Goal: Task Accomplishment & Management: Use online tool/utility

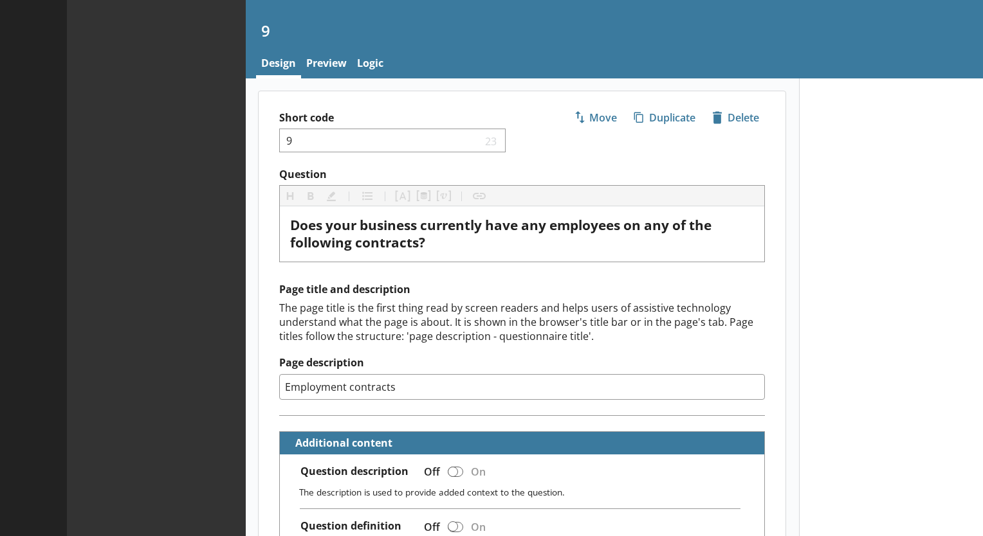
type textarea "x"
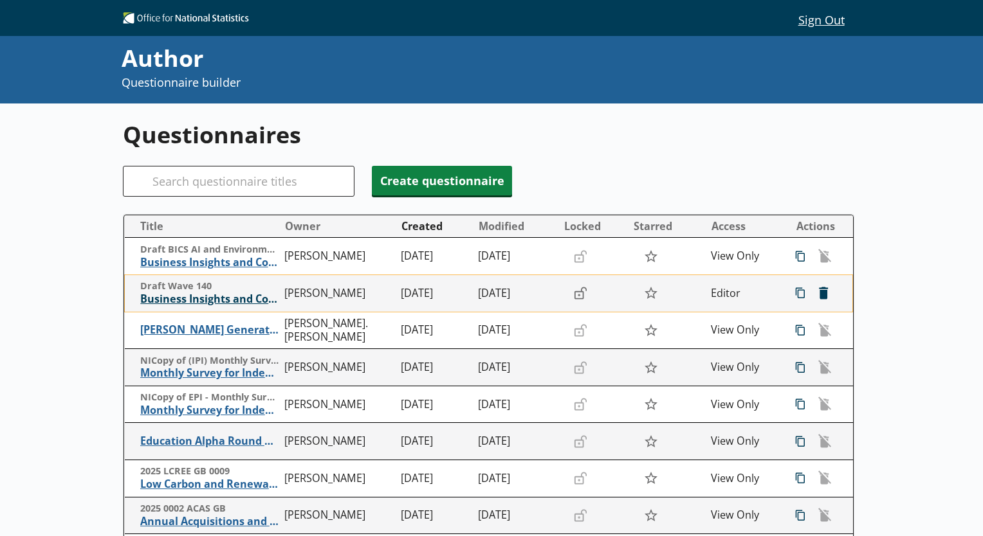
click at [224, 298] on span "Business Insights and Conditions Survey (BICS)" at bounding box center [209, 300] width 138 height 14
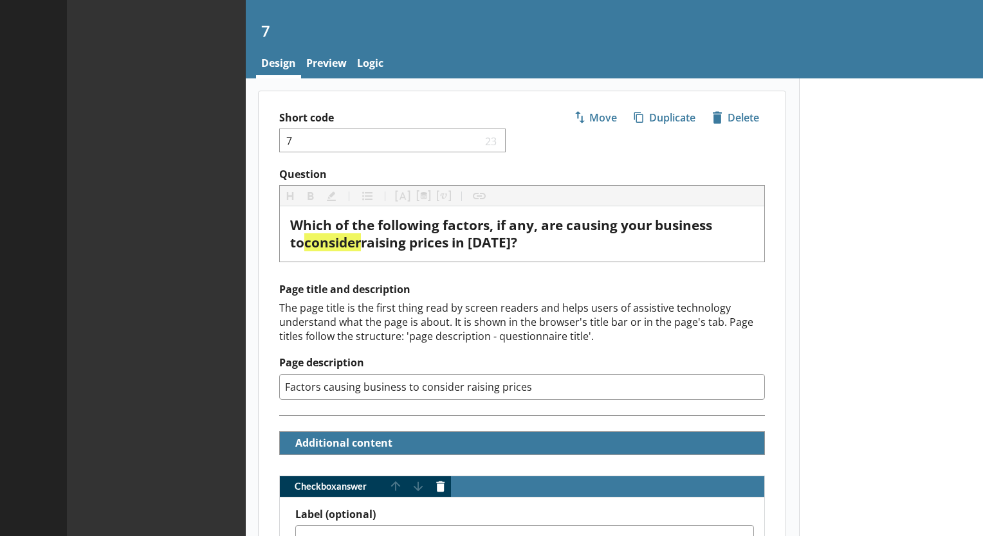
type textarea "x"
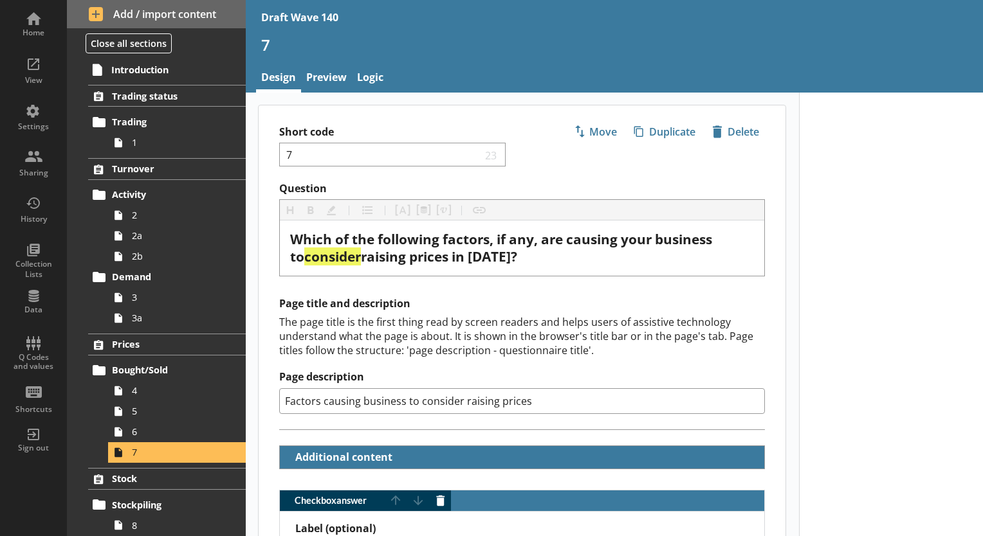
click at [137, 141] on span "1" at bounding box center [180, 142] width 96 height 12
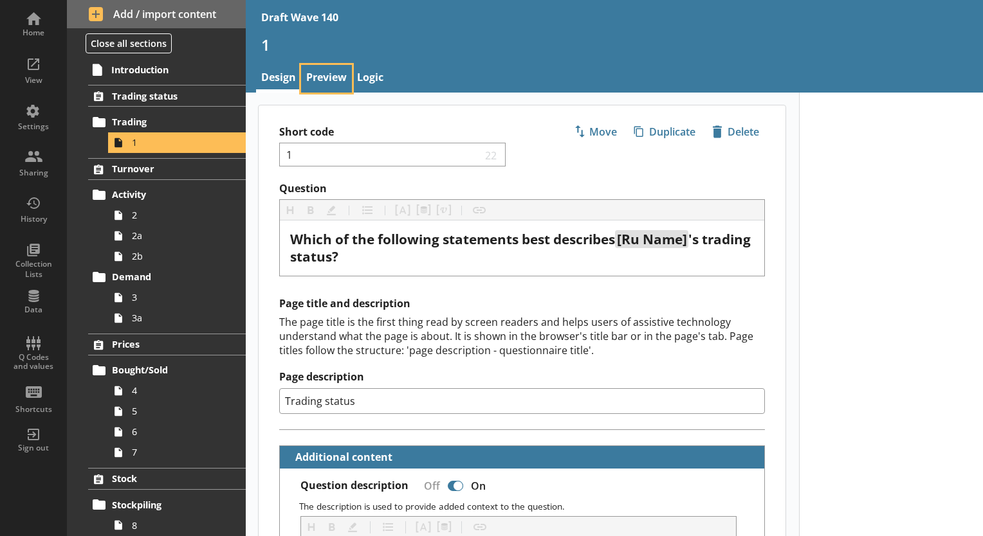
click at [342, 77] on link "Preview" at bounding box center [326, 79] width 51 height 28
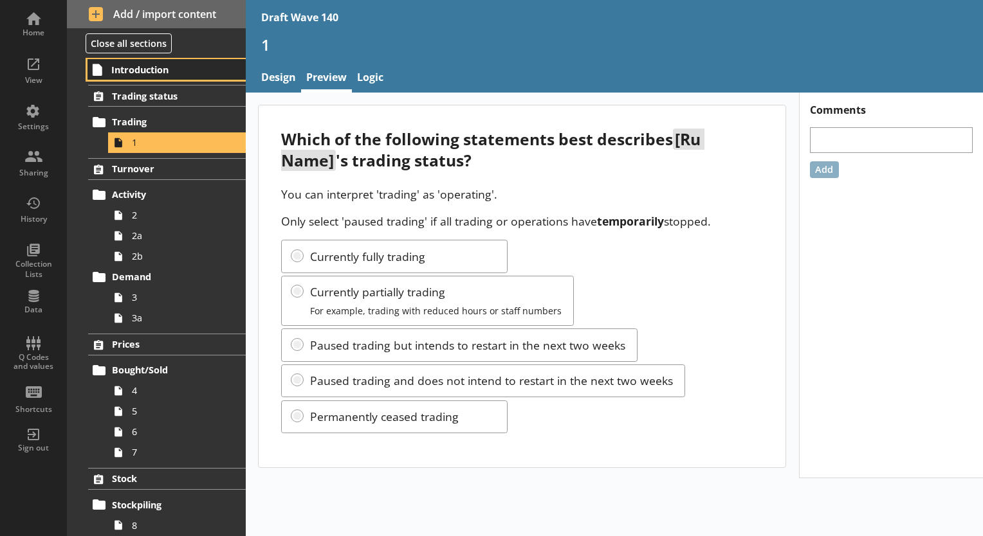
click at [140, 70] on span "Introduction" at bounding box center [167, 70] width 112 height 12
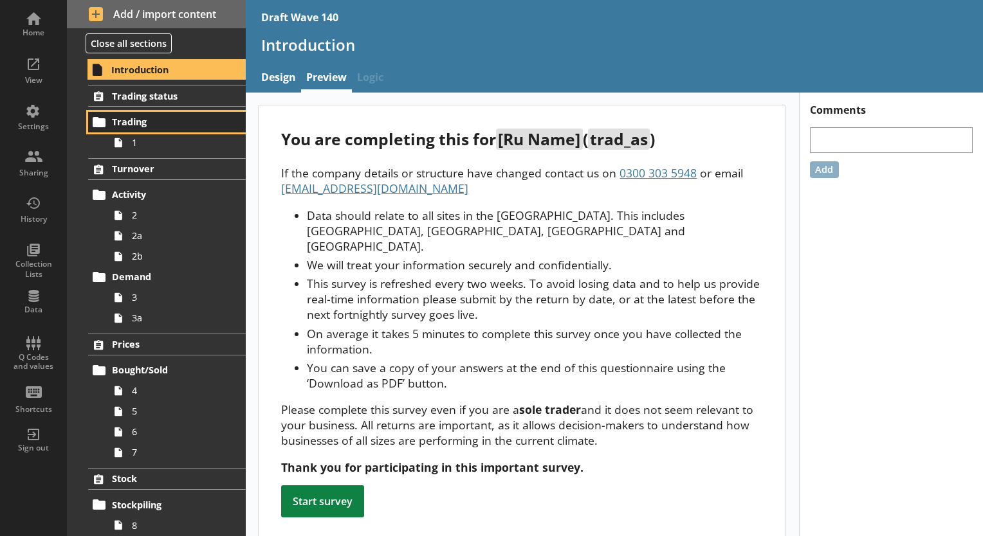
click at [147, 130] on link "Trading" at bounding box center [167, 122] width 158 height 21
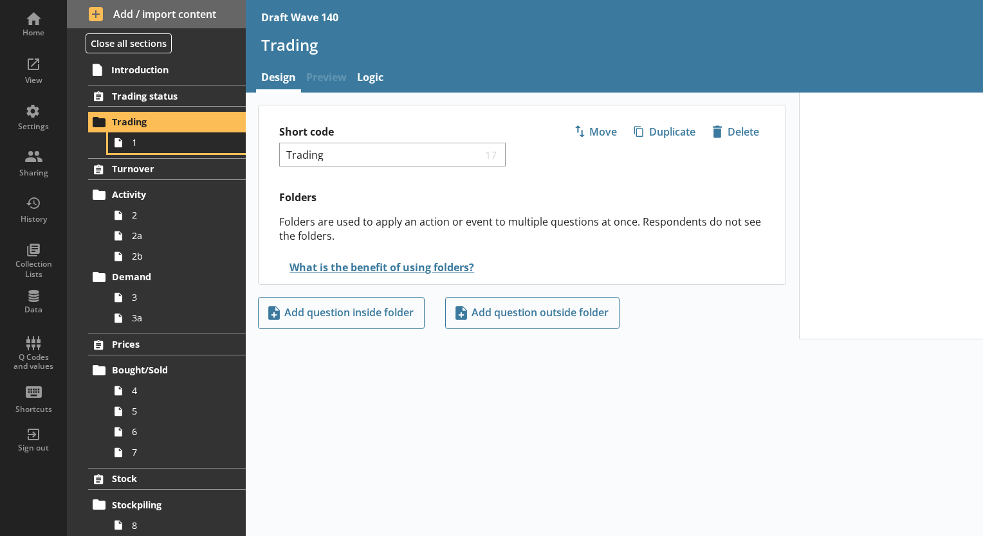
click at [159, 143] on span "1" at bounding box center [180, 142] width 96 height 12
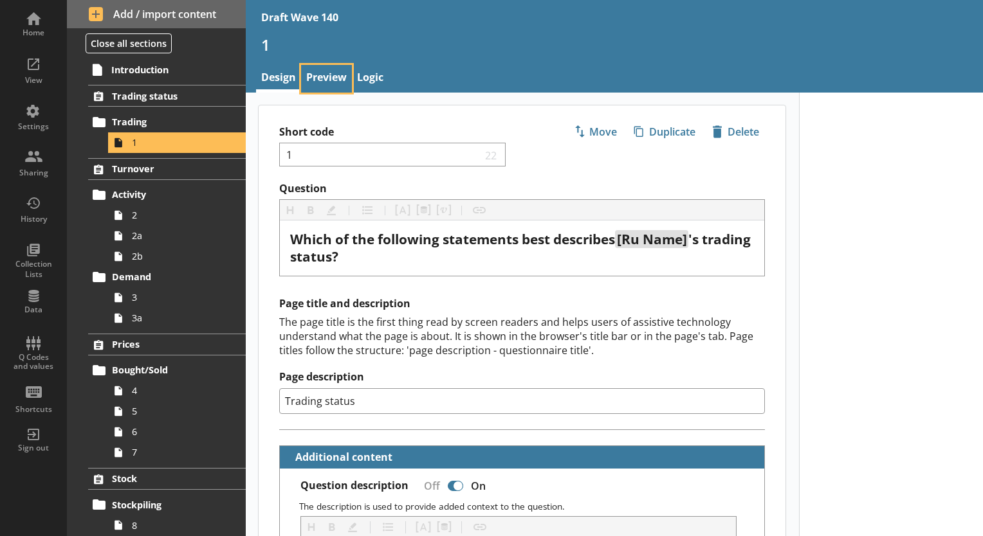
click at [314, 84] on link "Preview" at bounding box center [326, 79] width 51 height 28
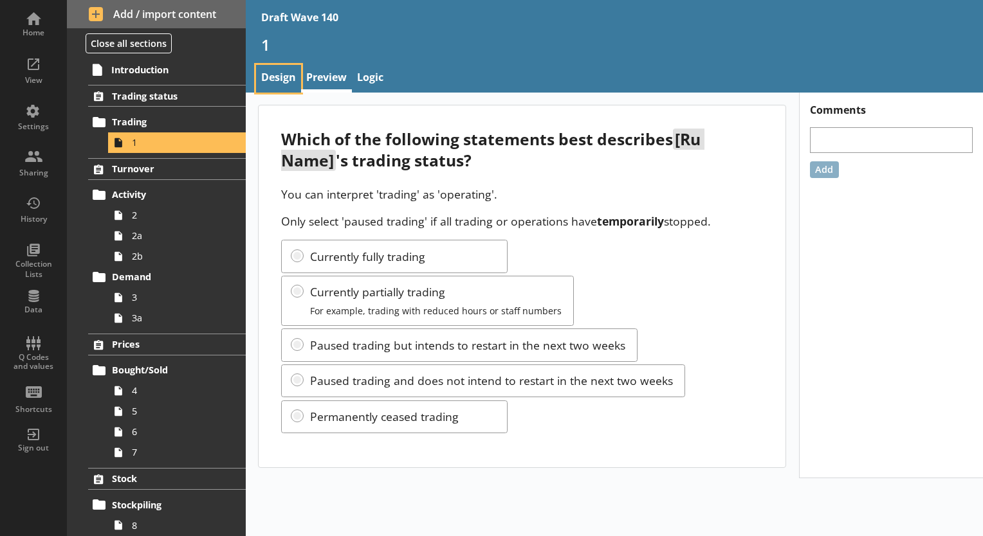
click at [291, 78] on link "Design" at bounding box center [278, 79] width 45 height 28
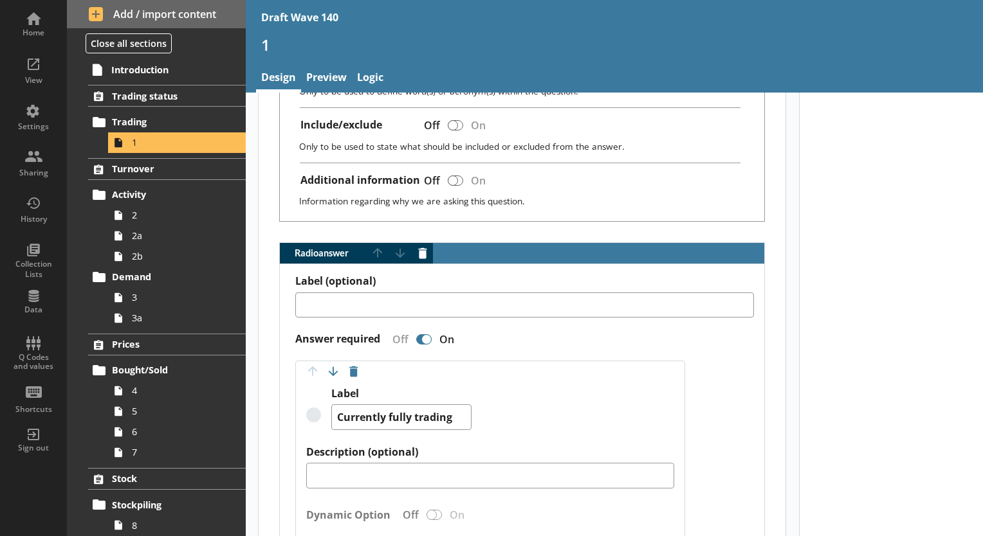
scroll to position [707, 0]
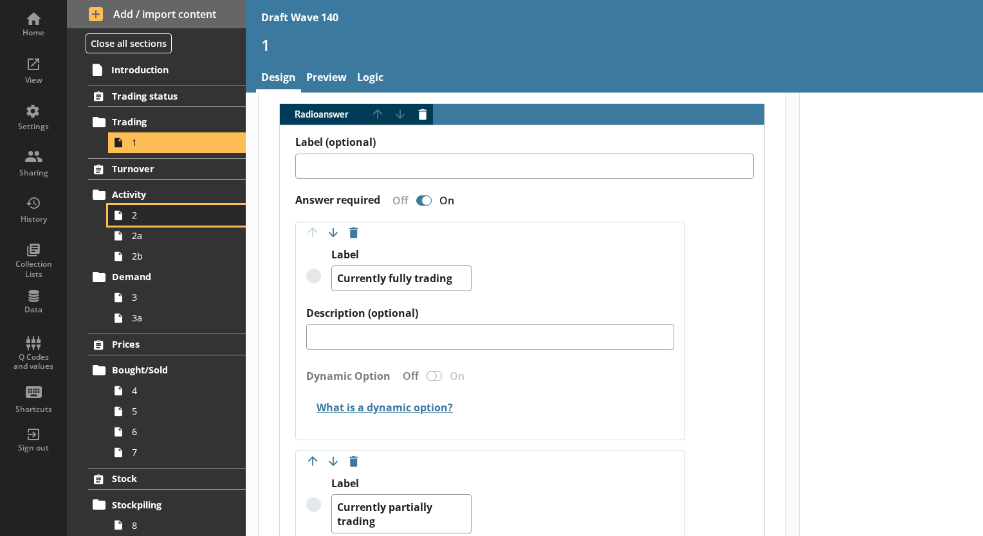
click at [161, 209] on span "2" at bounding box center [180, 215] width 96 height 12
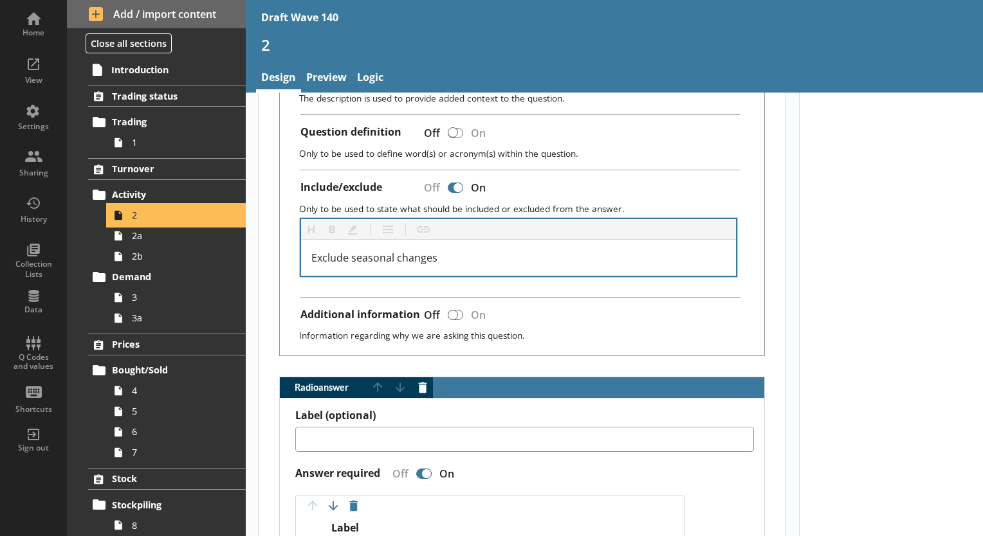
scroll to position [514, 0]
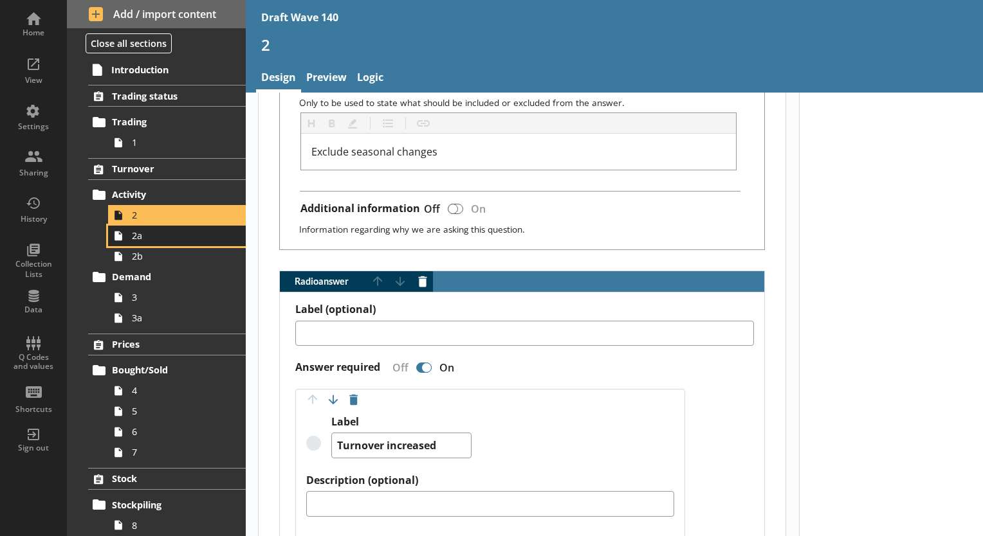
click at [190, 240] on span "2a" at bounding box center [180, 236] width 96 height 12
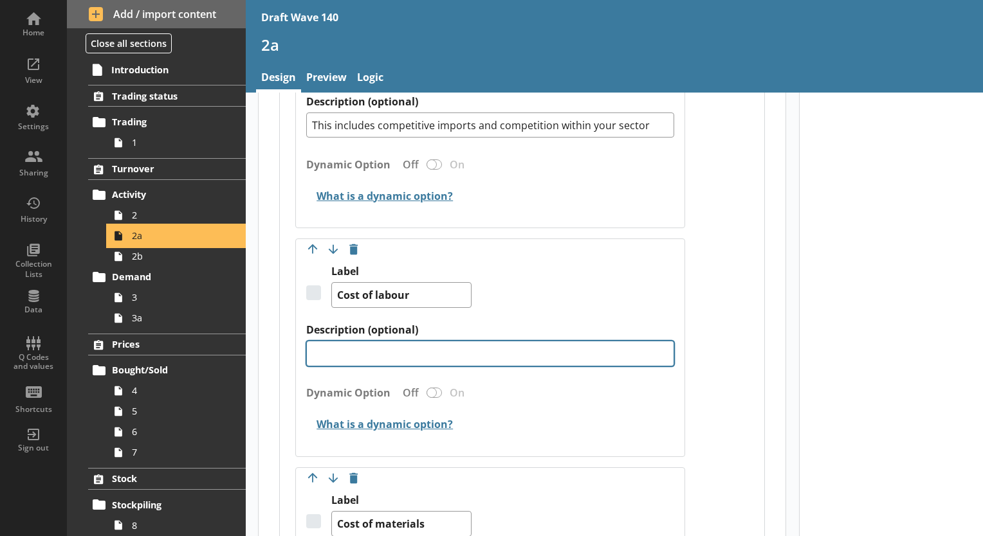
scroll to position [322, 0]
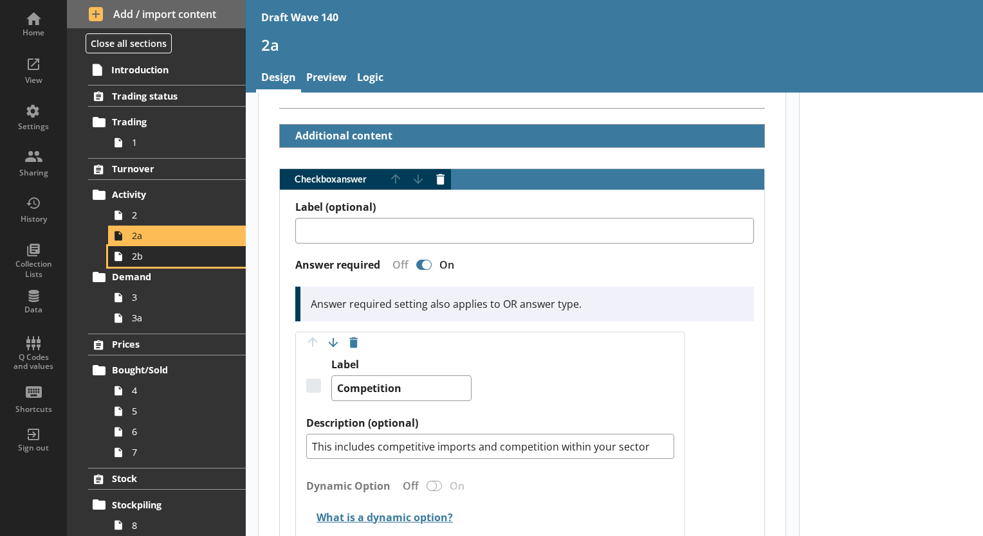
click at [170, 262] on link "2b" at bounding box center [177, 256] width 138 height 21
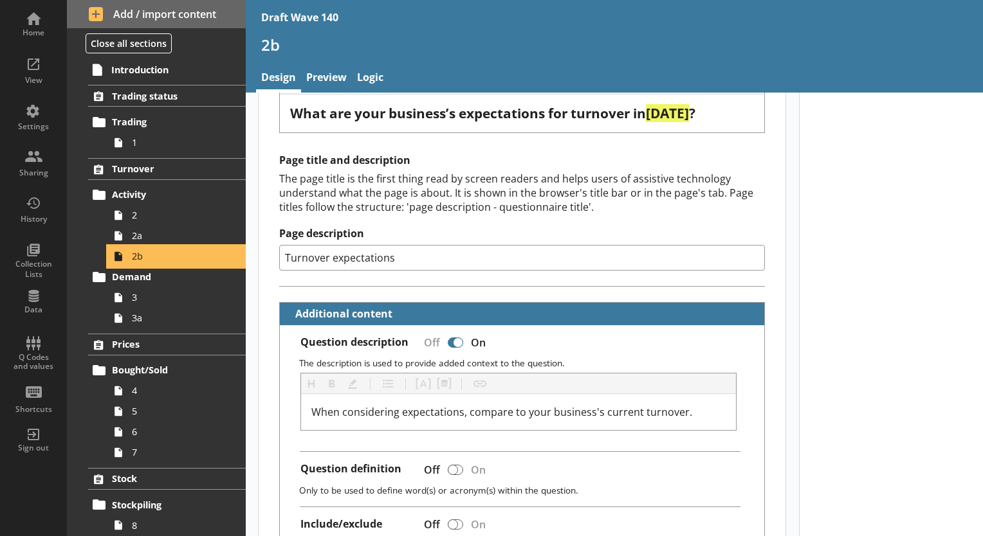
scroll to position [322, 0]
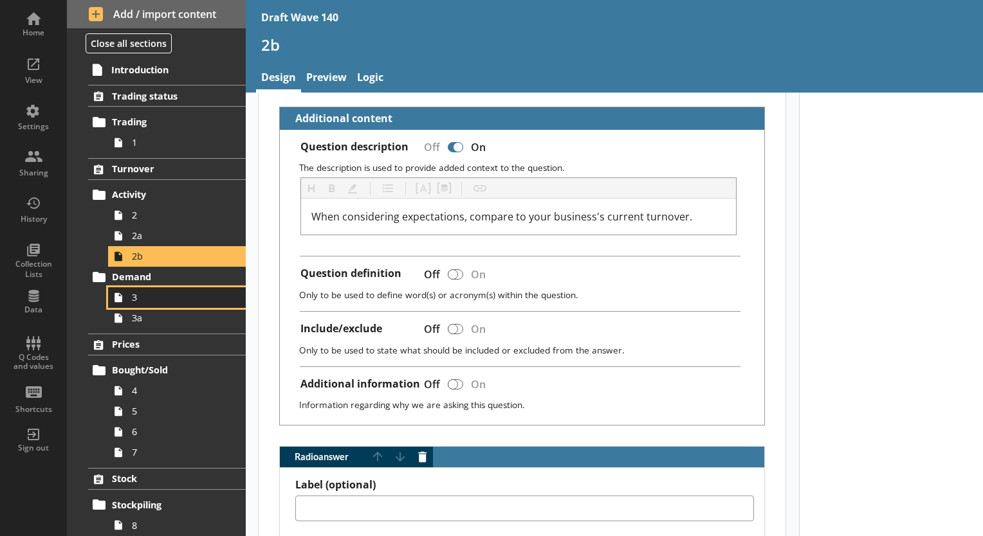
click at [175, 296] on span "3" at bounding box center [180, 297] width 96 height 12
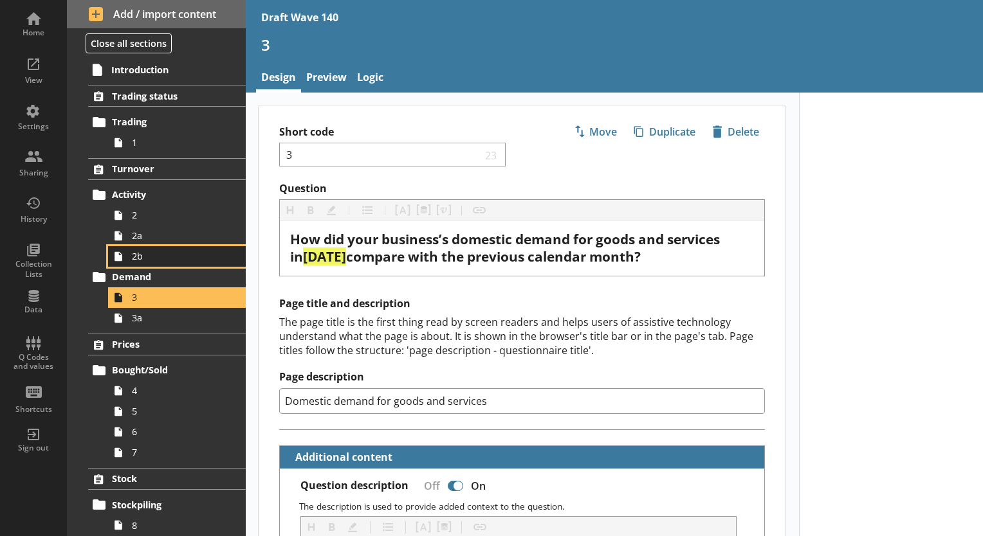
click at [141, 259] on span "2b" at bounding box center [180, 256] width 96 height 12
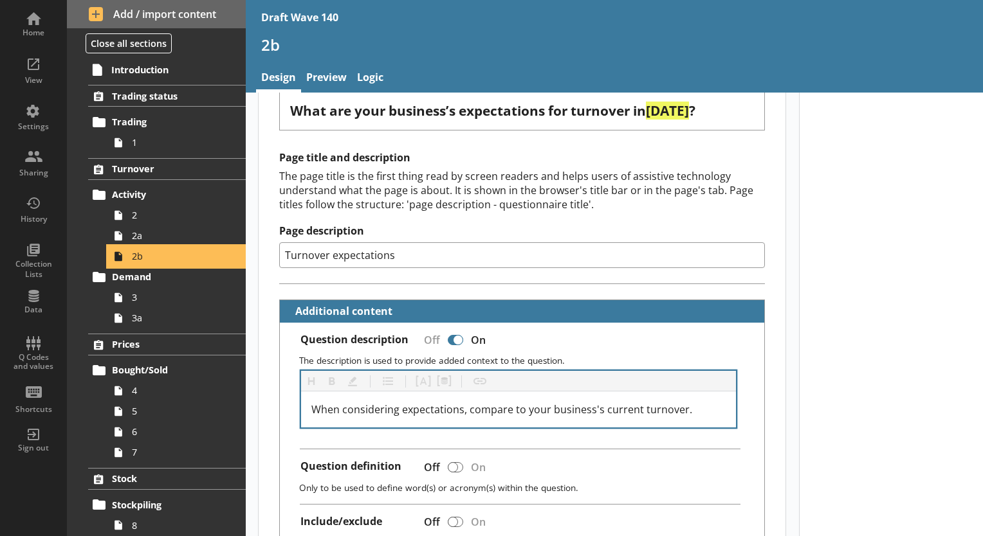
scroll to position [450, 0]
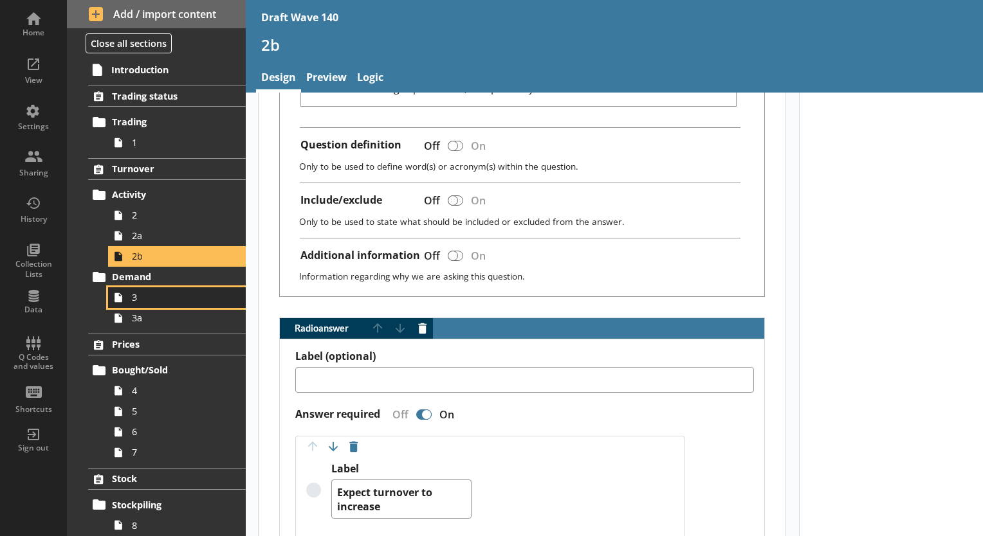
click at [173, 301] on span "3" at bounding box center [180, 297] width 96 height 12
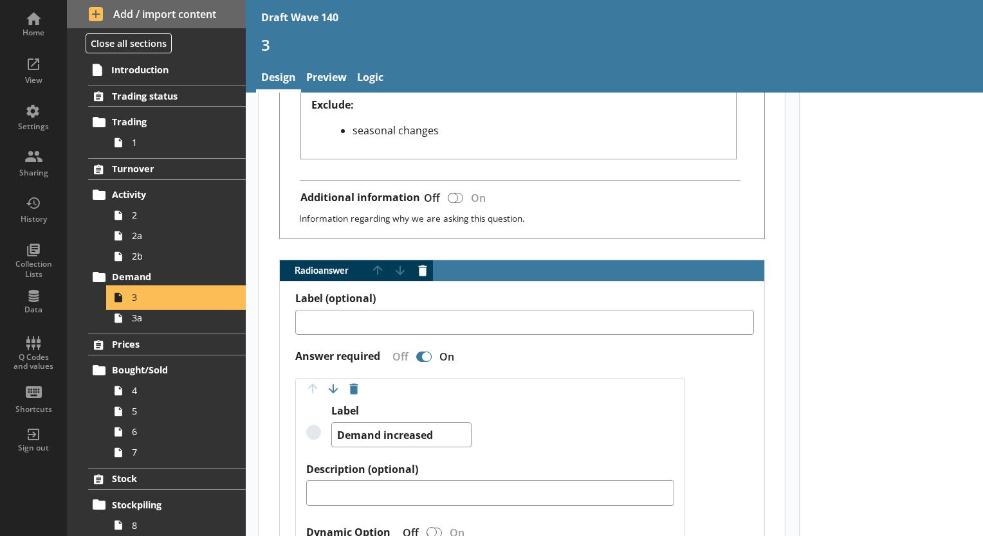
scroll to position [707, 0]
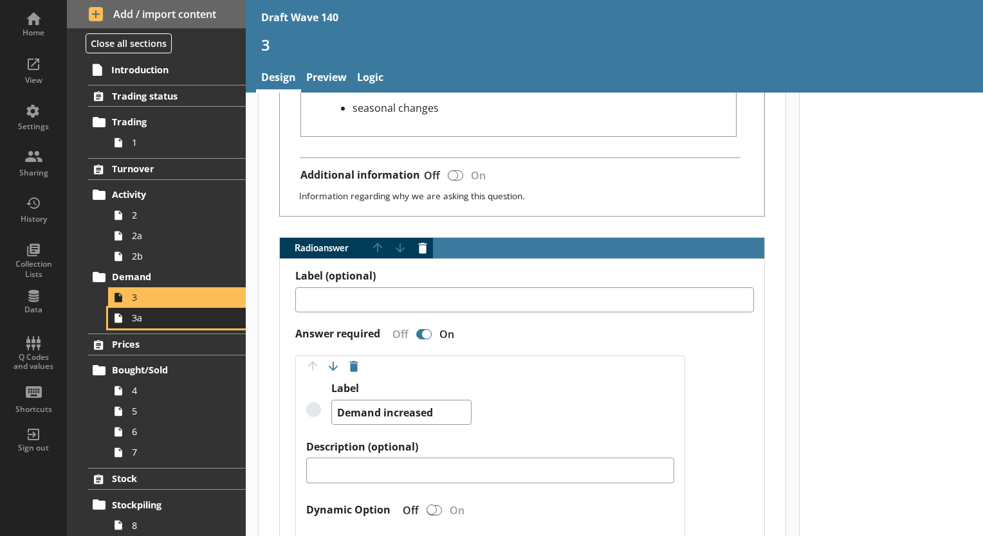
click at [160, 320] on span "3a" at bounding box center [180, 318] width 96 height 12
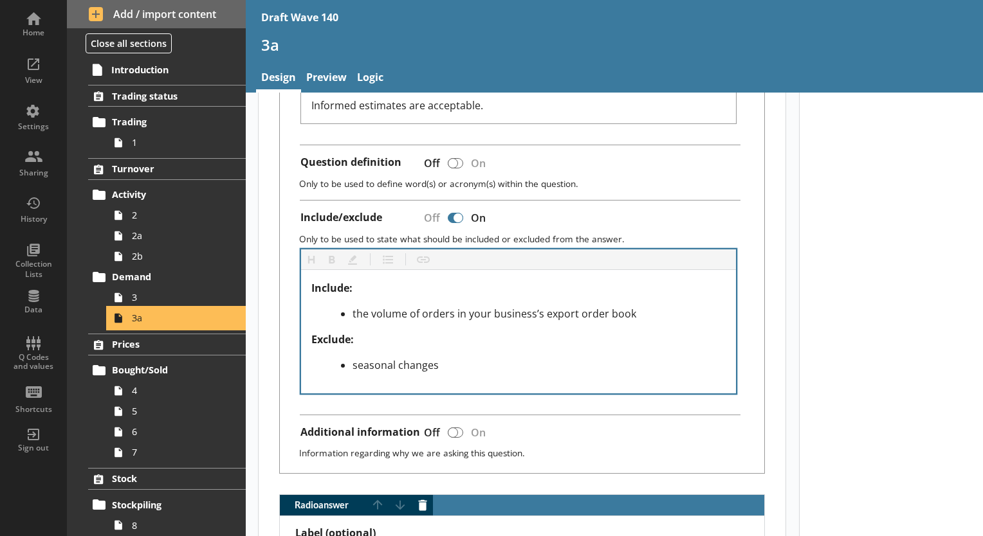
scroll to position [579, 0]
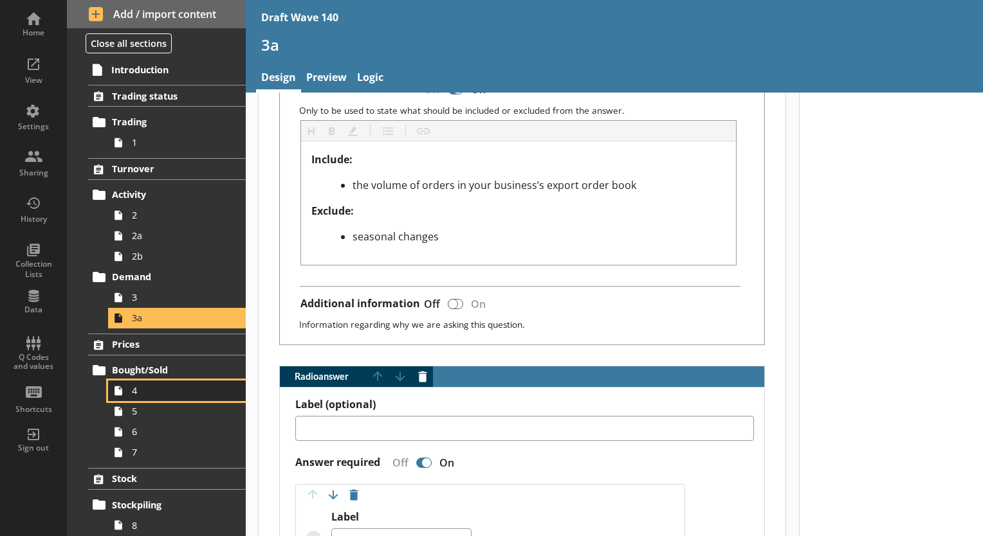
click at [157, 389] on span "4" at bounding box center [180, 391] width 96 height 12
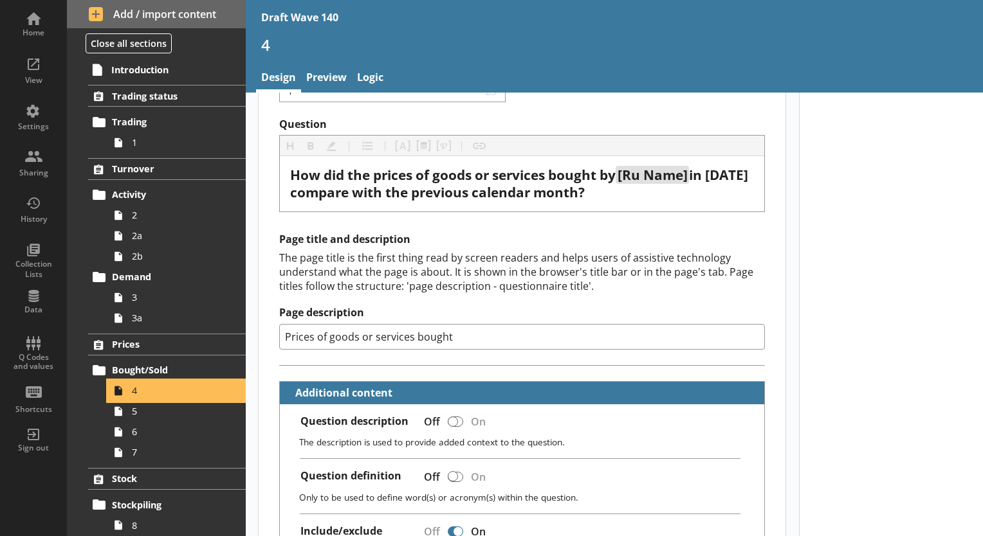
scroll to position [386, 0]
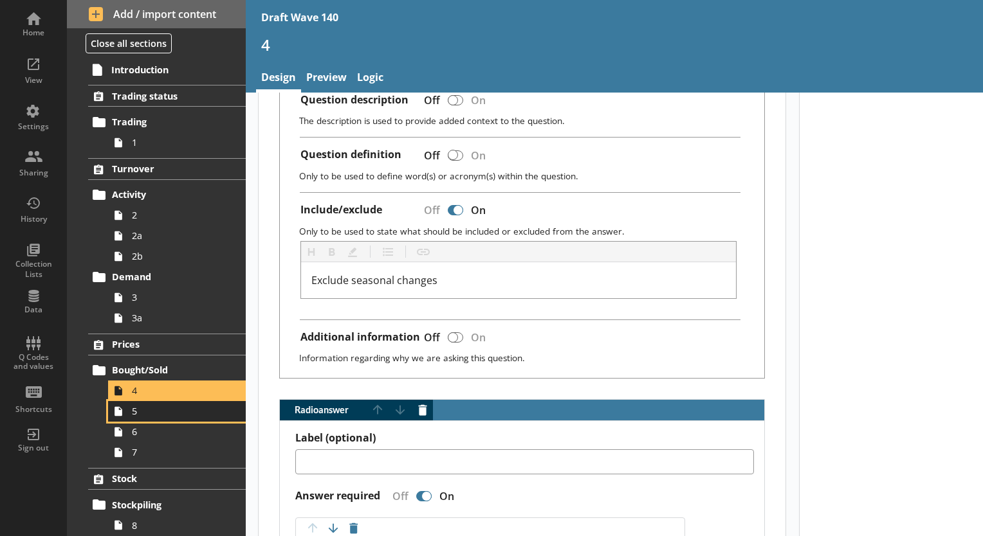
click at [132, 410] on span "5" at bounding box center [180, 411] width 96 height 12
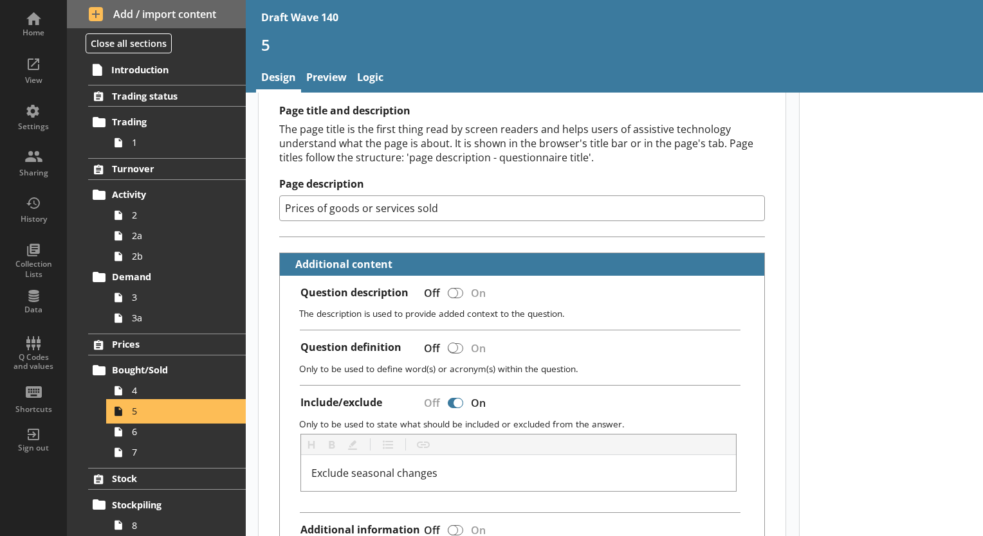
scroll to position [450, 0]
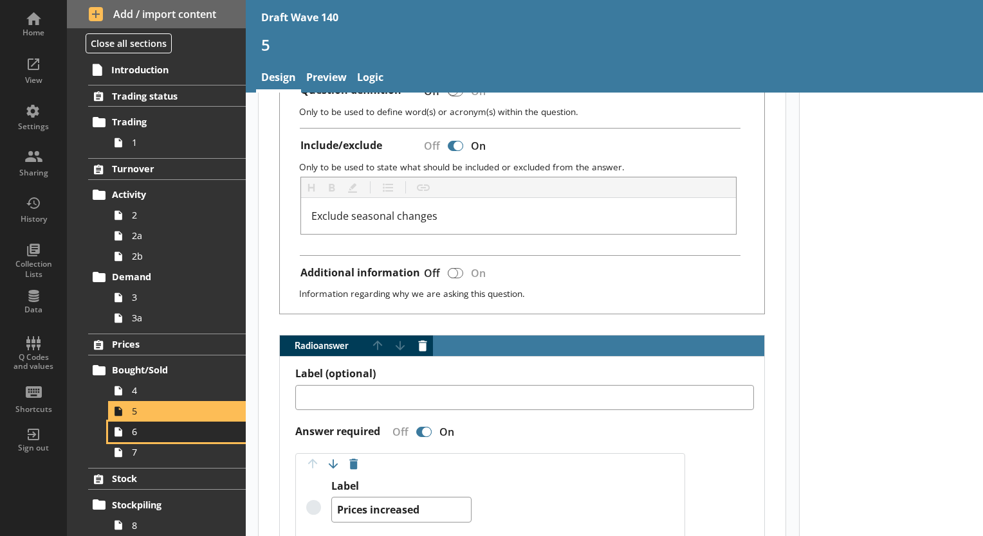
click at [127, 434] on icon at bounding box center [118, 432] width 21 height 21
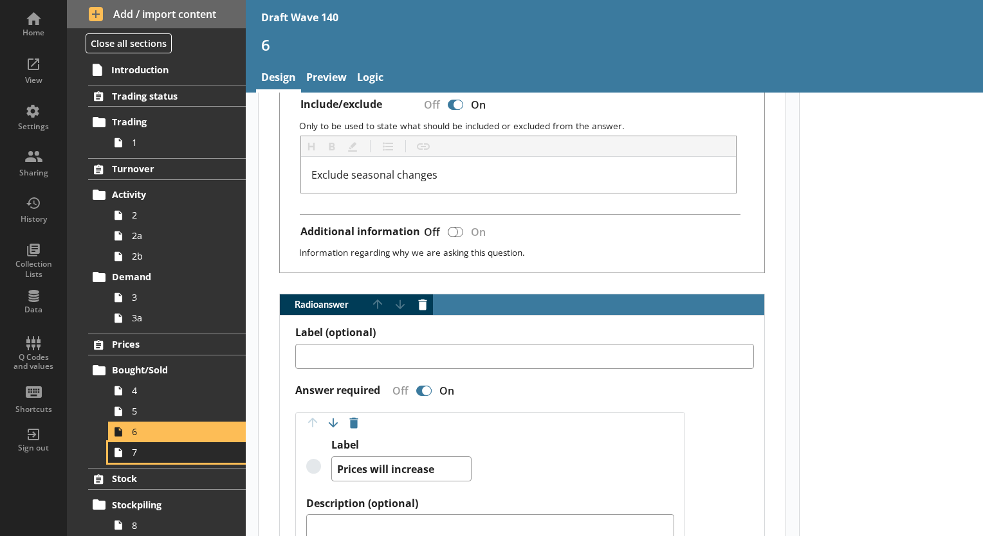
click at [144, 458] on link "7" at bounding box center [177, 452] width 138 height 21
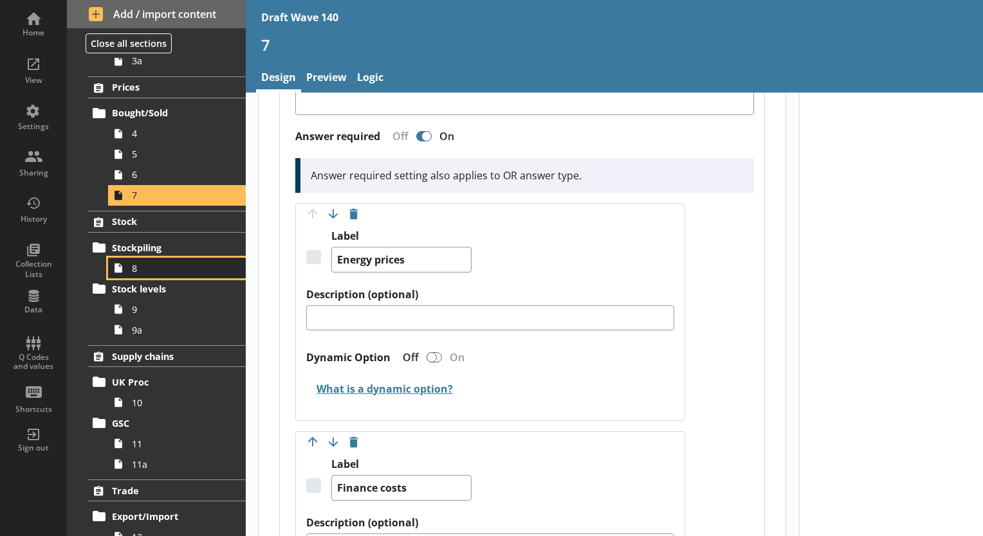
click at [136, 274] on link "8" at bounding box center [177, 268] width 138 height 21
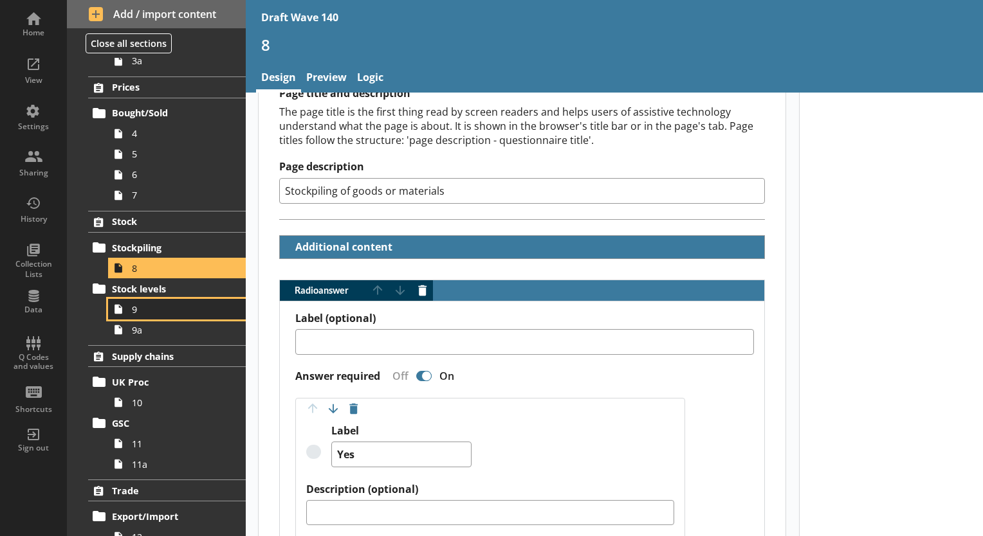
click at [188, 304] on span "9" at bounding box center [180, 310] width 96 height 12
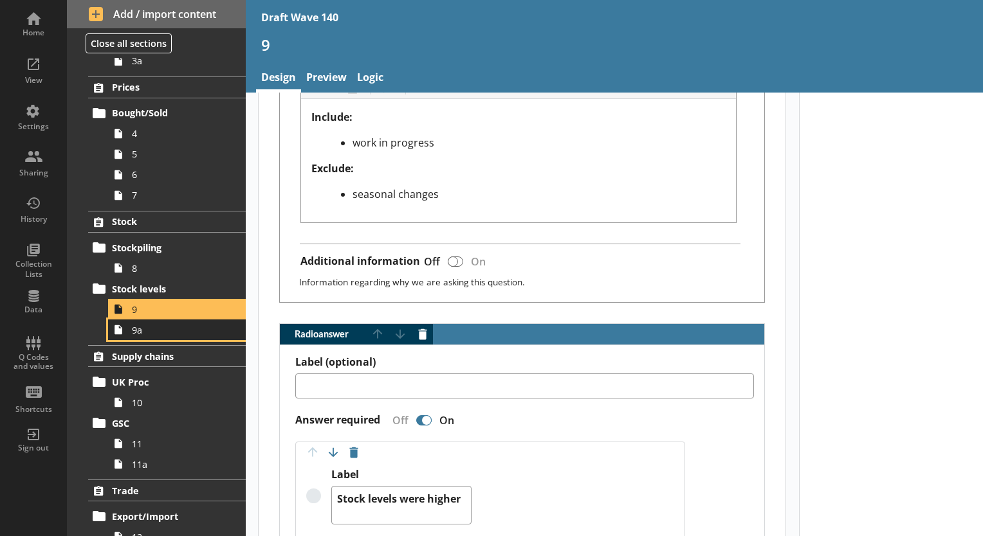
click at [185, 330] on span "9a" at bounding box center [180, 330] width 96 height 12
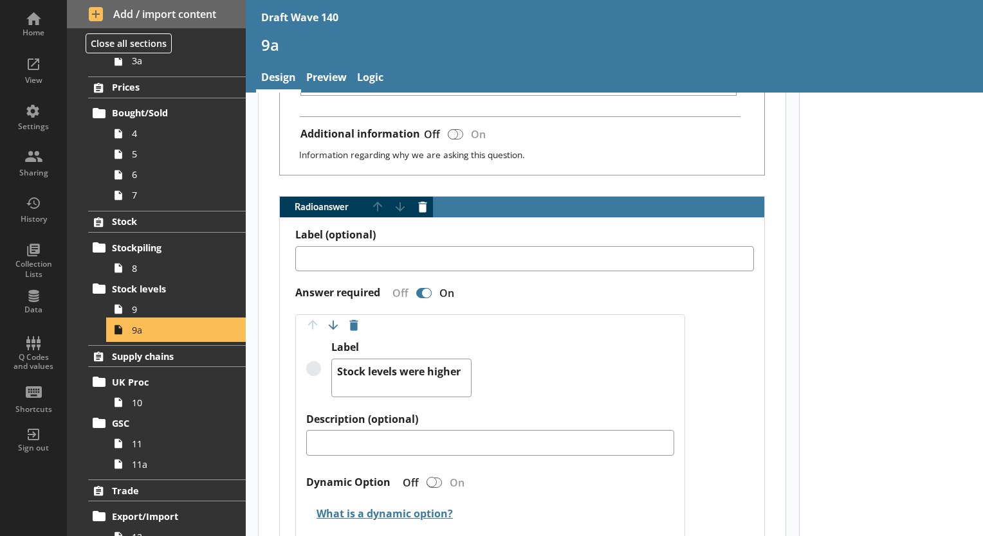
scroll to position [707, 0]
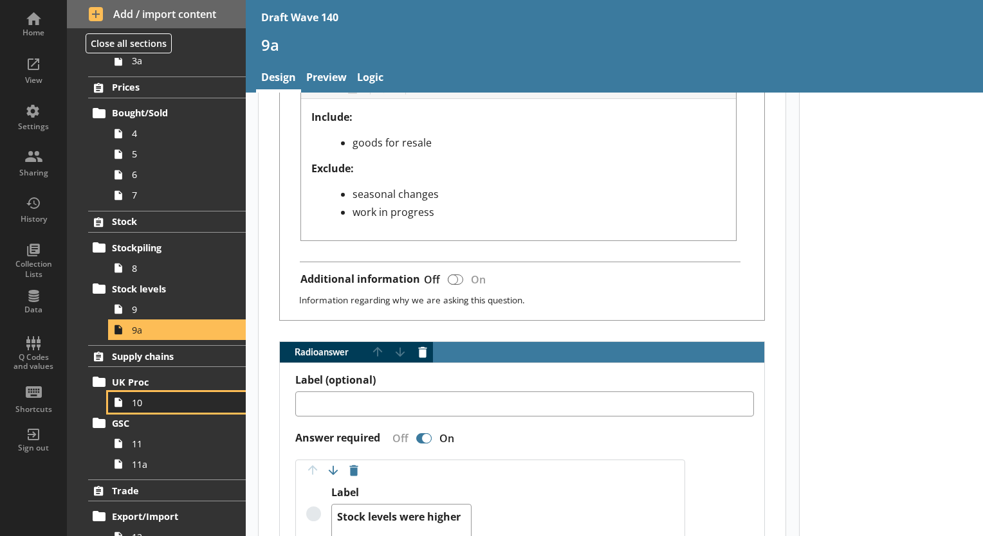
click at [183, 403] on span "10" at bounding box center [180, 403] width 96 height 12
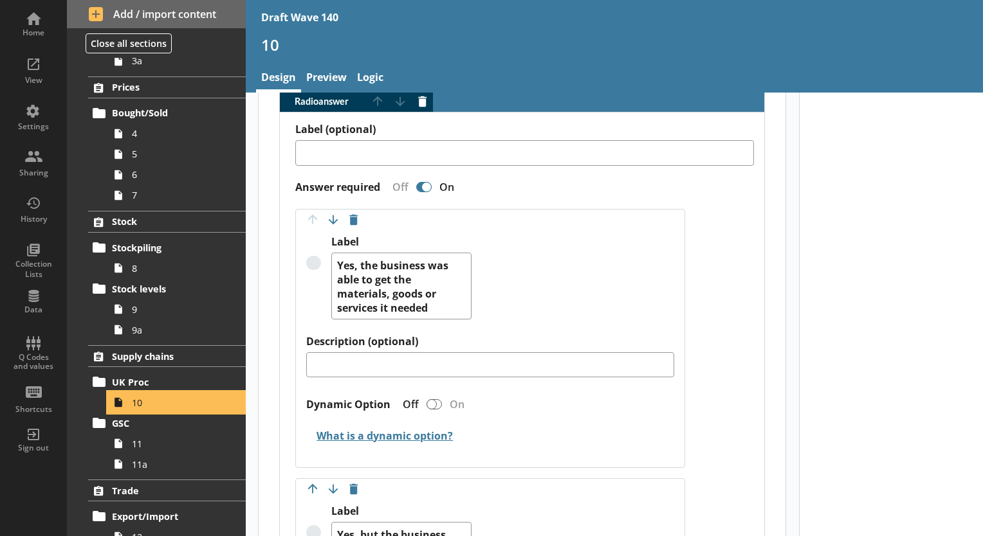
scroll to position [193, 0]
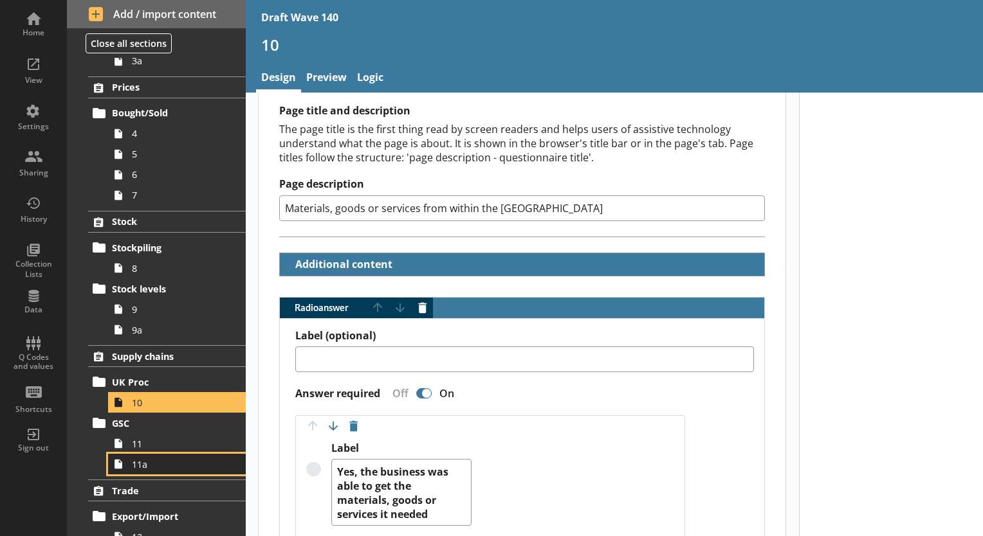
click at [141, 454] on link "11a" at bounding box center [177, 464] width 138 height 21
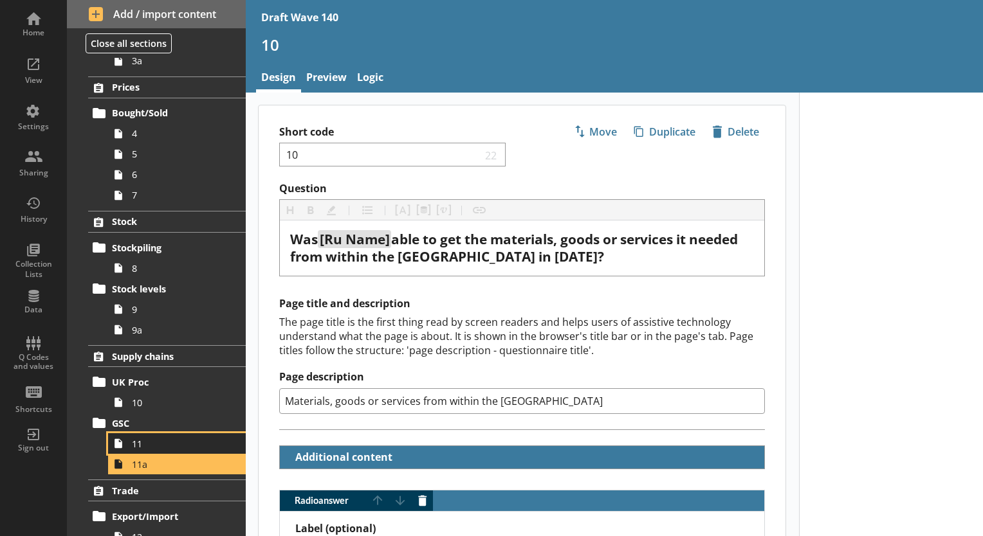
click at [136, 448] on span "11" at bounding box center [180, 444] width 96 height 12
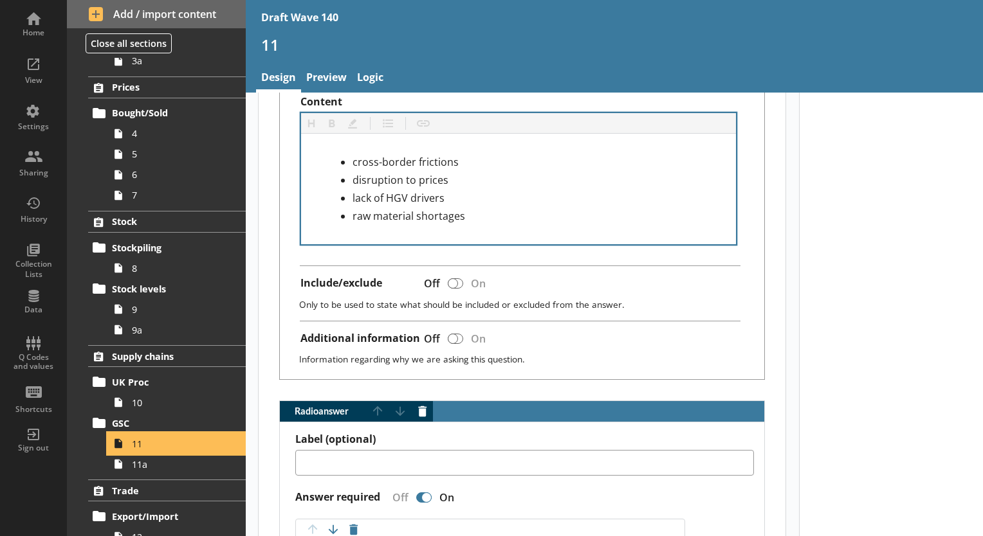
scroll to position [707, 0]
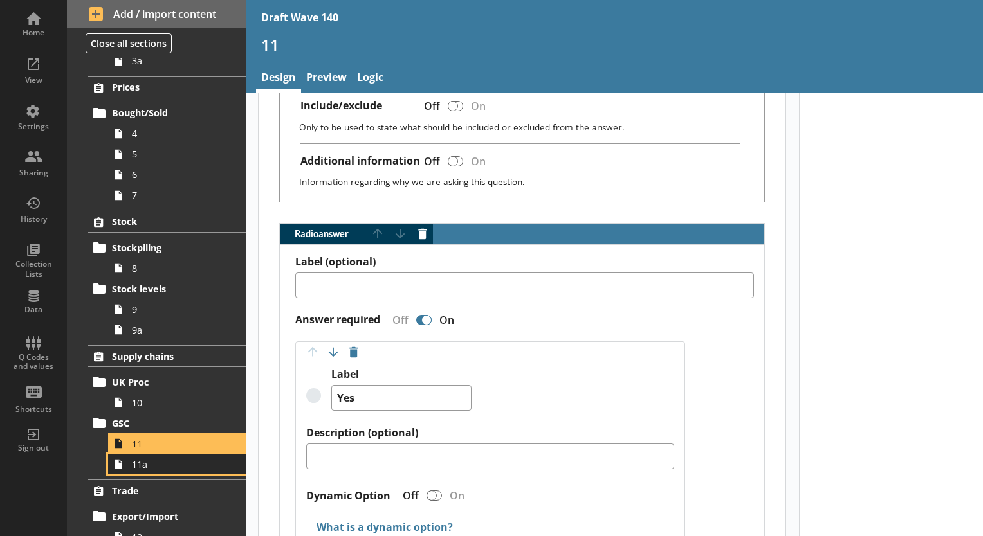
click at [157, 469] on link "11a" at bounding box center [177, 464] width 138 height 21
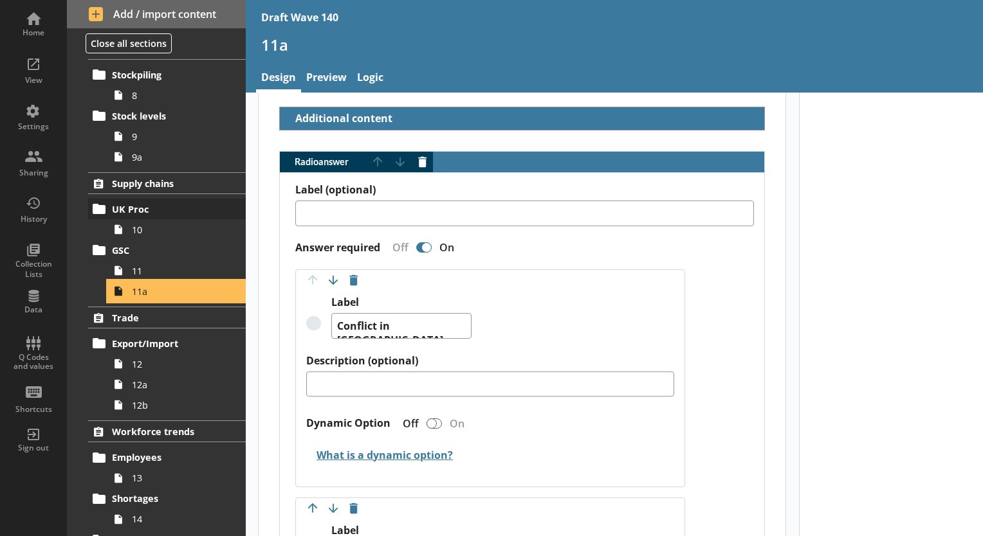
scroll to position [450, 0]
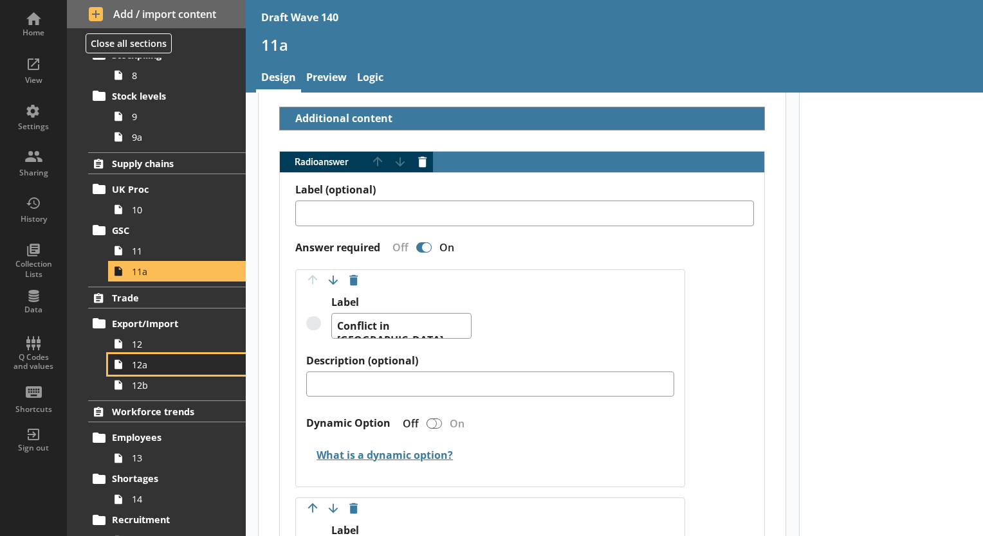
click at [134, 354] on link "12a" at bounding box center [177, 364] width 138 height 21
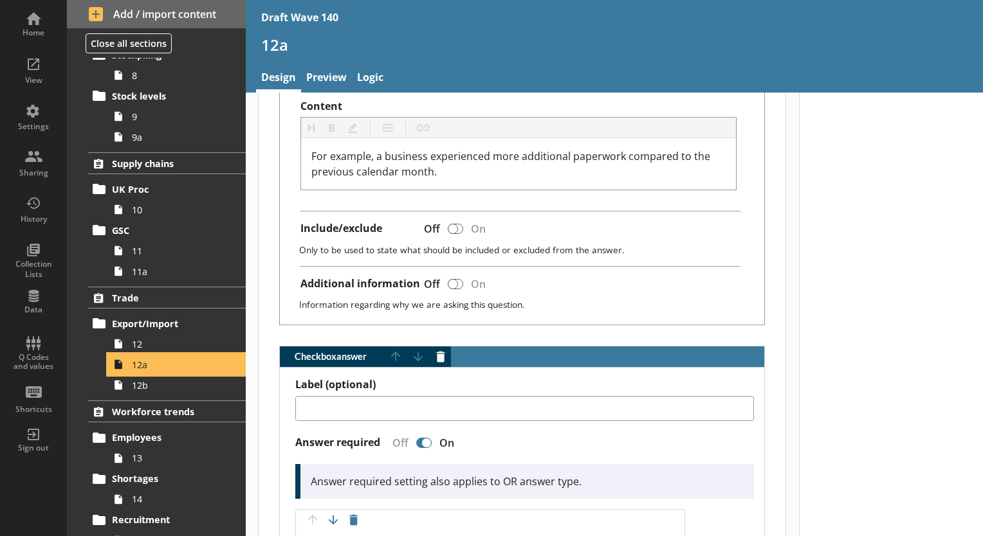
scroll to position [643, 0]
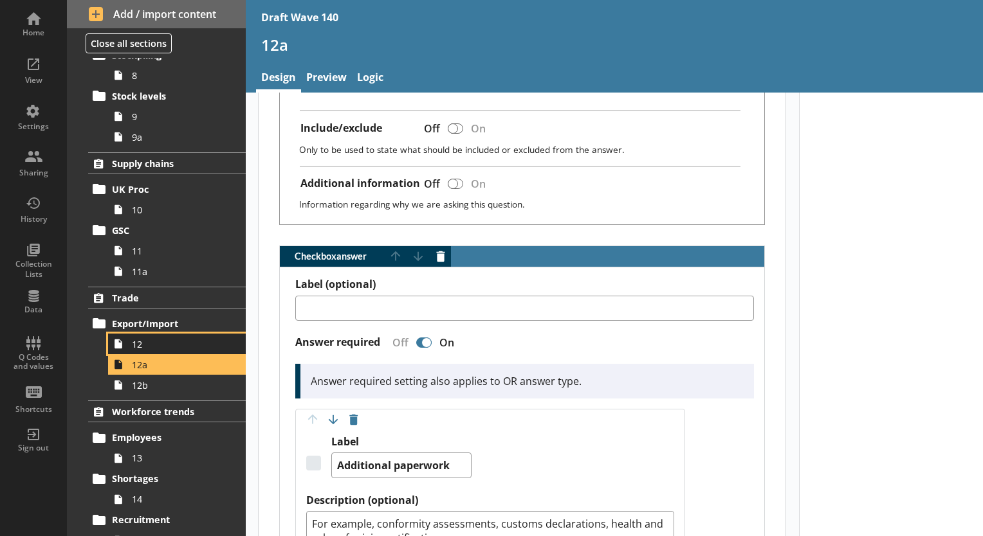
click at [141, 349] on link "12" at bounding box center [177, 344] width 138 height 21
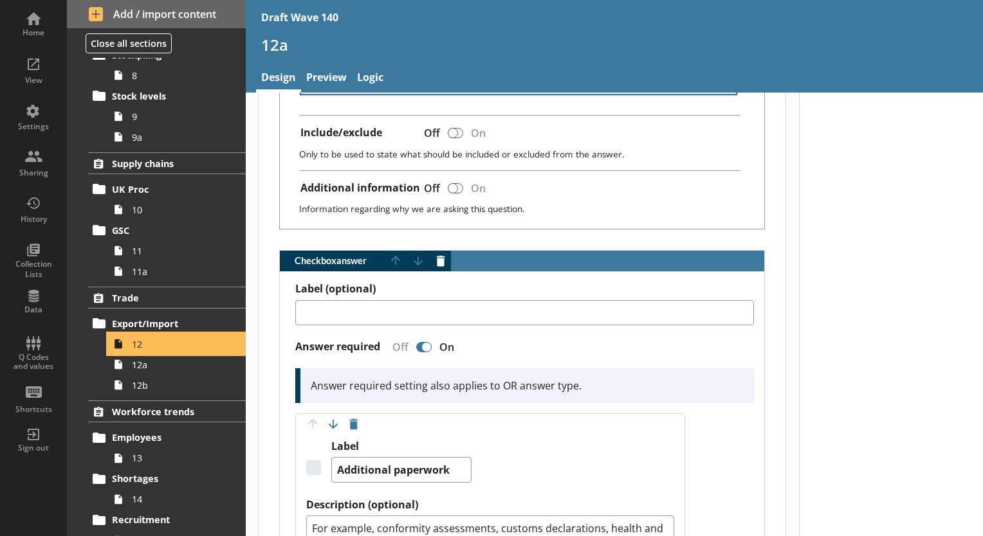
scroll to position [643, 0]
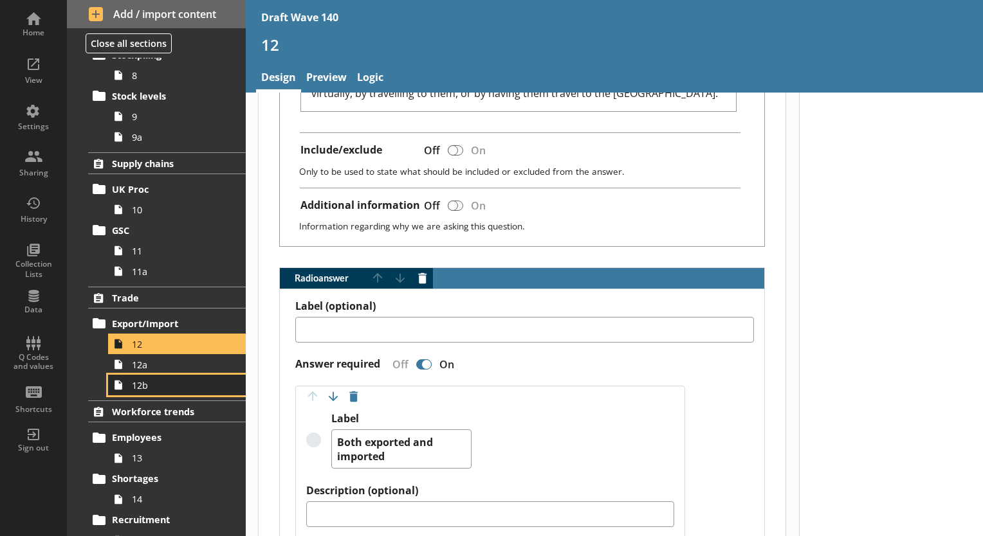
click at [179, 387] on span "12b" at bounding box center [180, 385] width 96 height 12
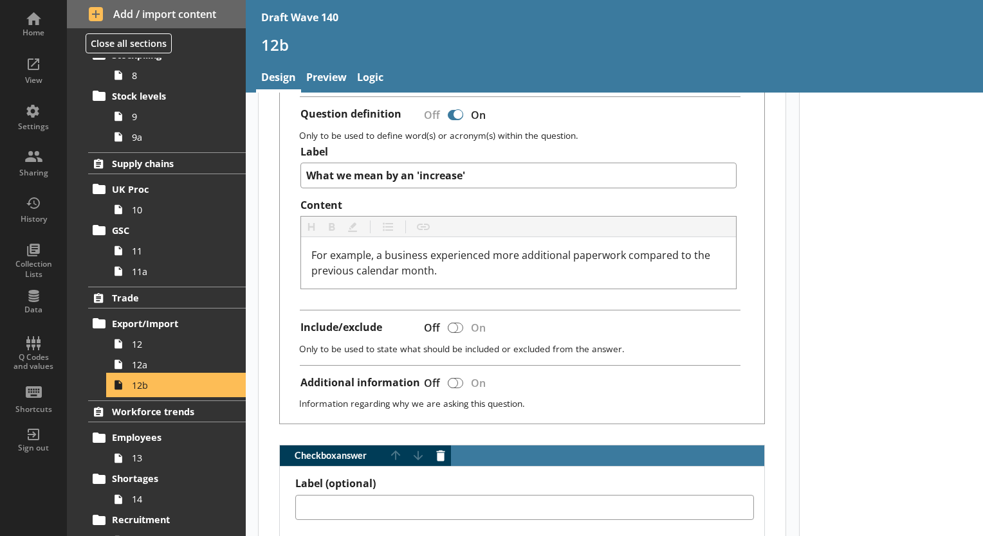
scroll to position [579, 0]
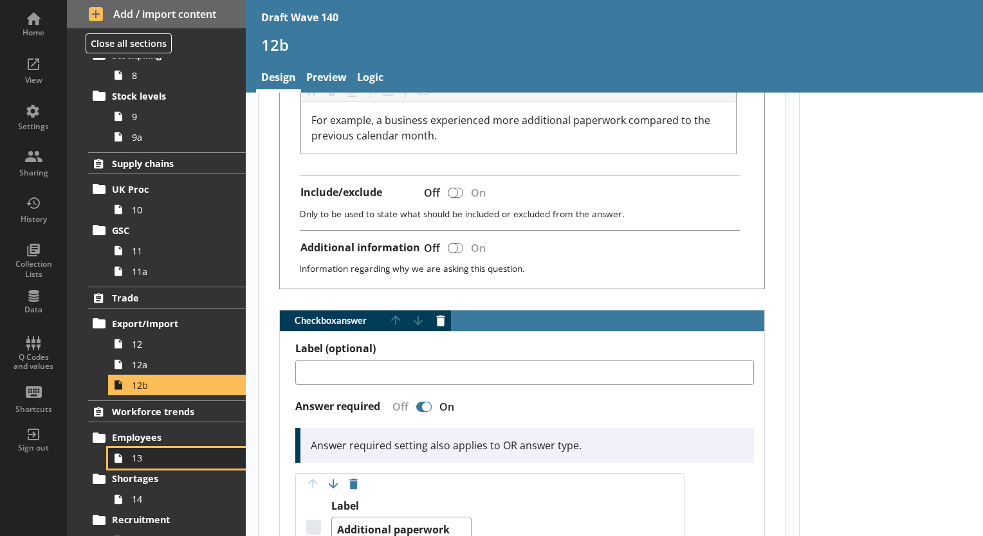
click at [154, 460] on span "13" at bounding box center [180, 458] width 96 height 12
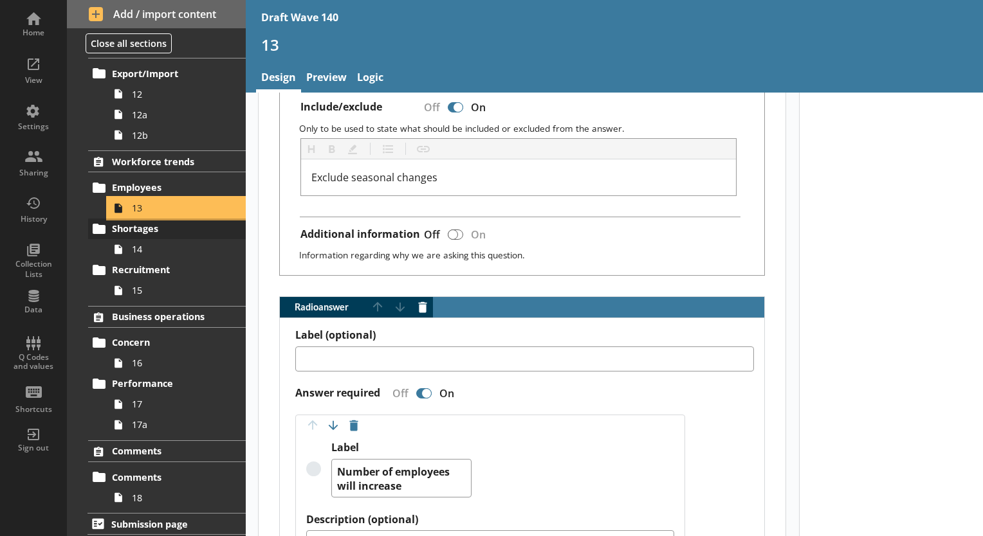
scroll to position [701, 0]
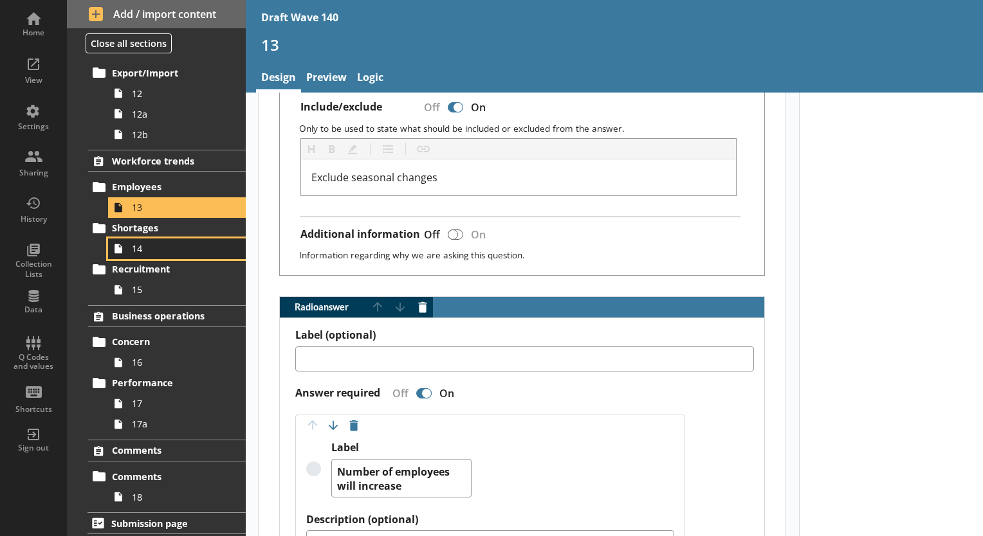
click at [162, 243] on span "14" at bounding box center [180, 248] width 96 height 12
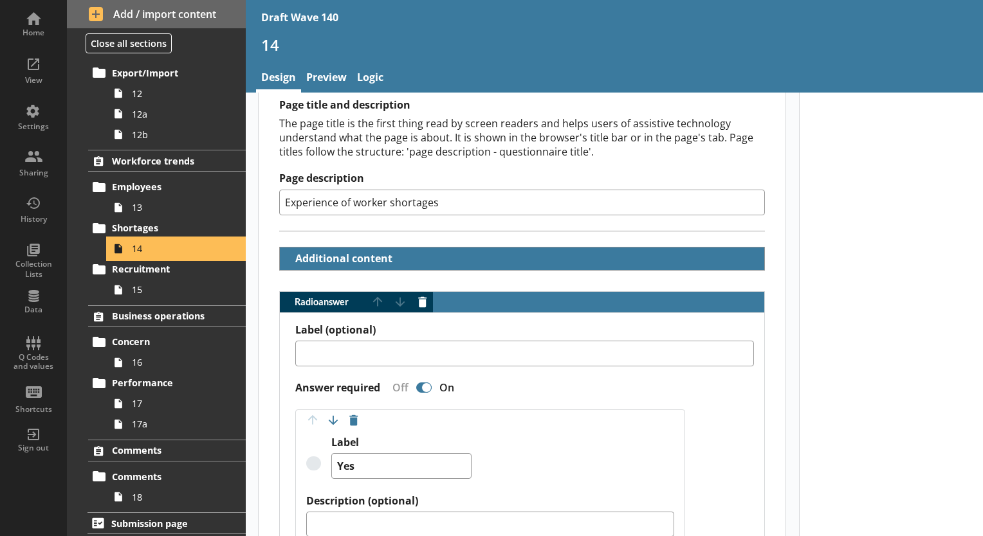
scroll to position [129, 0]
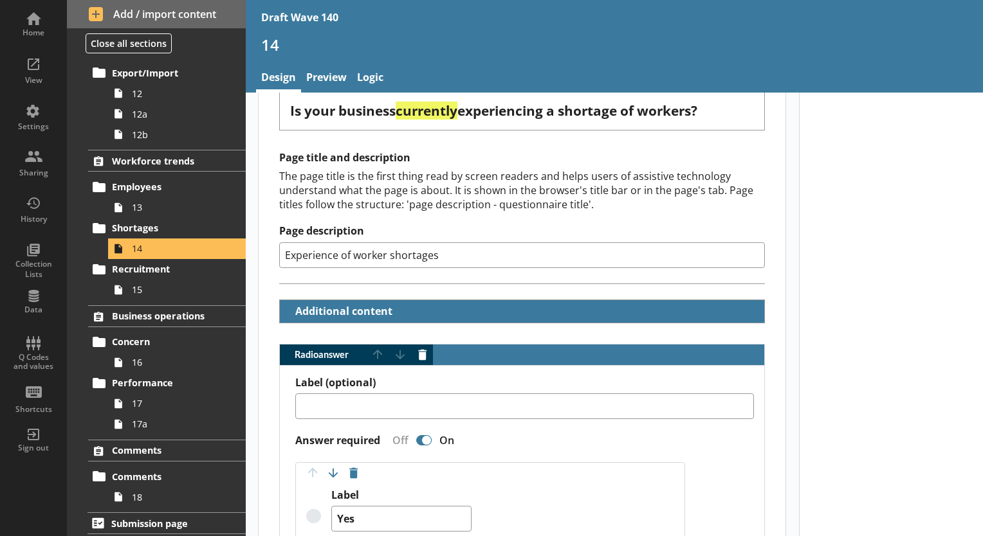
click at [129, 287] on link "15" at bounding box center [177, 290] width 138 height 21
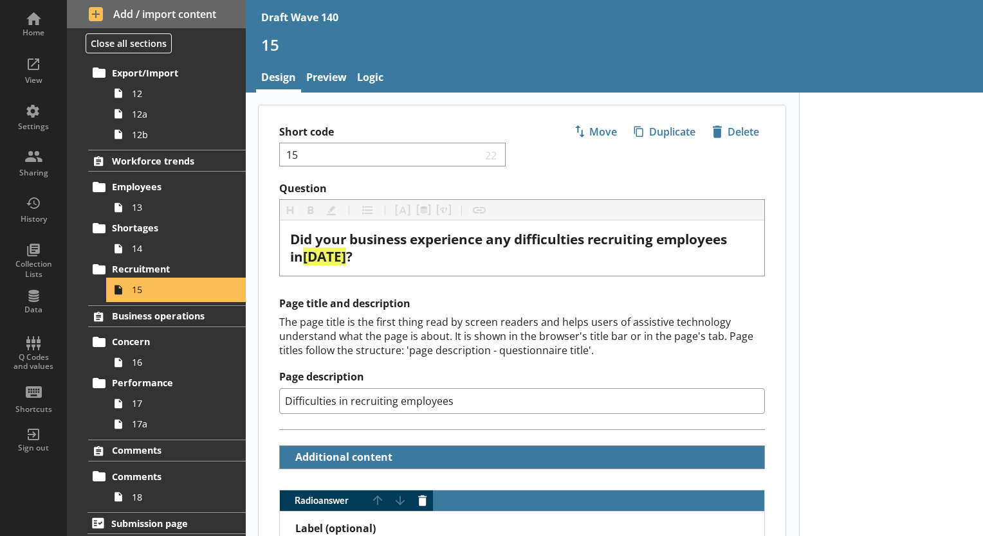
scroll to position [386, 0]
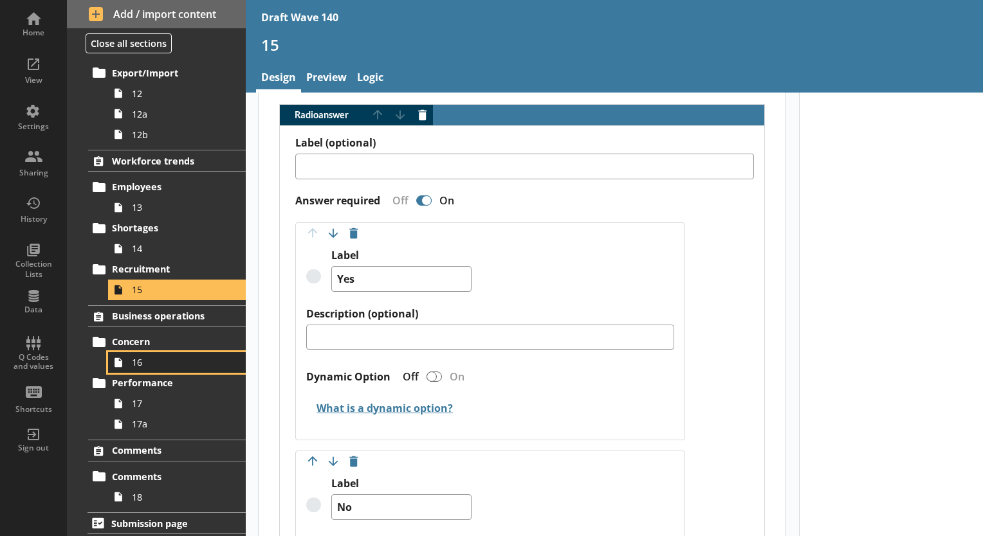
click at [177, 352] on link "16" at bounding box center [177, 362] width 138 height 21
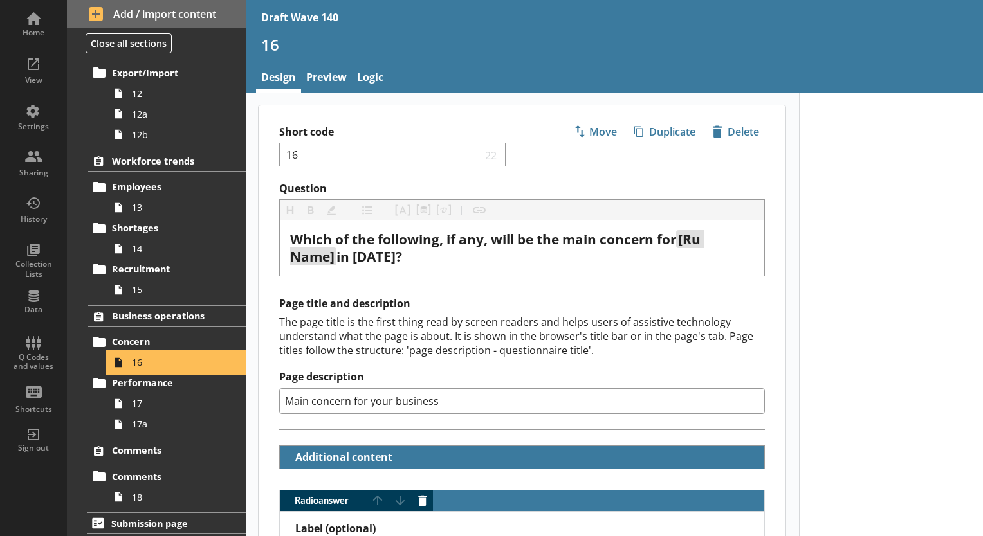
scroll to position [193, 0]
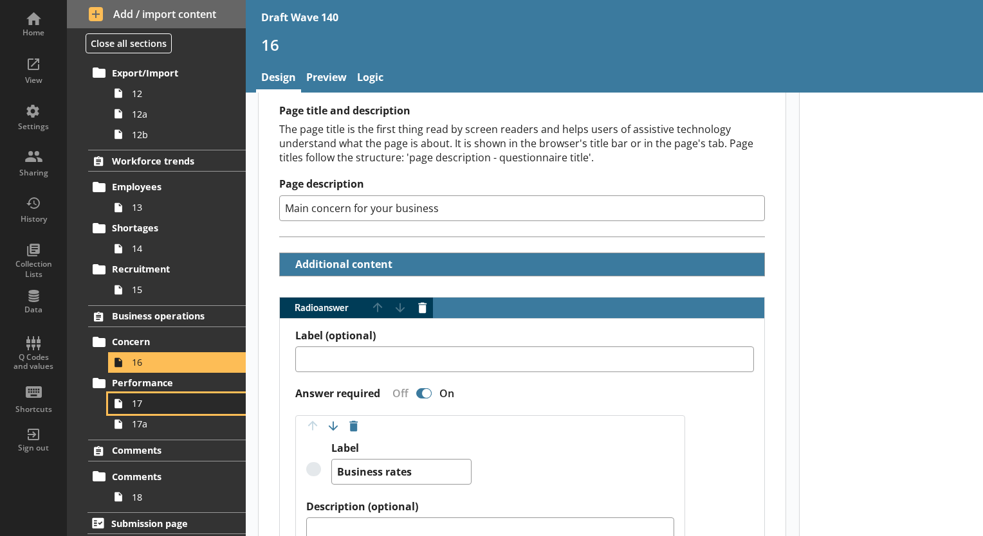
click at [165, 401] on span "17" at bounding box center [180, 403] width 96 height 12
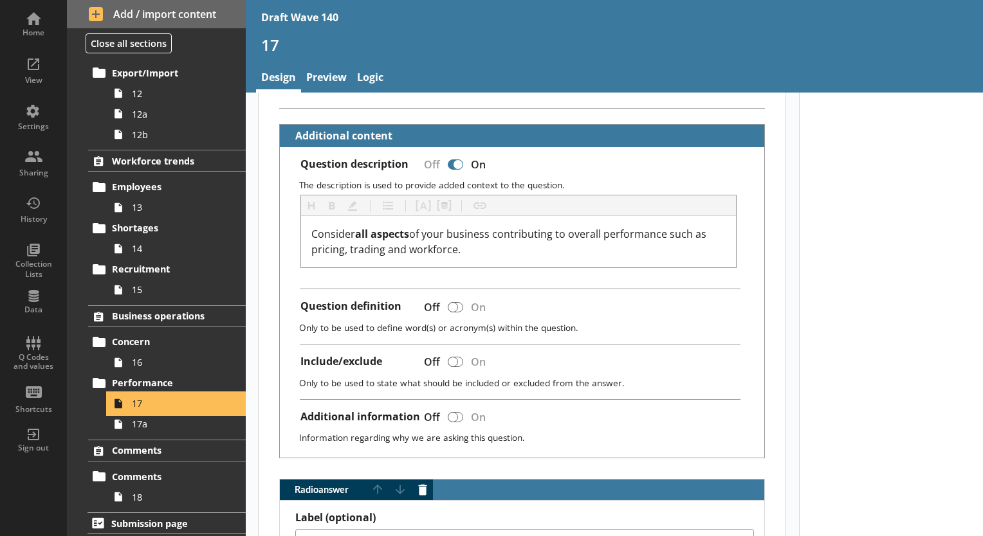
scroll to position [450, 0]
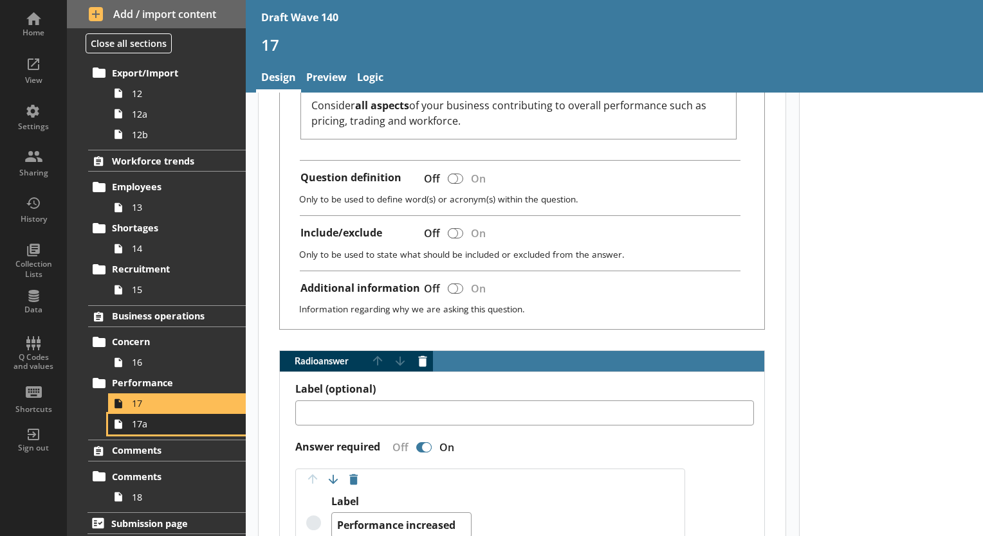
click at [152, 428] on span "17a" at bounding box center [180, 424] width 96 height 12
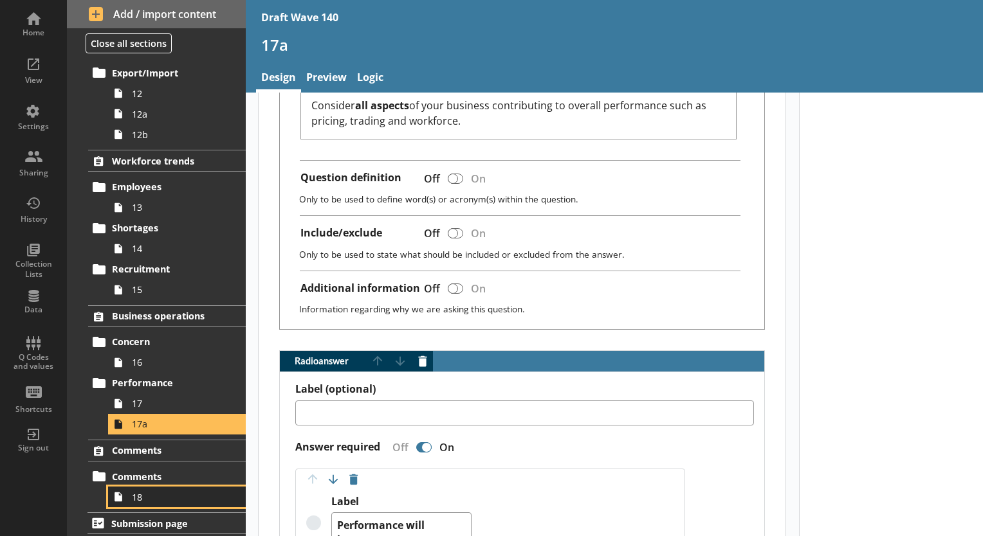
click at [154, 487] on link "18" at bounding box center [177, 497] width 138 height 21
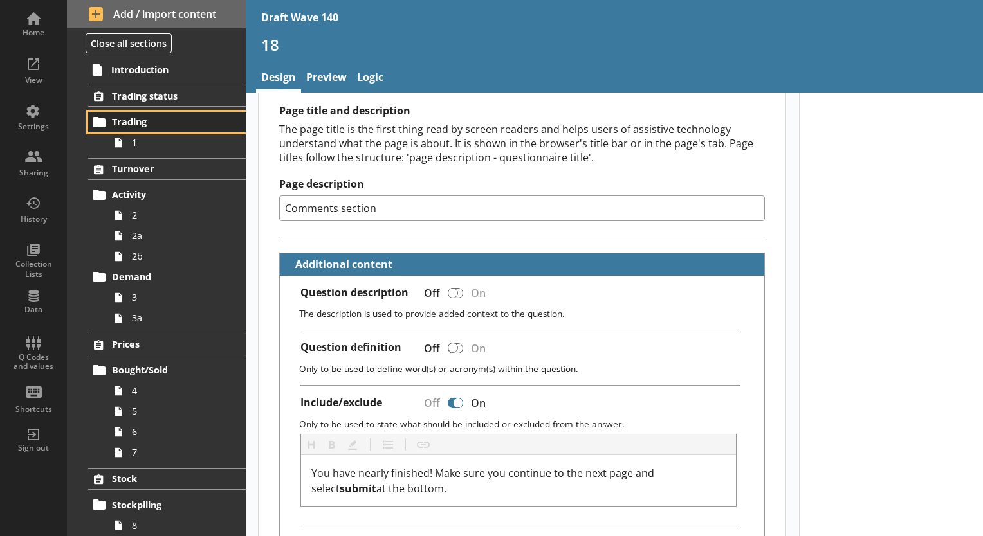
click at [147, 129] on link "Trading" at bounding box center [167, 122] width 158 height 21
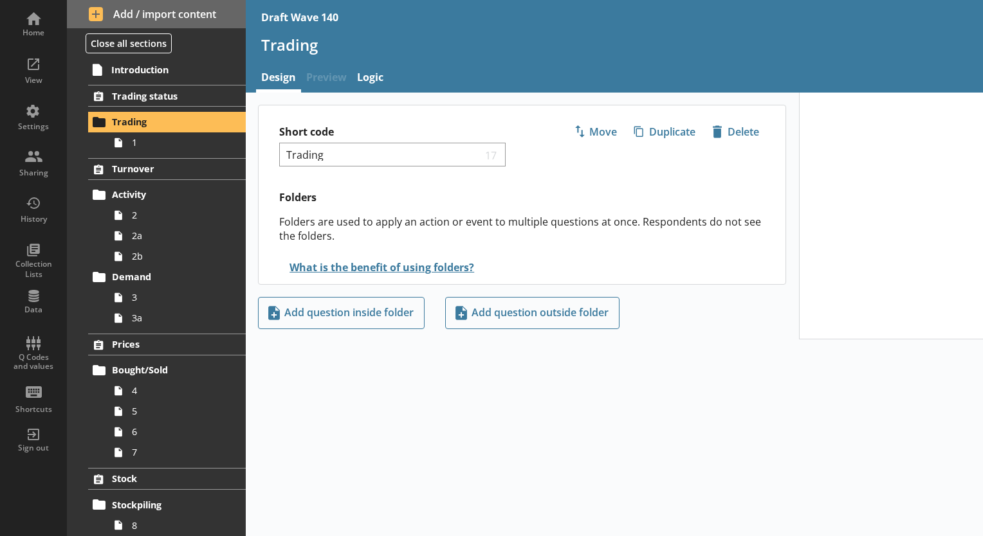
click at [334, 82] on span "Preview" at bounding box center [326, 79] width 51 height 28
click at [152, 144] on span "1" at bounding box center [180, 142] width 96 height 12
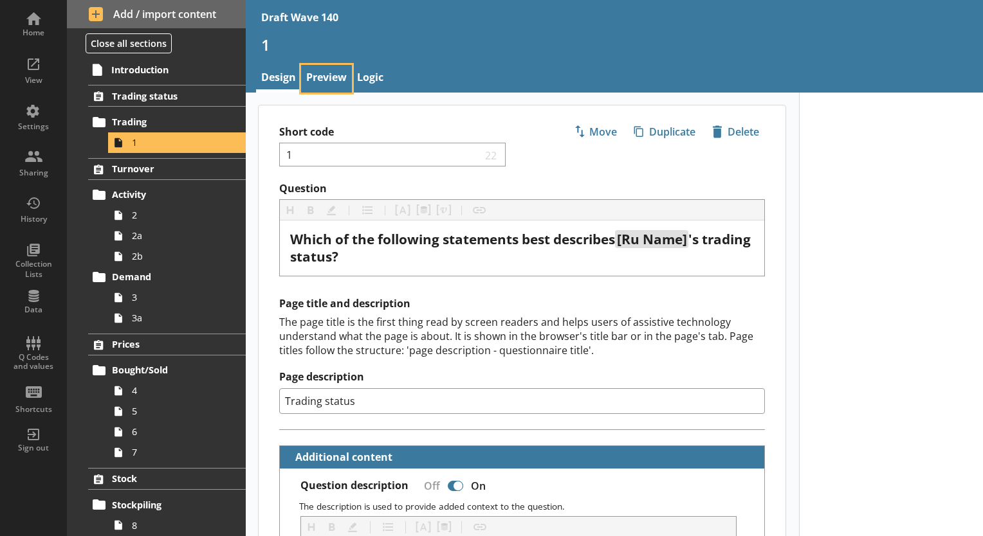
click at [327, 78] on link "Preview" at bounding box center [326, 79] width 51 height 28
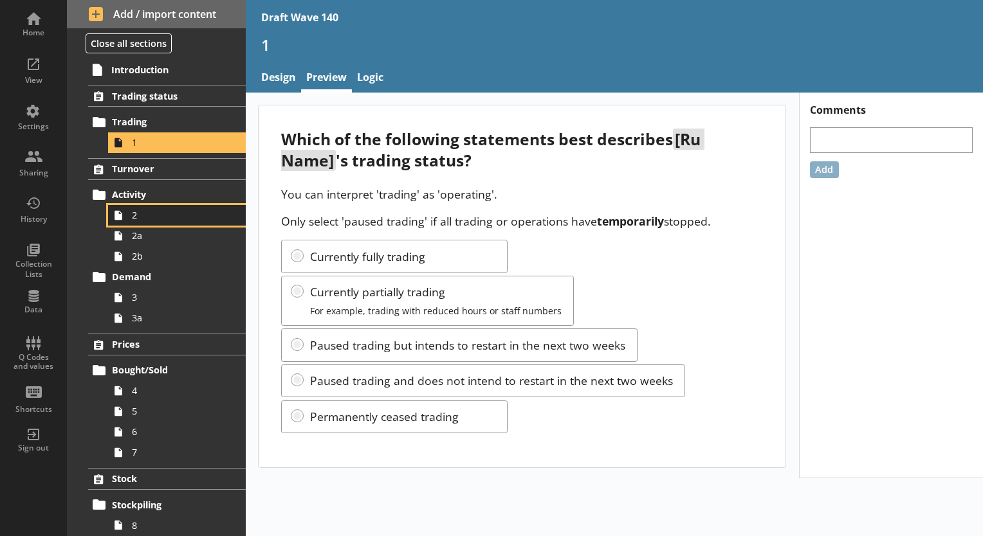
click at [135, 212] on span "2" at bounding box center [180, 215] width 96 height 12
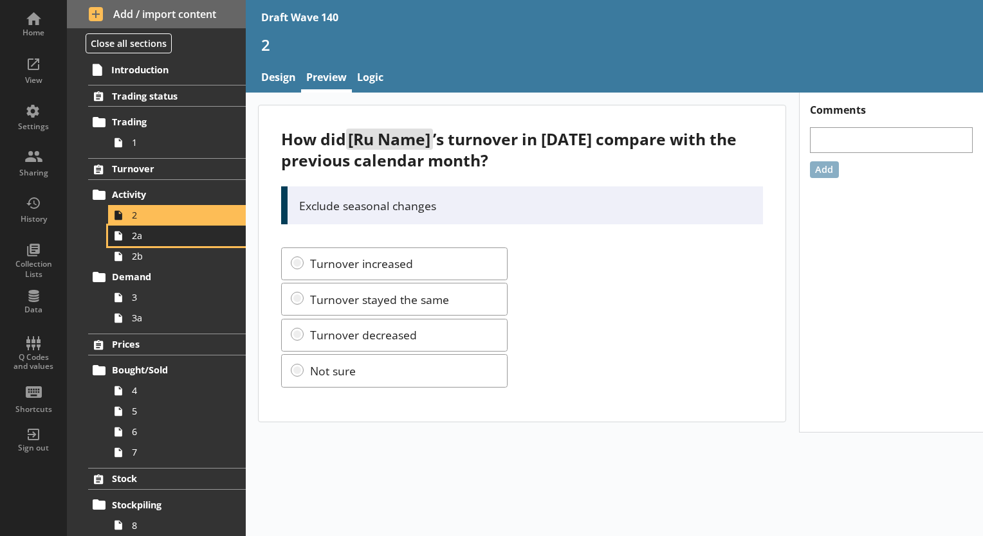
click at [150, 244] on link "2a" at bounding box center [177, 236] width 138 height 21
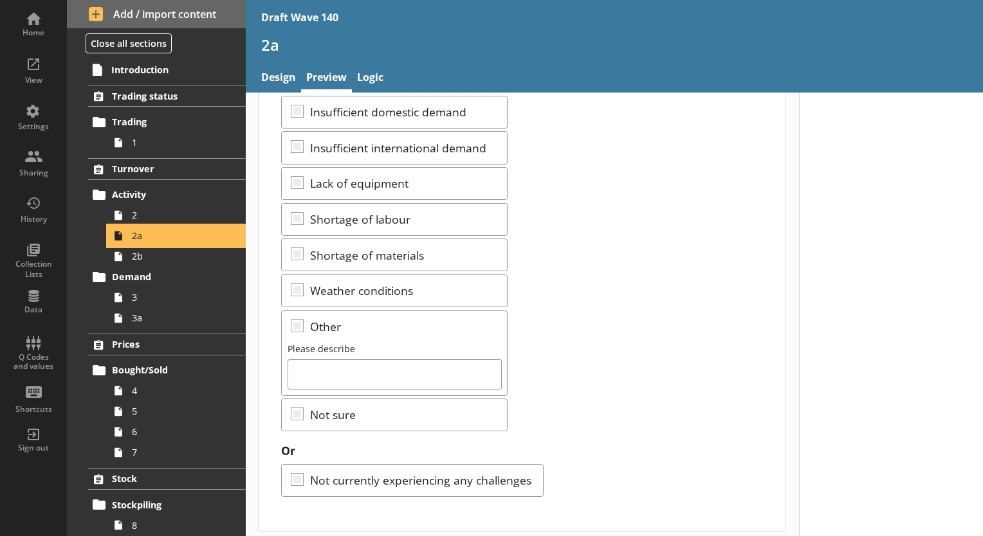
scroll to position [327, 0]
click at [158, 257] on span "2b" at bounding box center [180, 256] width 96 height 12
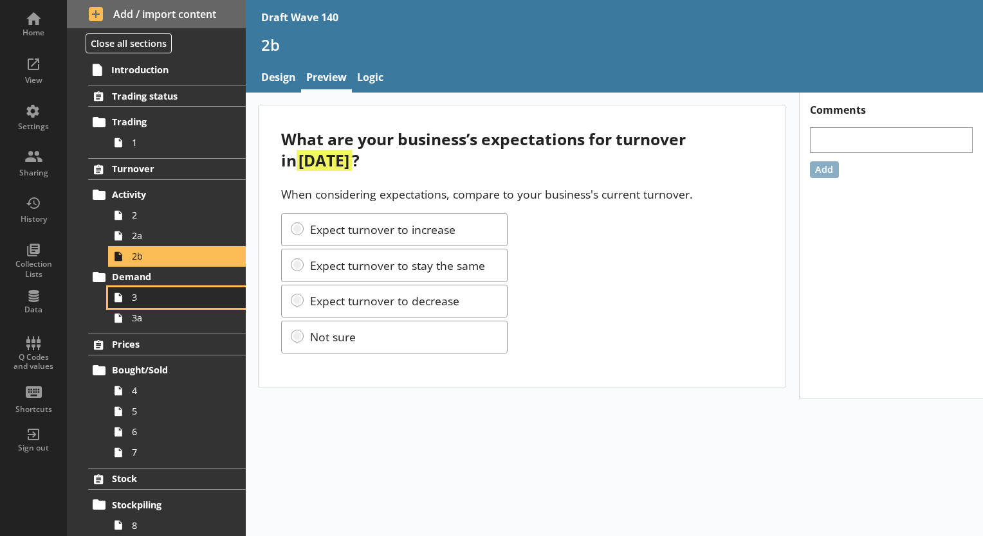
click at [159, 294] on span "3" at bounding box center [180, 297] width 96 height 12
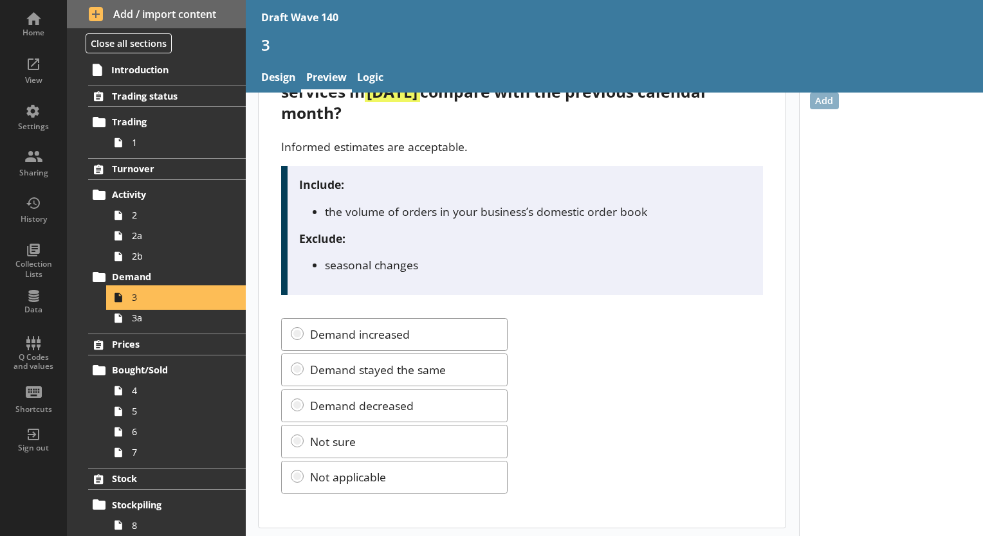
scroll to position [70, 0]
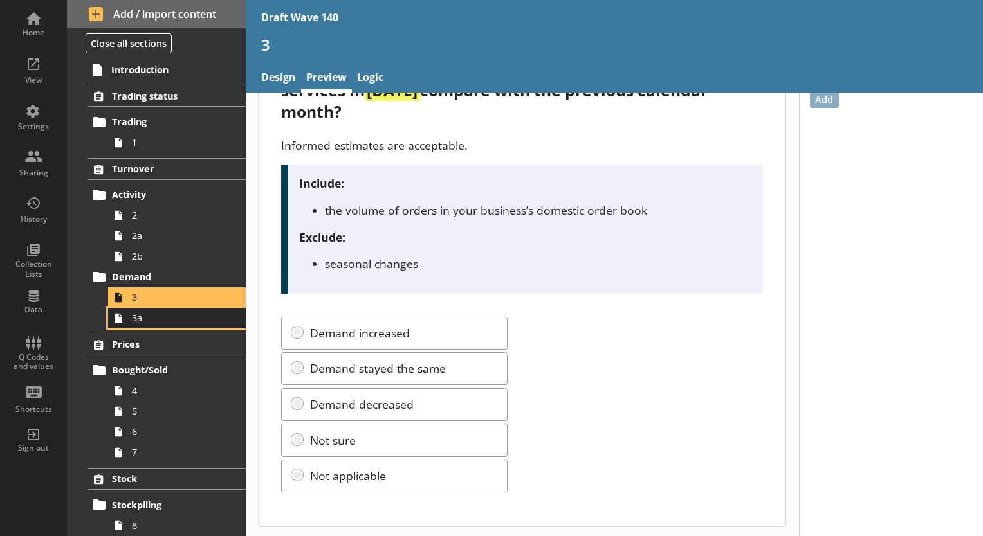
click at [203, 326] on link "3a" at bounding box center [177, 318] width 138 height 21
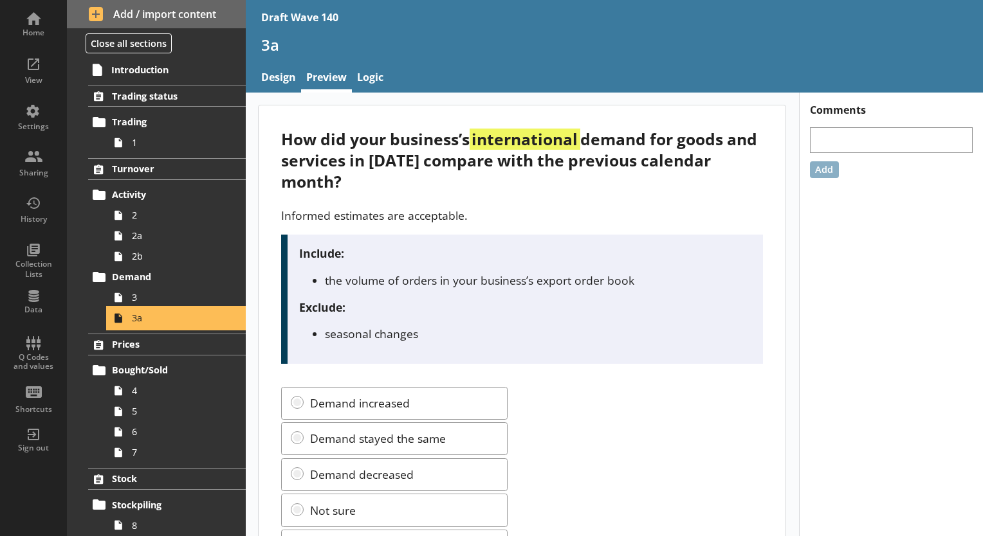
scroll to position [64, 0]
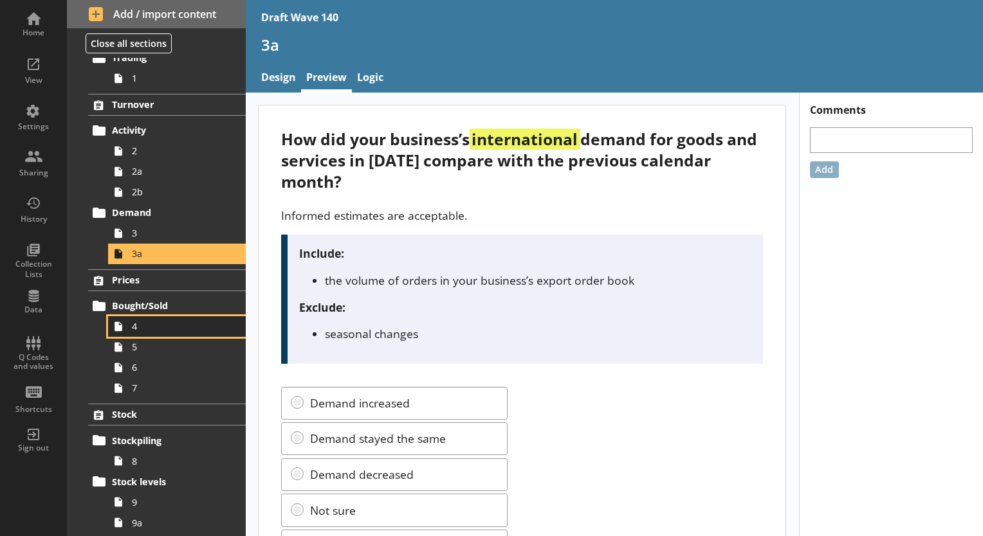
click at [147, 332] on link "4" at bounding box center [177, 326] width 138 height 21
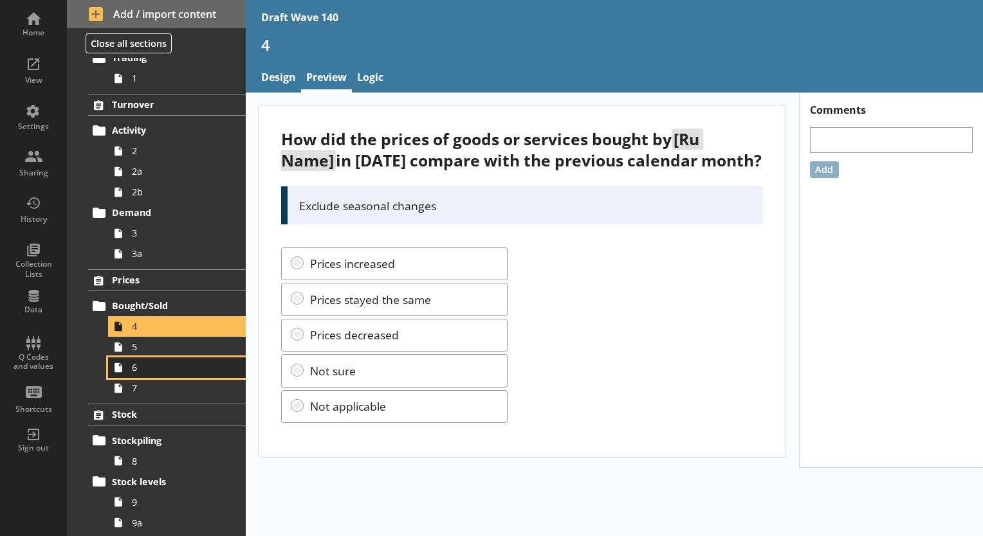
click at [134, 358] on link "6" at bounding box center [177, 368] width 138 height 21
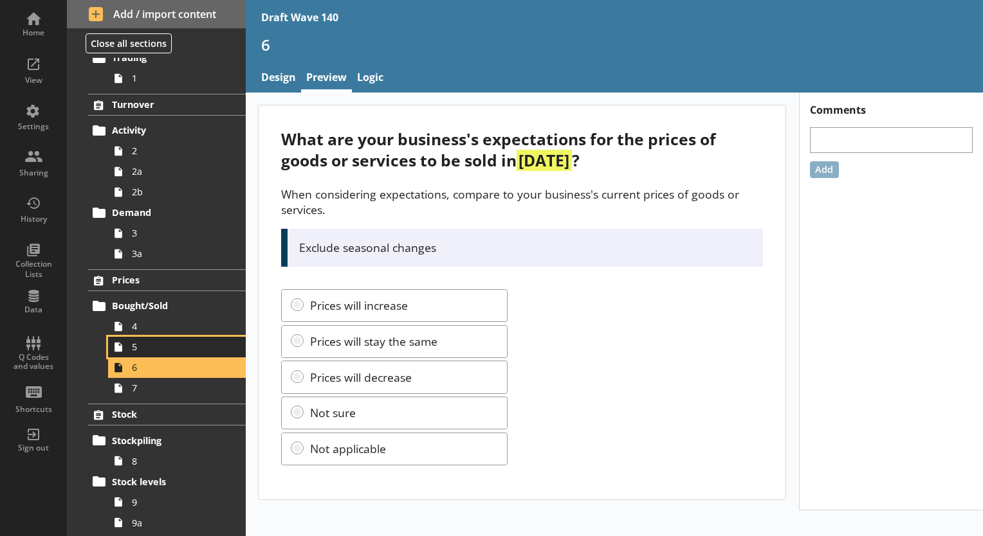
click at [131, 347] on link "5" at bounding box center [177, 347] width 138 height 21
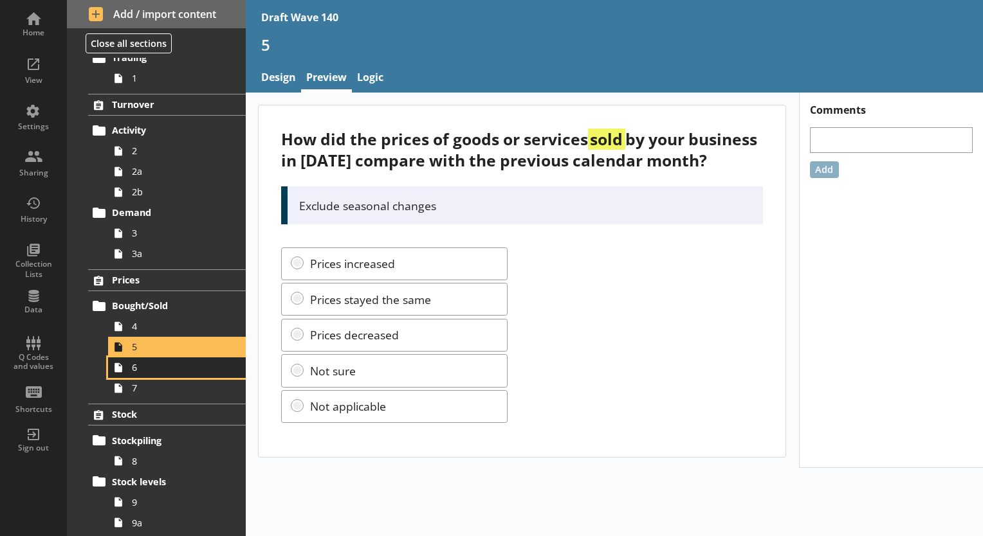
click at [145, 369] on span "6" at bounding box center [180, 367] width 96 height 12
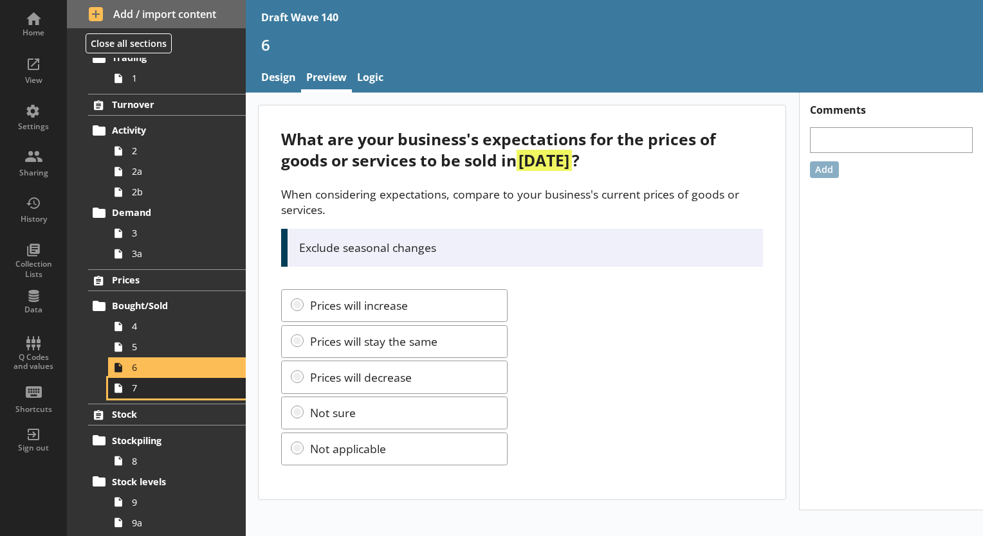
click at [154, 392] on span "7" at bounding box center [180, 388] width 96 height 12
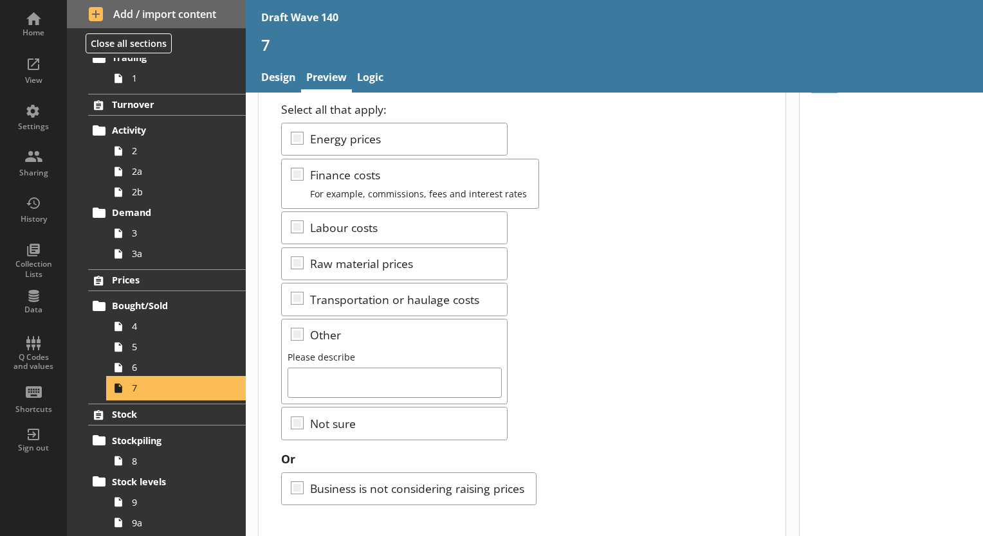
scroll to position [96, 0]
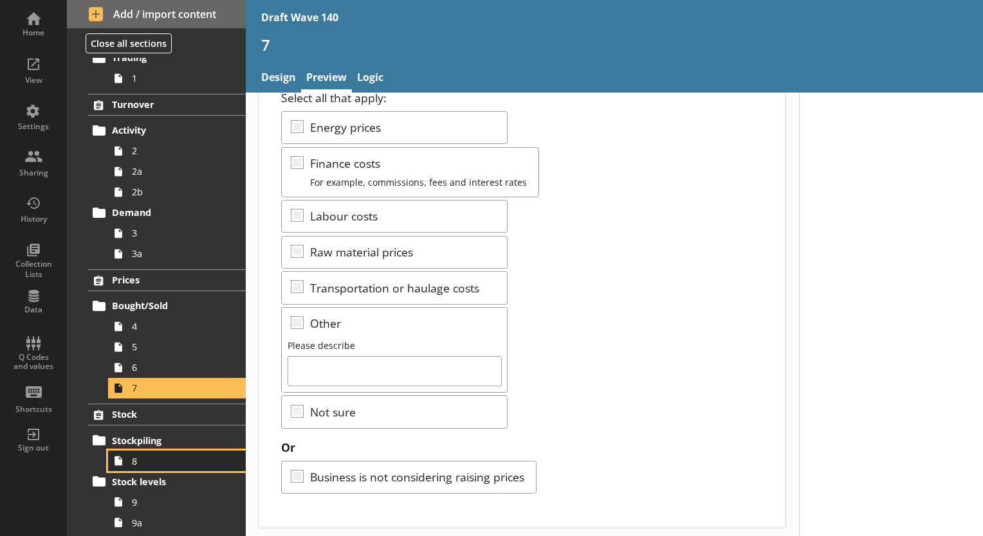
click at [141, 452] on link "8" at bounding box center [177, 461] width 138 height 21
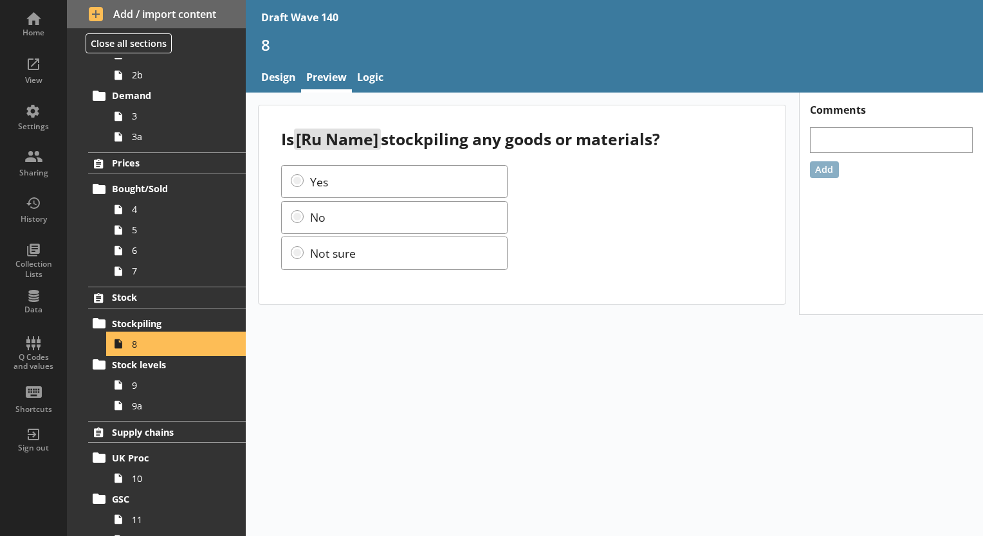
scroll to position [193, 0]
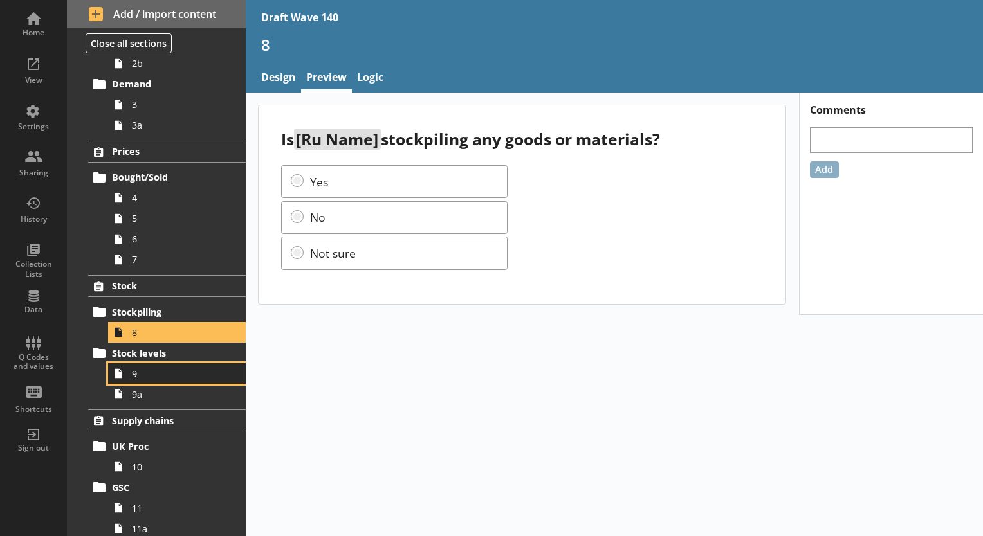
click at [140, 377] on span "9" at bounding box center [180, 374] width 96 height 12
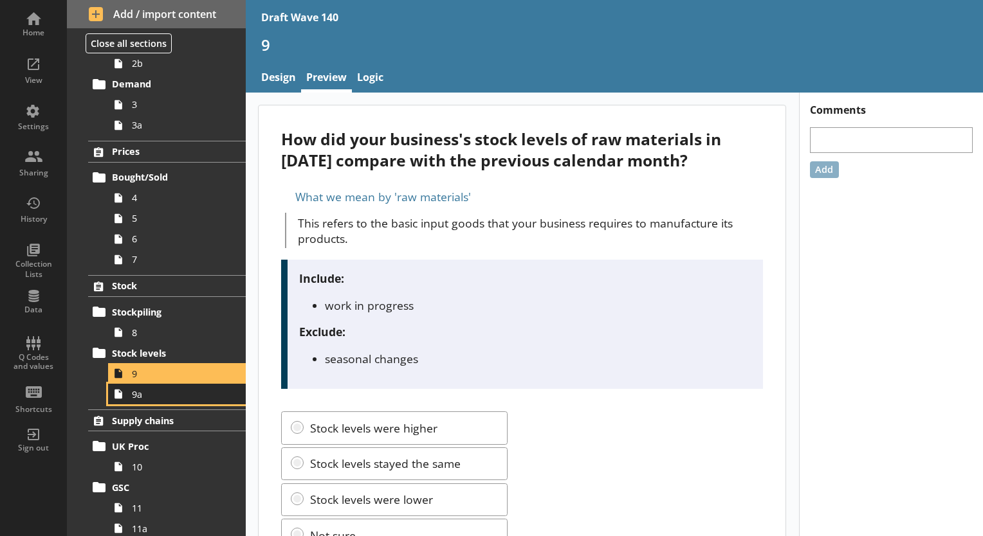
click at [154, 398] on span "9a" at bounding box center [180, 394] width 96 height 12
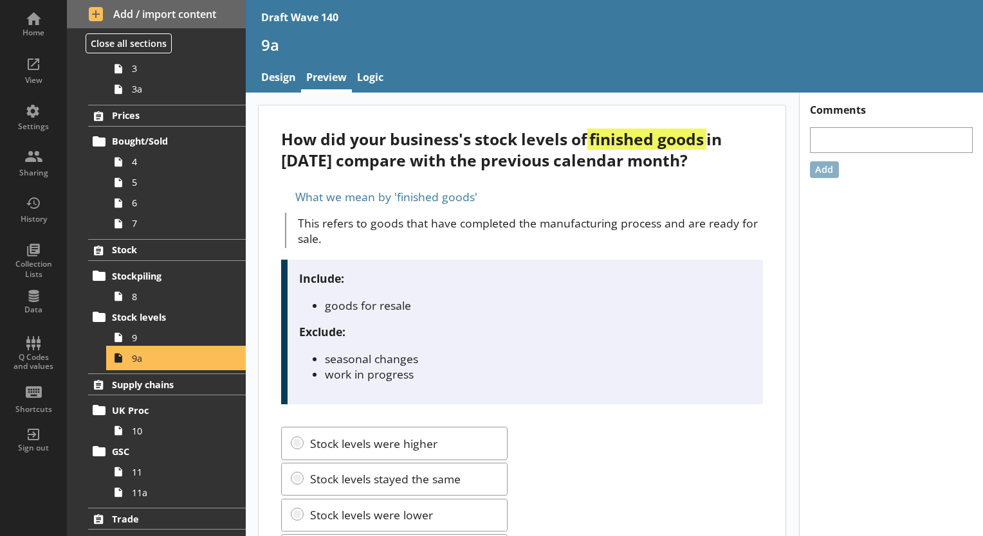
scroll to position [257, 0]
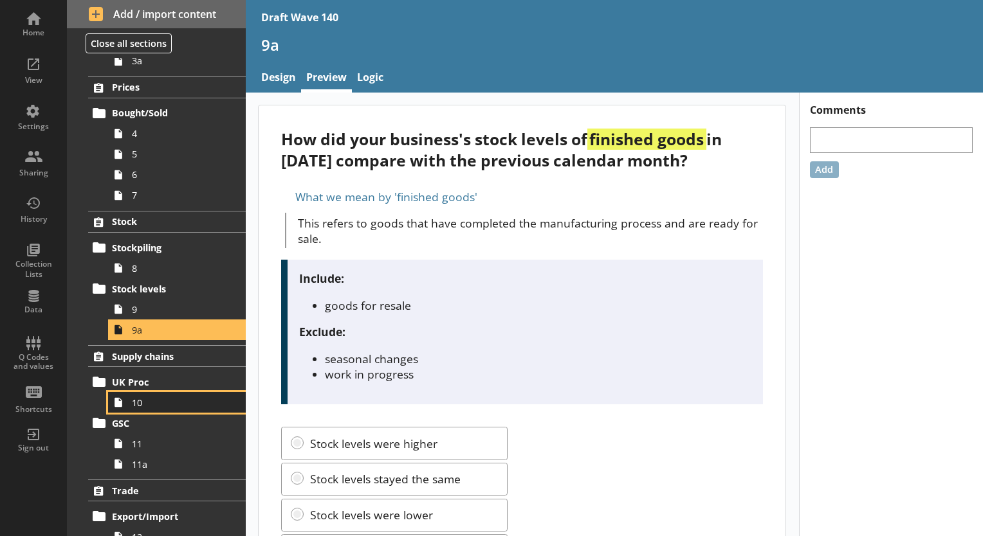
click at [147, 397] on span "10" at bounding box center [180, 403] width 96 height 12
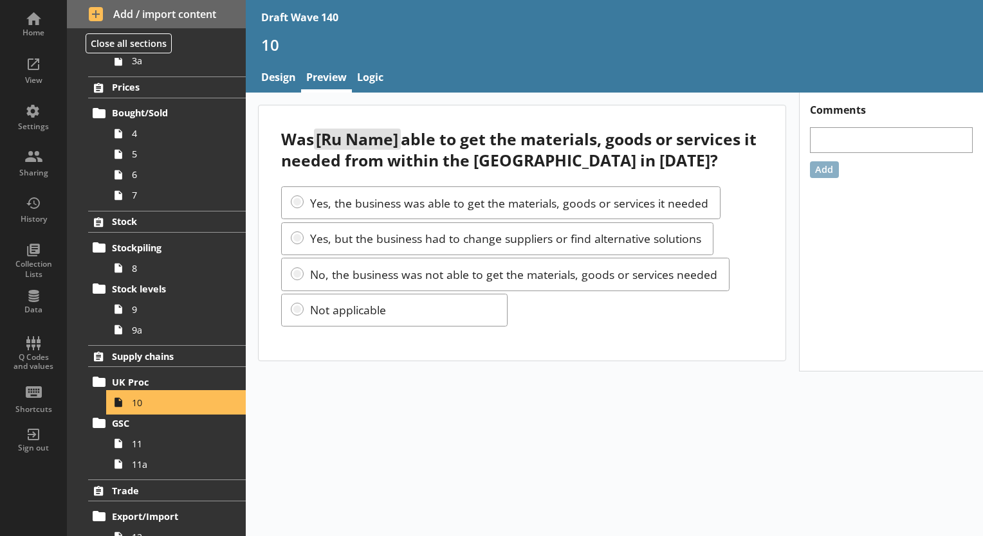
scroll to position [322, 0]
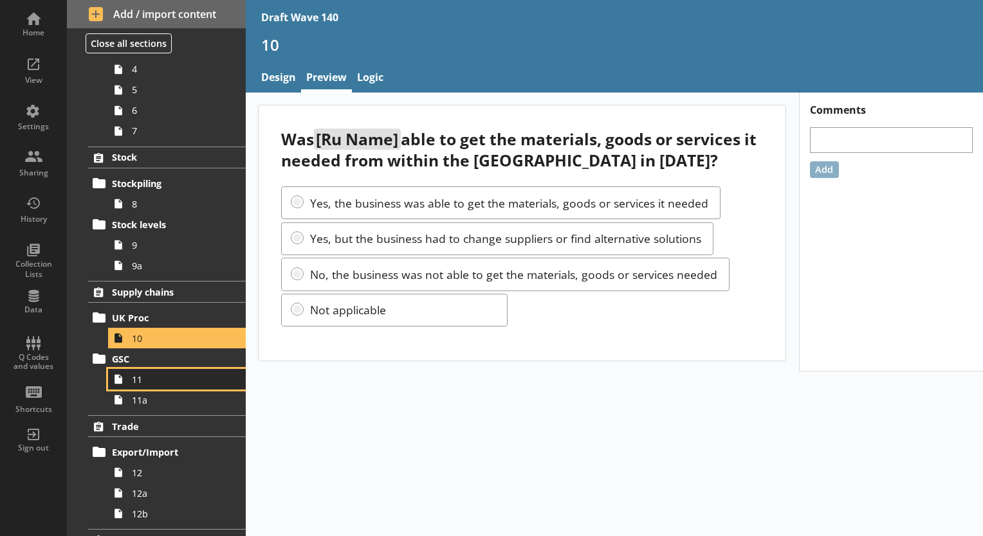
click at [140, 378] on span "11" at bounding box center [180, 380] width 96 height 12
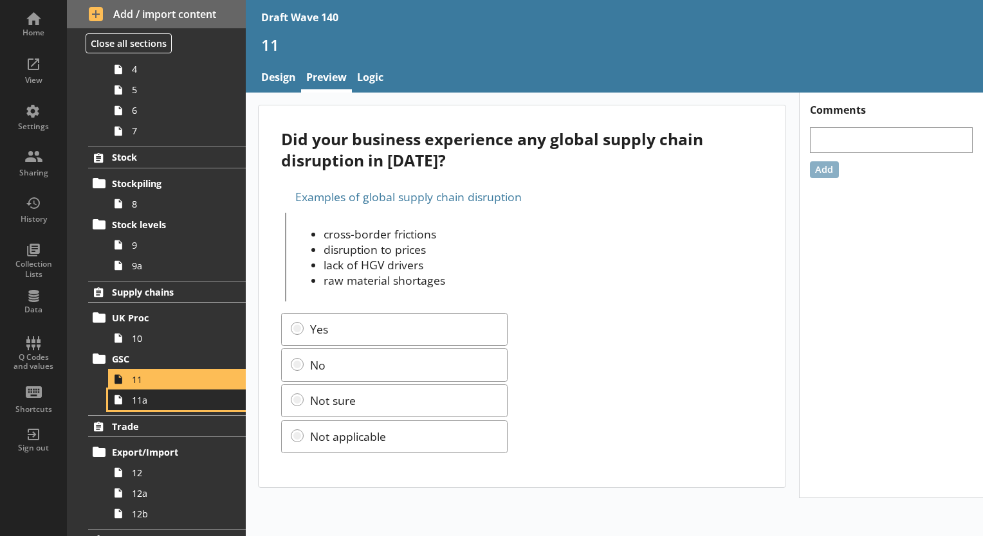
click at [136, 399] on span "11a" at bounding box center [180, 400] width 96 height 12
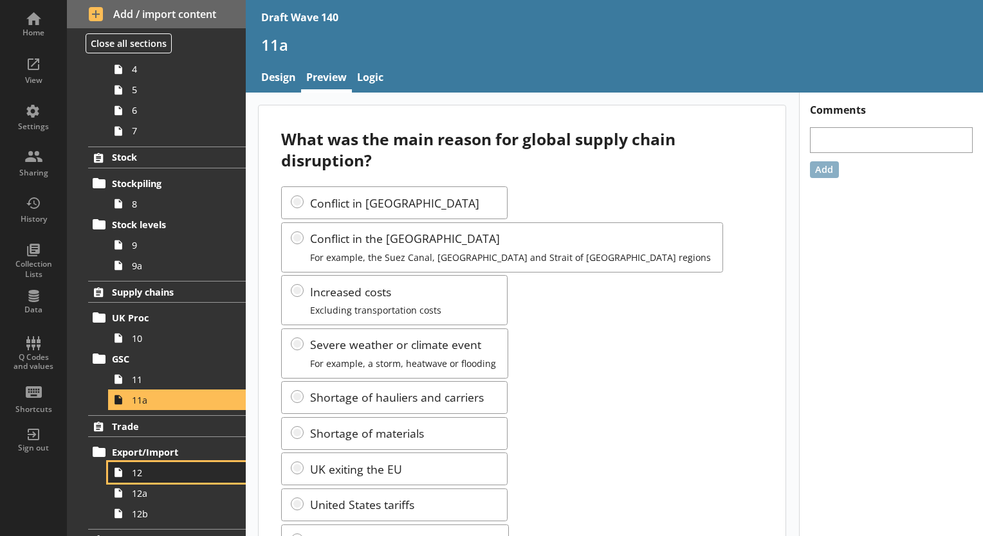
click at [148, 467] on span "12" at bounding box center [180, 473] width 96 height 12
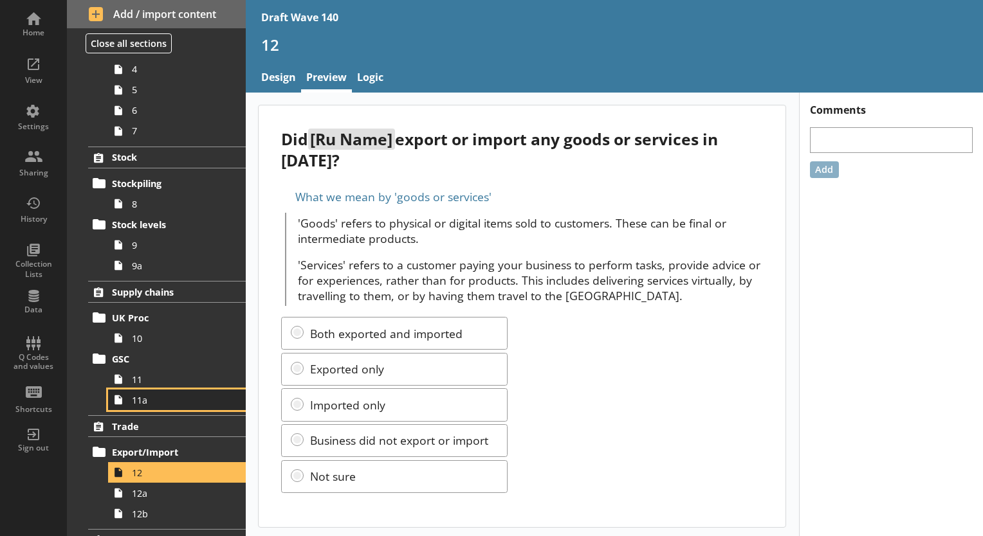
click at [138, 402] on span "11a" at bounding box center [180, 400] width 96 height 12
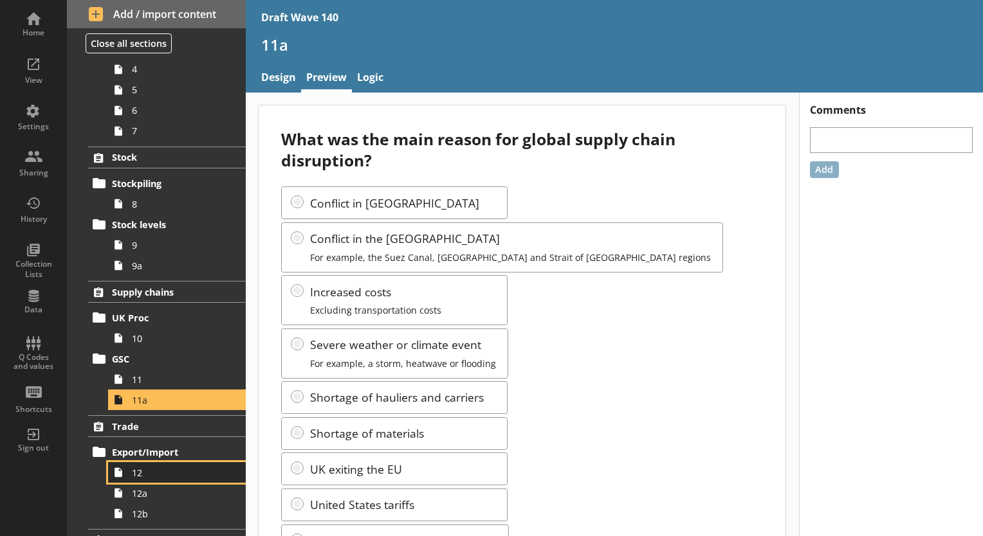
click at [140, 467] on span "12" at bounding box center [180, 473] width 96 height 12
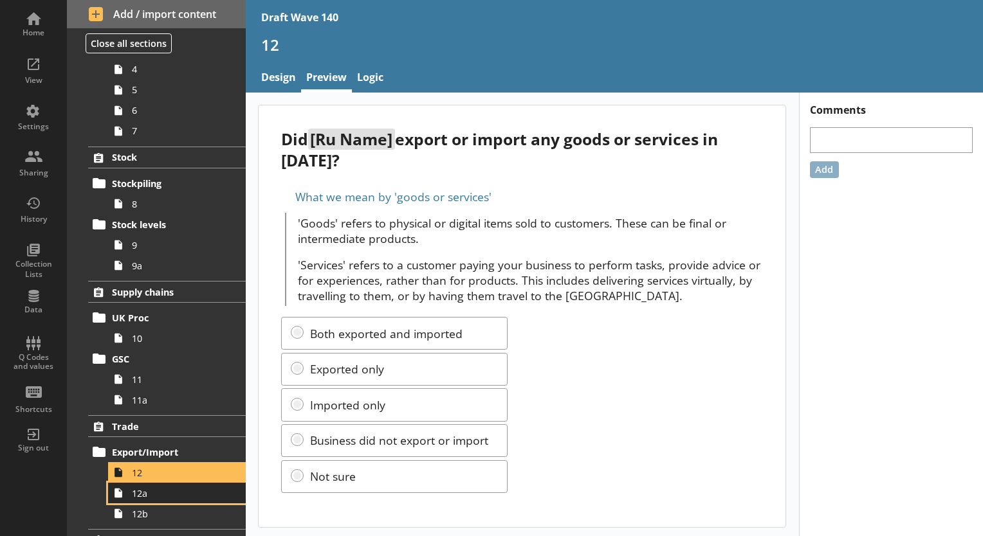
click at [136, 491] on span "12a" at bounding box center [180, 493] width 96 height 12
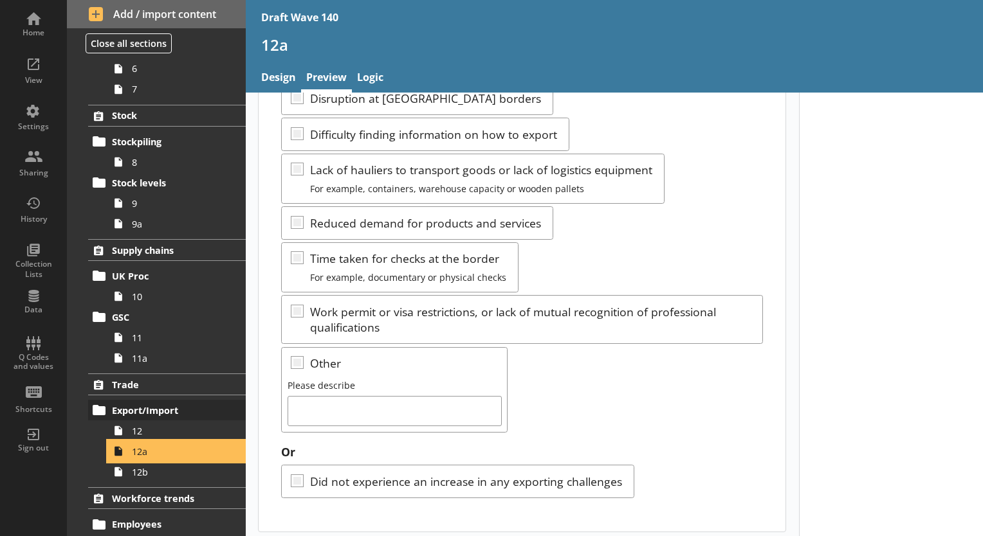
scroll to position [386, 0]
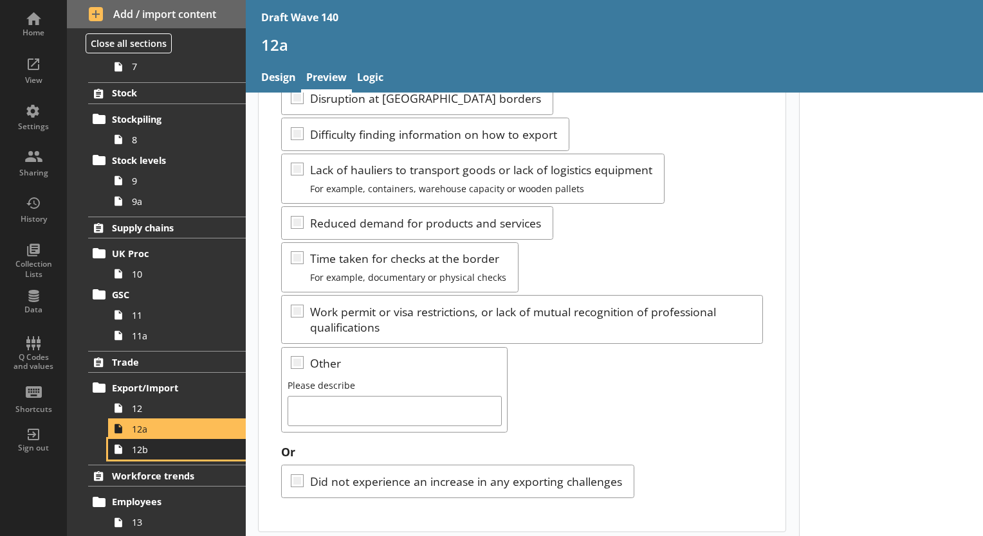
click at [151, 453] on span "12b" at bounding box center [180, 450] width 96 height 12
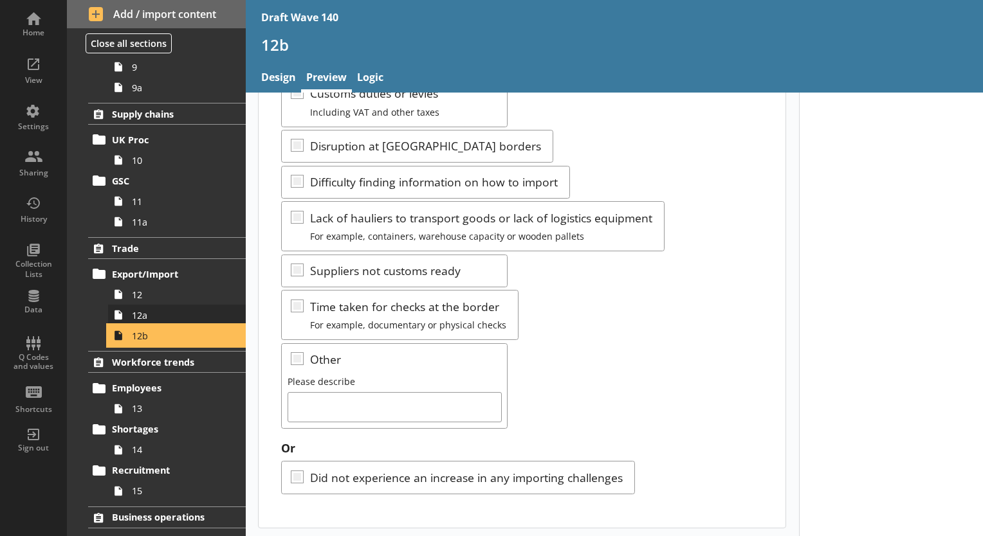
scroll to position [514, 0]
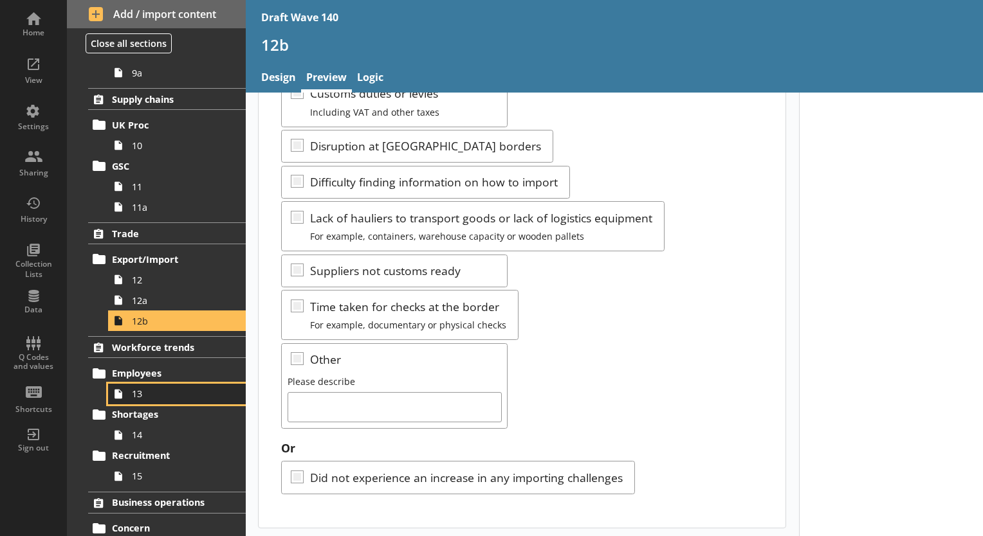
click at [150, 397] on span "13" at bounding box center [180, 394] width 96 height 12
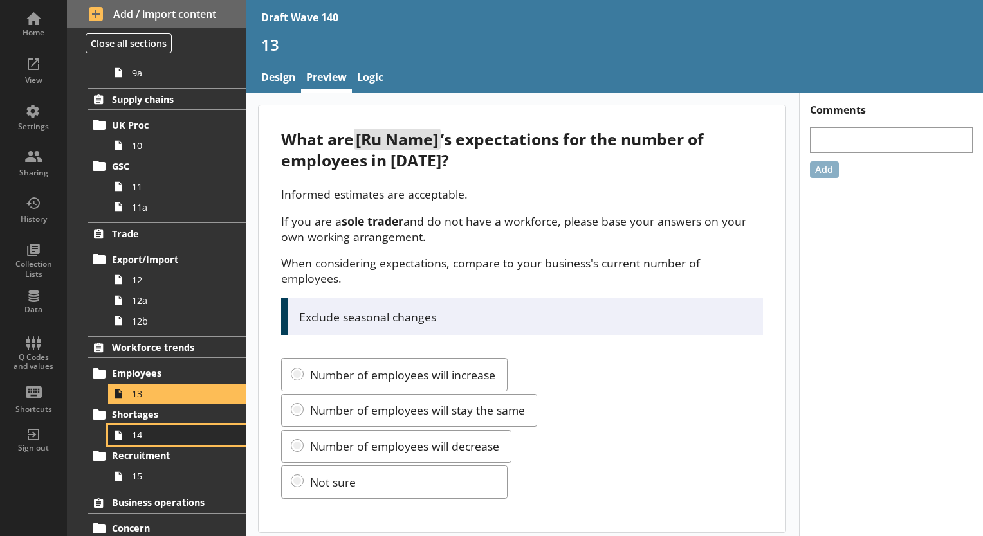
click at [132, 440] on link "14" at bounding box center [177, 435] width 138 height 21
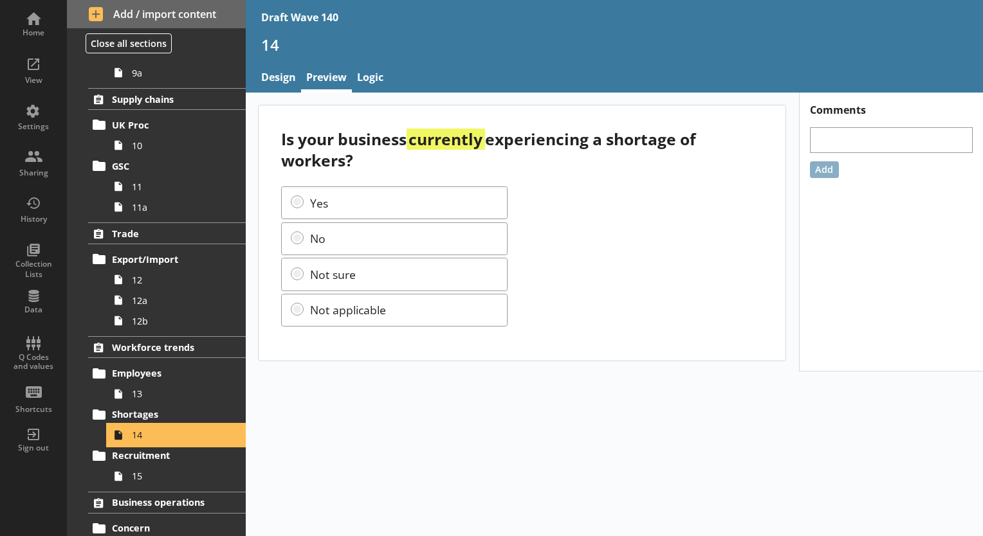
scroll to position [579, 0]
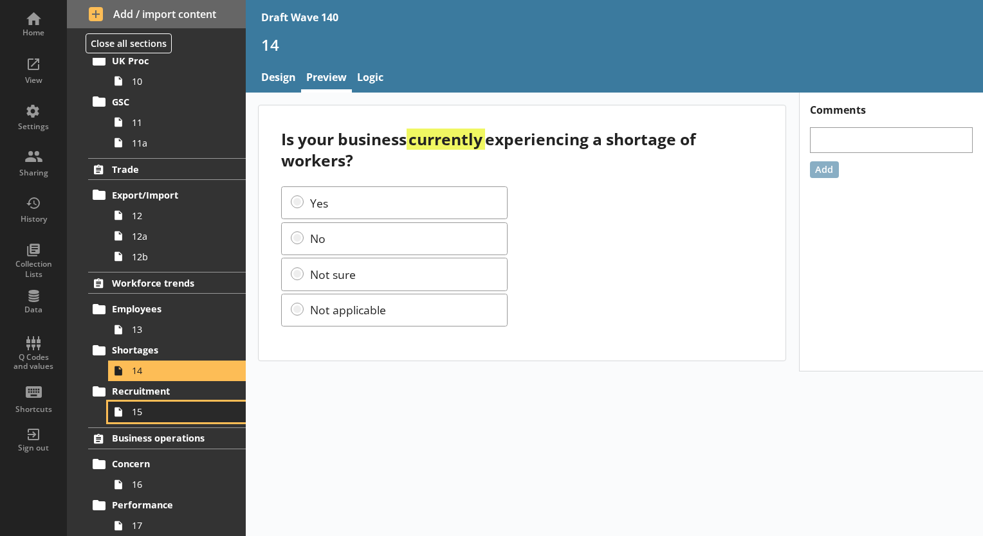
click at [143, 409] on span "15" at bounding box center [180, 412] width 96 height 12
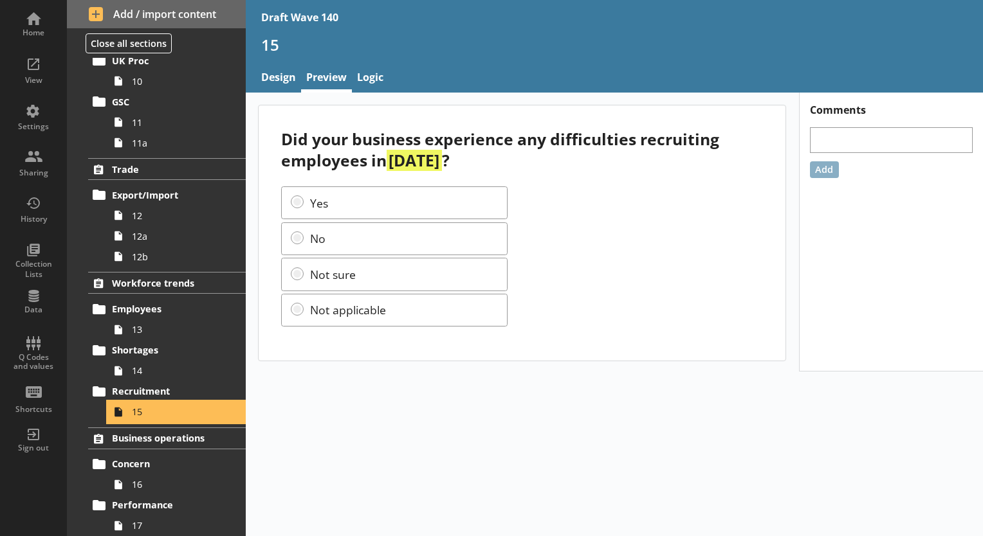
scroll to position [643, 0]
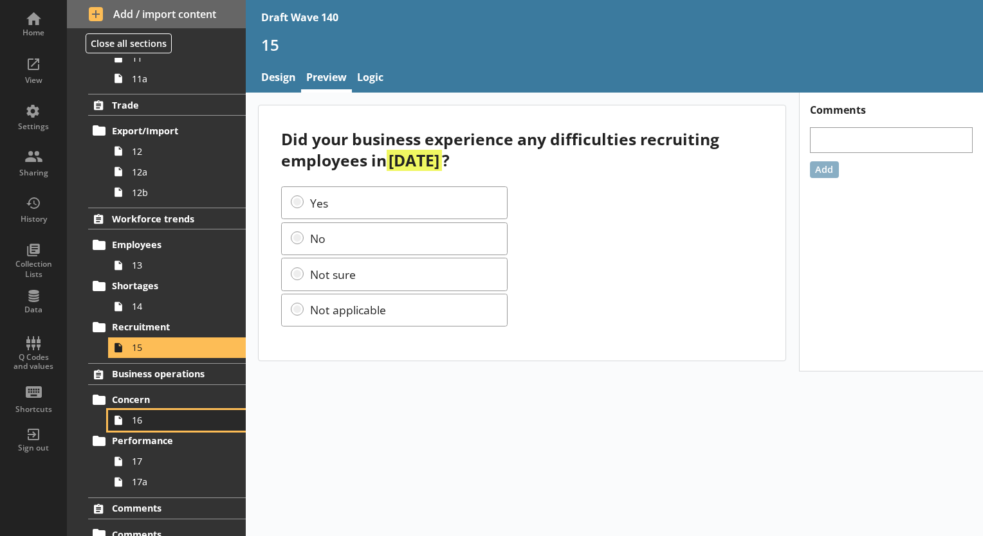
click at [145, 423] on span "16" at bounding box center [180, 420] width 96 height 12
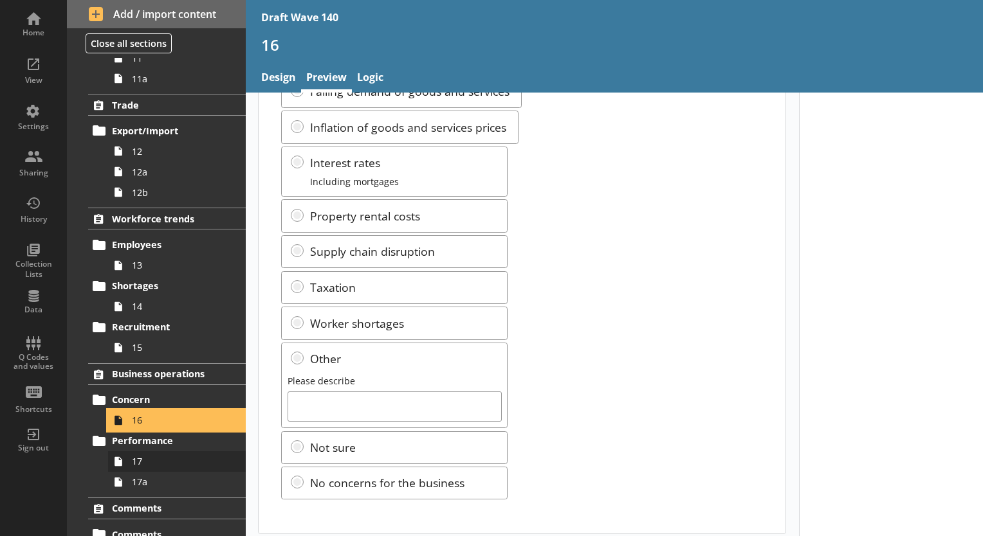
scroll to position [257, 0]
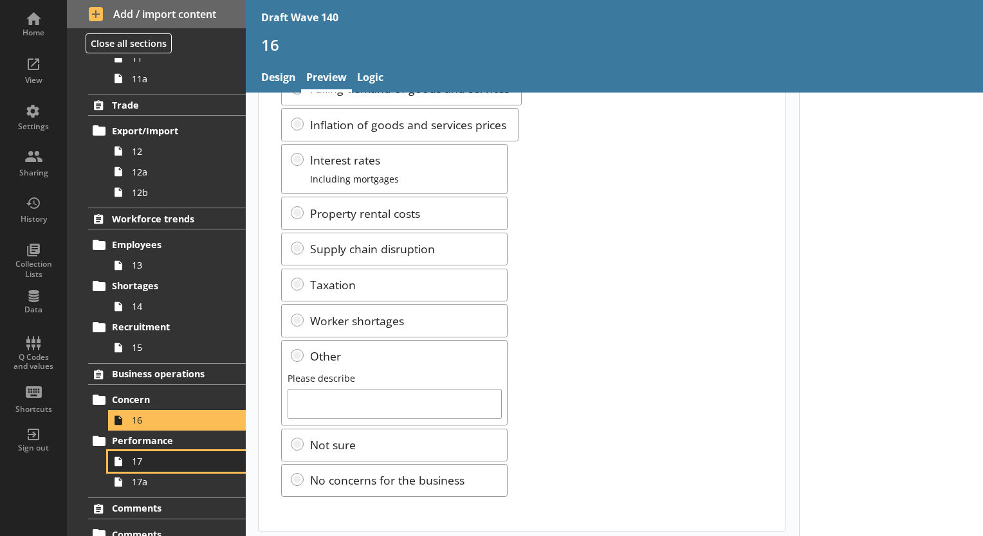
click at [151, 467] on link "17" at bounding box center [177, 461] width 138 height 21
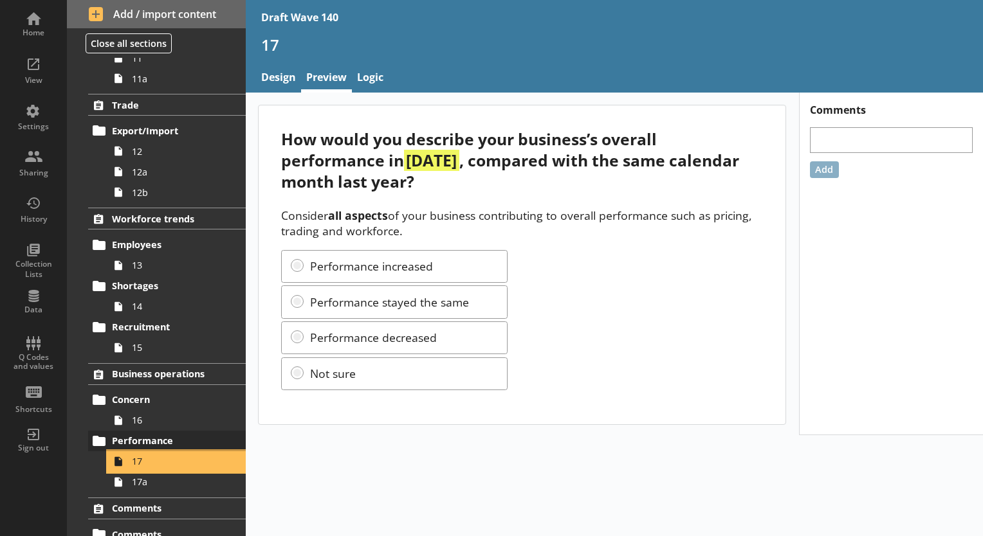
scroll to position [701, 0]
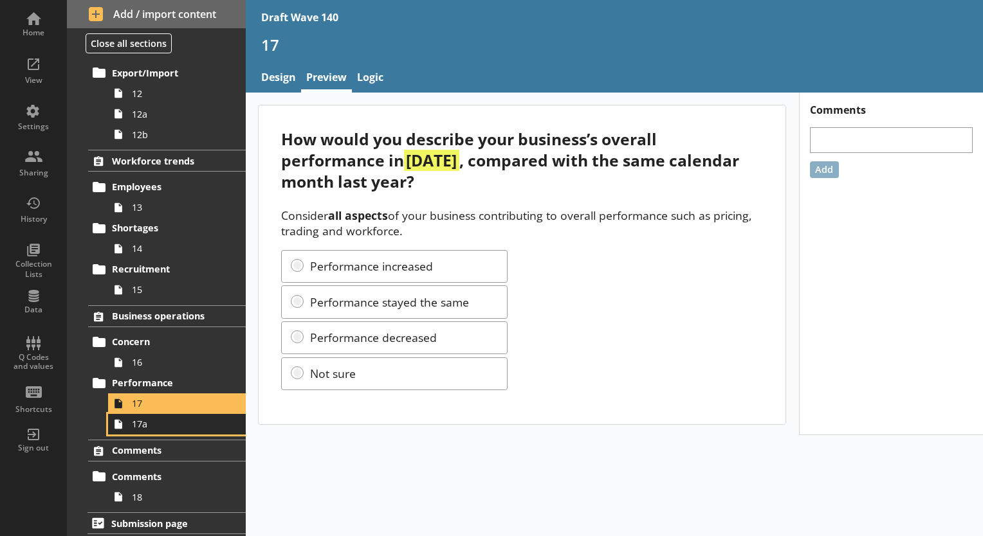
click at [148, 426] on span "17a" at bounding box center [180, 424] width 96 height 12
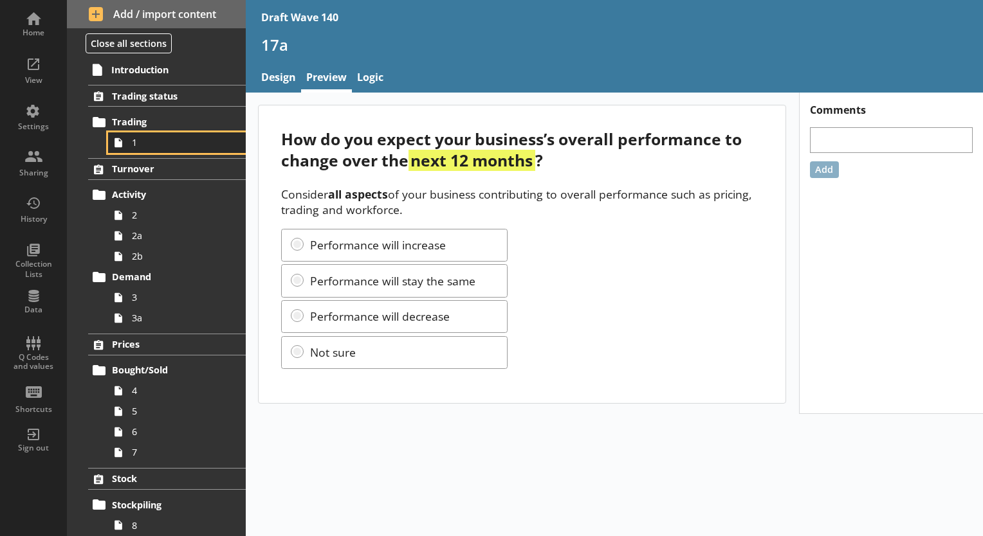
click at [155, 147] on span "1" at bounding box center [180, 142] width 96 height 12
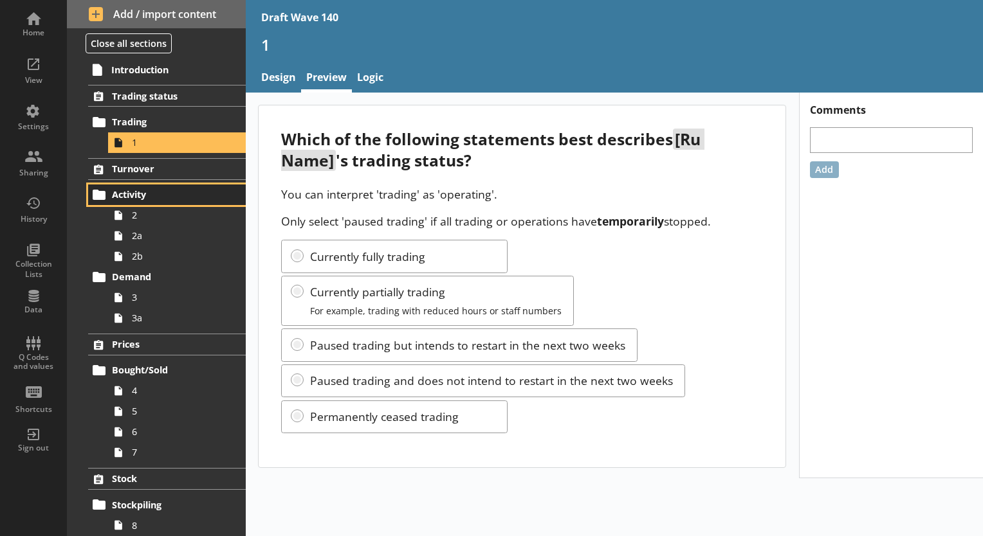
click at [150, 203] on link "Activity" at bounding box center [167, 195] width 158 height 21
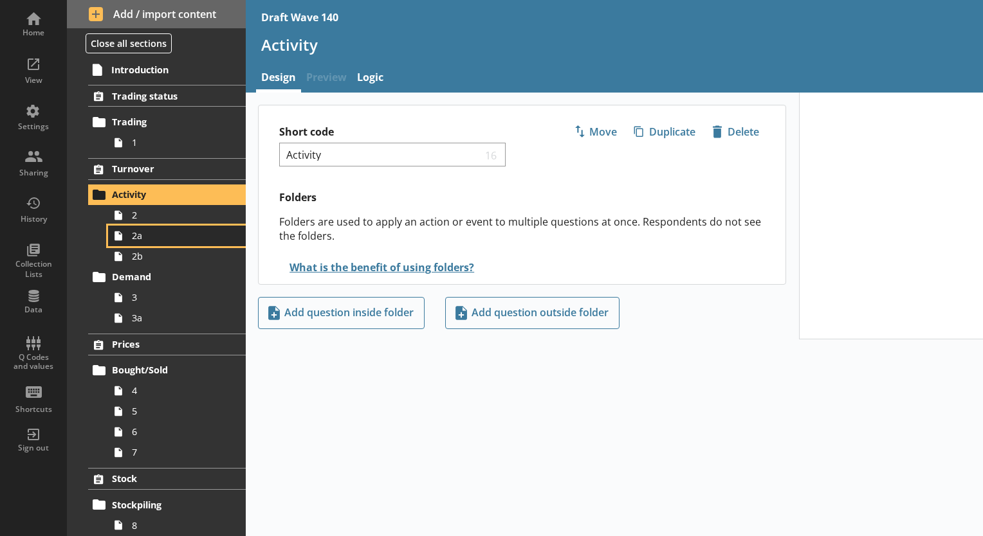
click at [149, 230] on span "2a" at bounding box center [180, 236] width 96 height 12
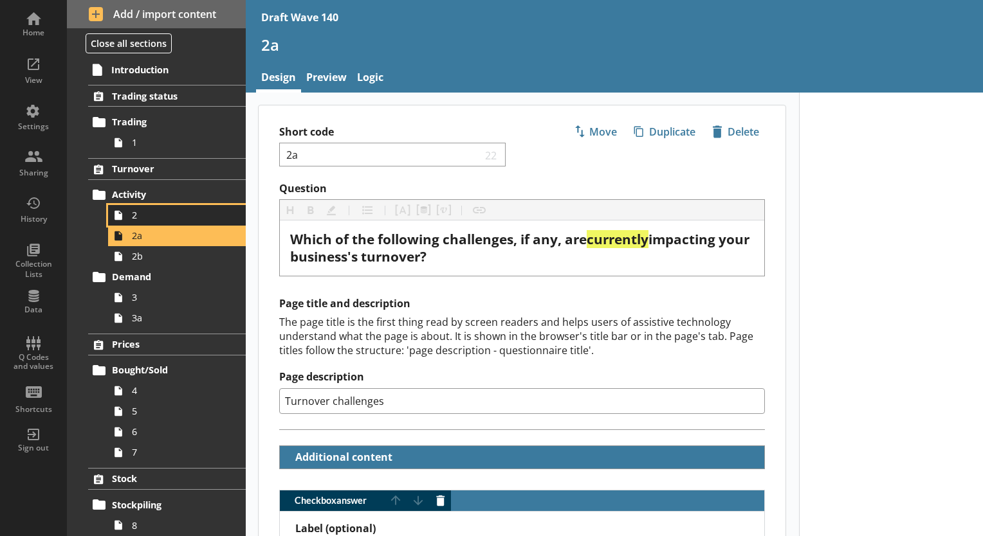
click at [138, 218] on span "2" at bounding box center [180, 215] width 96 height 12
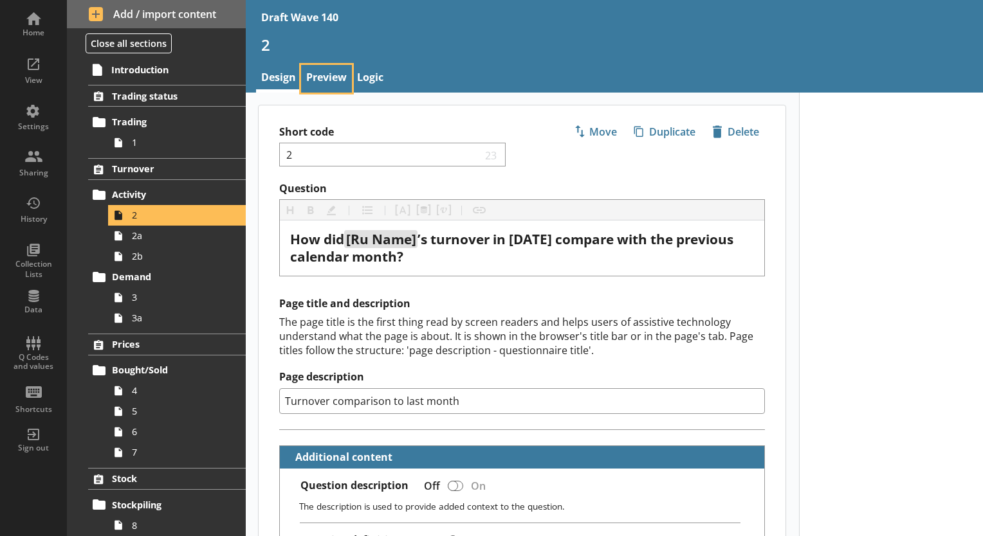
click at [318, 77] on link "Preview" at bounding box center [326, 79] width 51 height 28
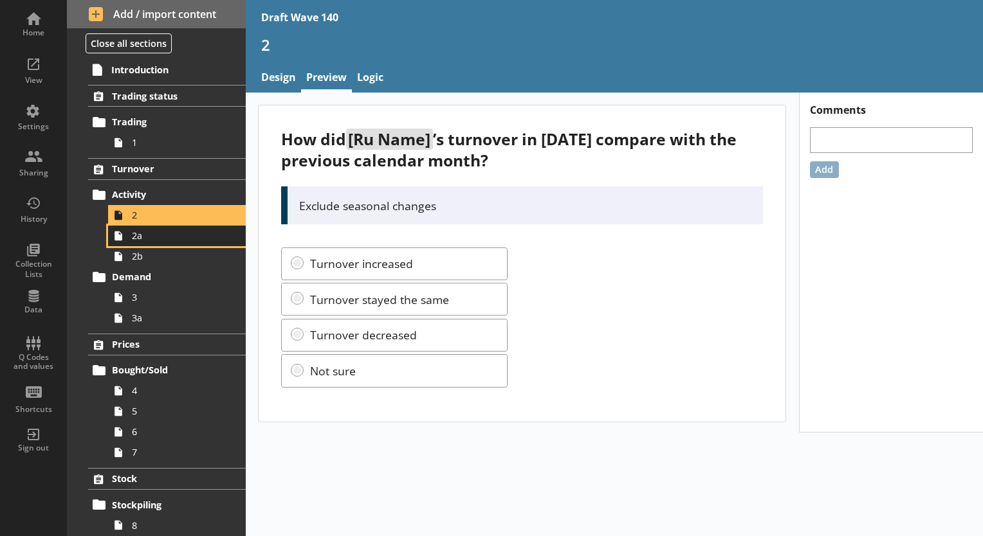
click at [172, 238] on span "2a" at bounding box center [180, 236] width 96 height 12
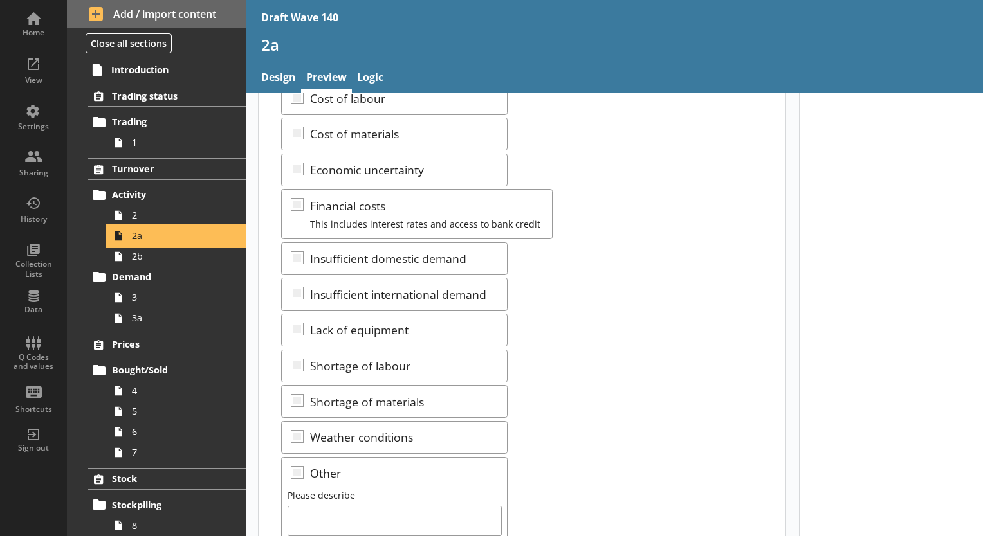
scroll to position [193, 0]
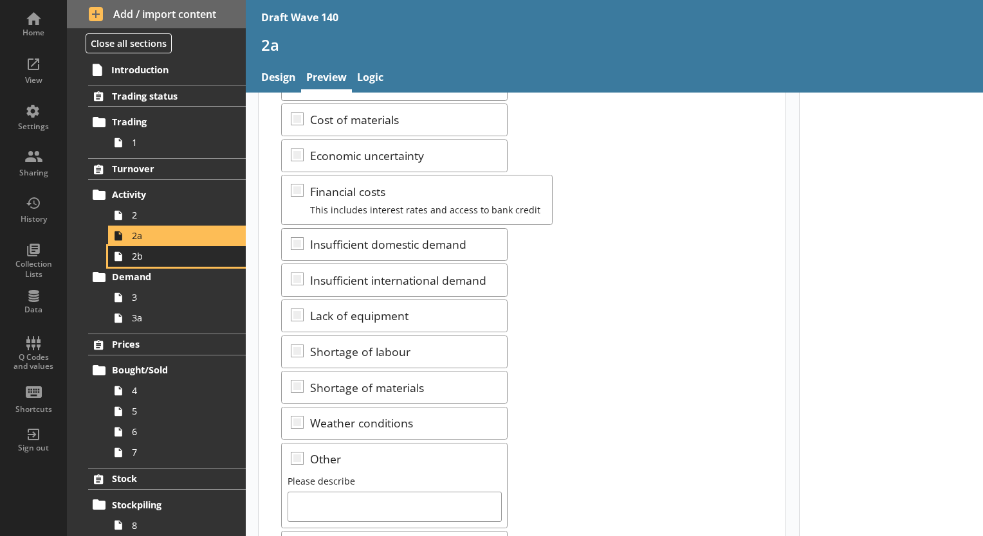
click at [177, 264] on link "2b" at bounding box center [177, 256] width 138 height 21
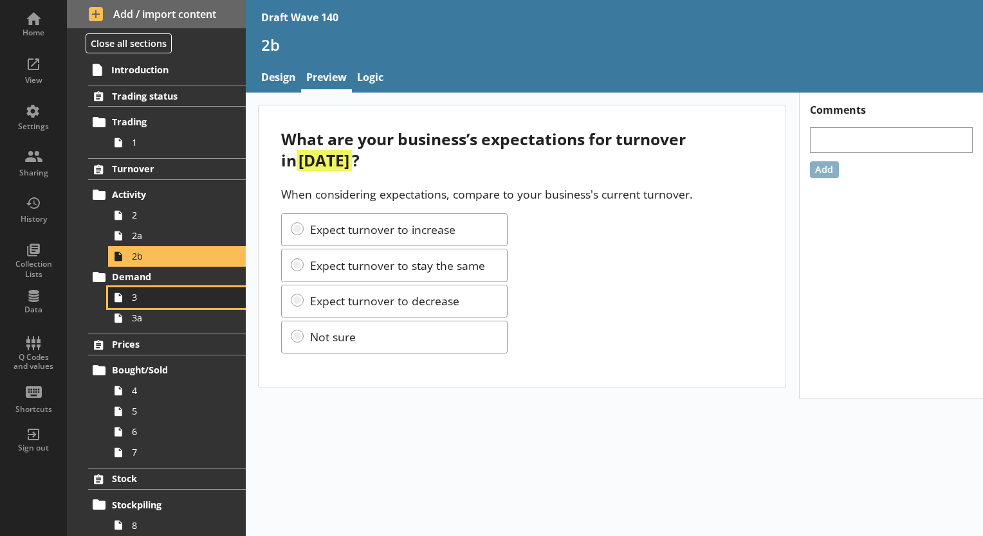
click at [139, 304] on link "3" at bounding box center [177, 297] width 138 height 21
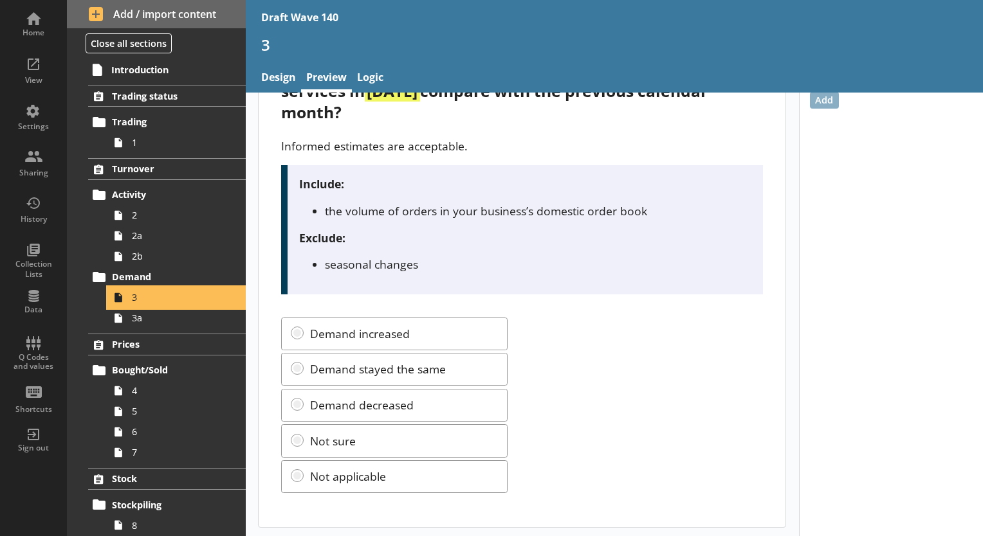
scroll to position [70, 0]
click at [175, 325] on link "3a" at bounding box center [177, 318] width 138 height 21
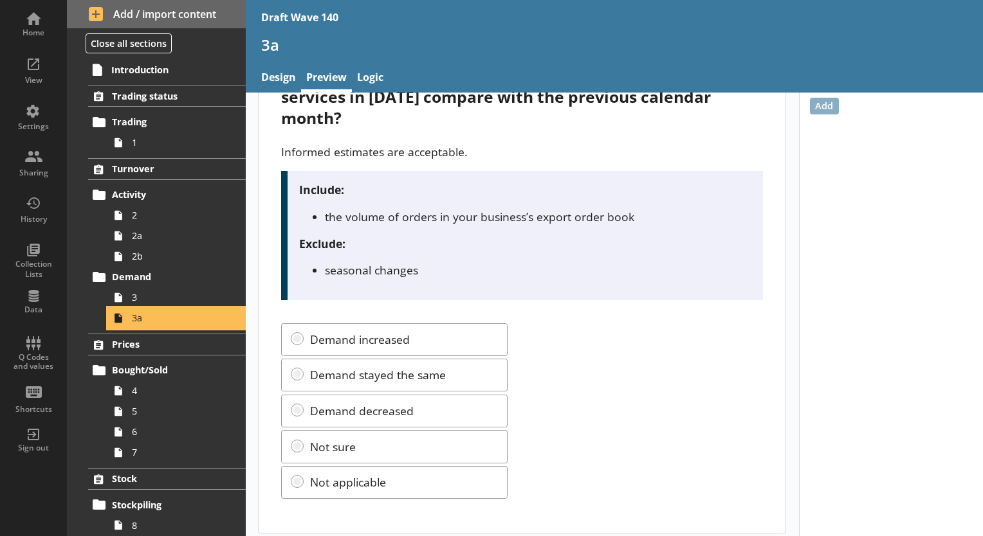
scroll to position [64, 0]
click at [152, 387] on span "4" at bounding box center [180, 391] width 96 height 12
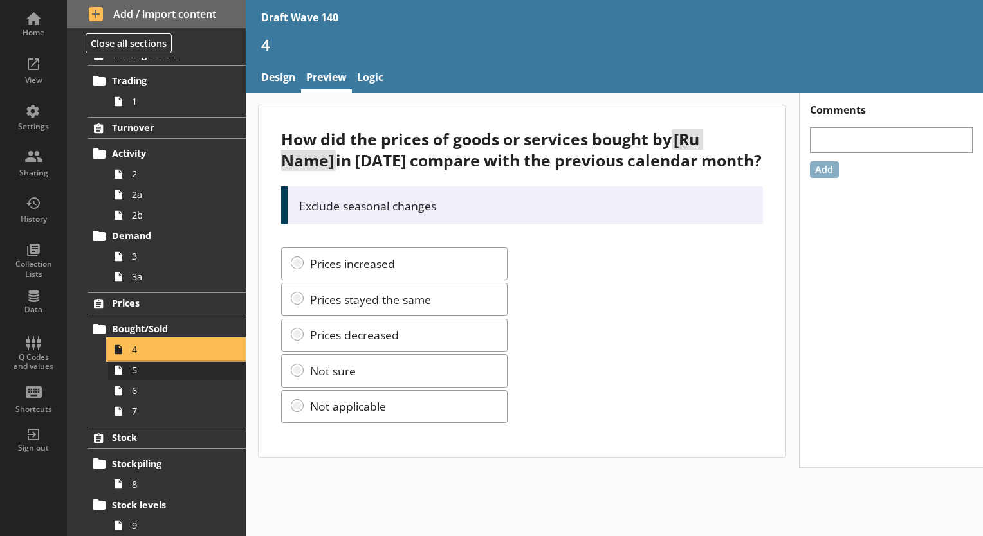
scroll to position [64, 0]
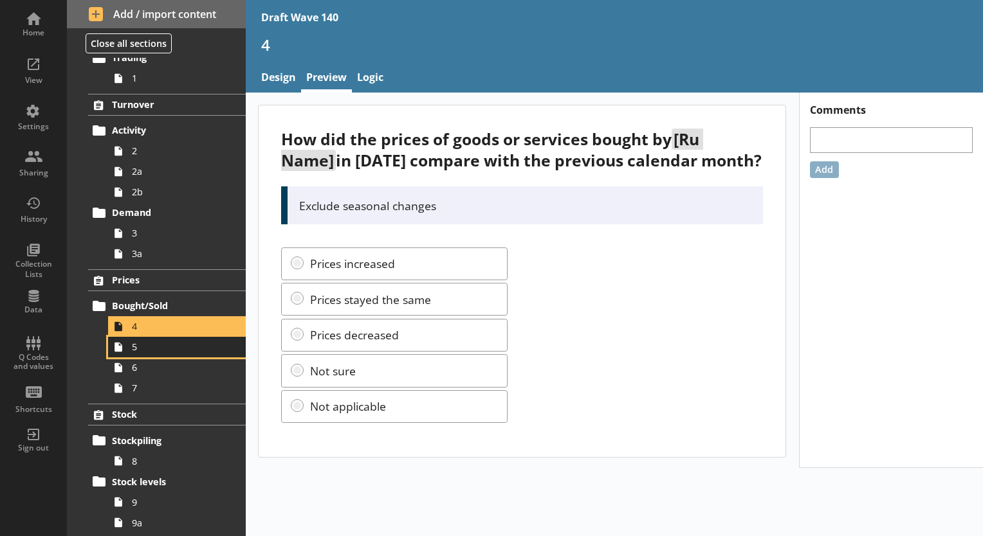
click at [145, 349] on span "5" at bounding box center [180, 347] width 96 height 12
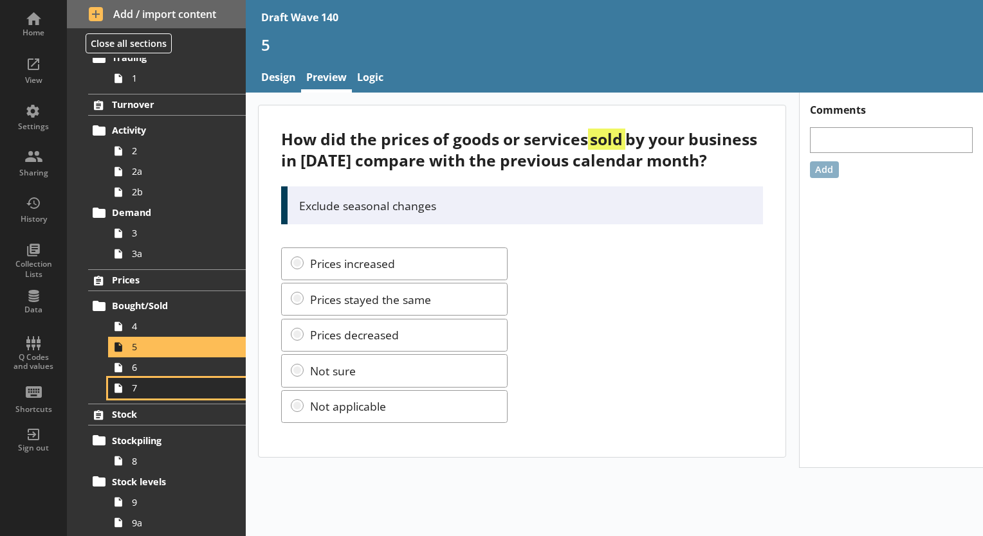
click at [122, 378] on icon at bounding box center [118, 388] width 21 height 21
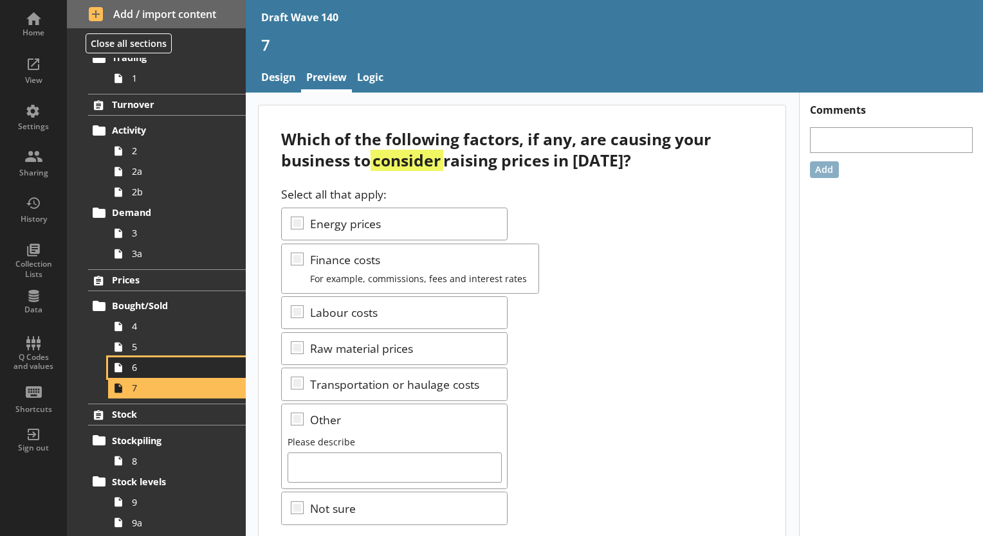
click at [147, 369] on span "6" at bounding box center [180, 367] width 96 height 12
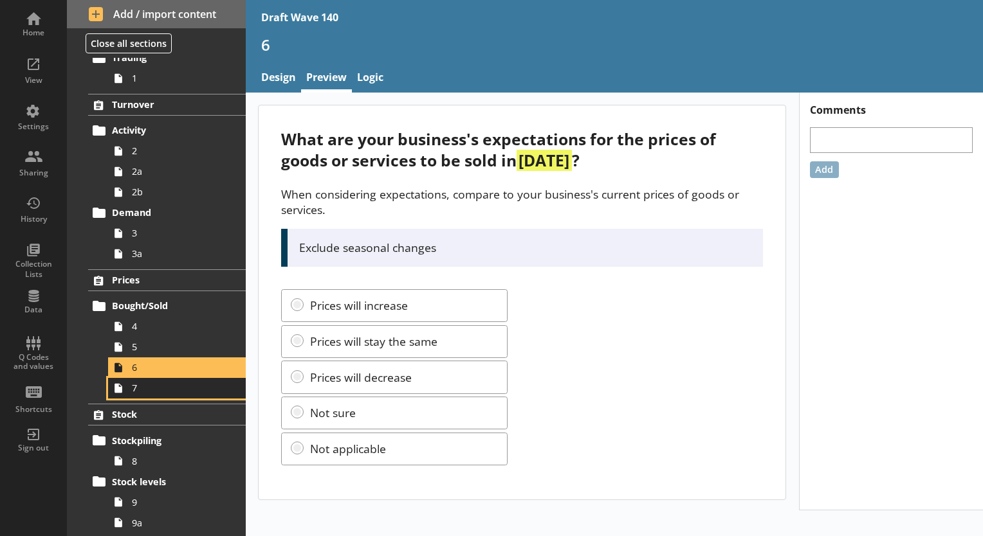
click at [147, 393] on span "7" at bounding box center [180, 388] width 96 height 12
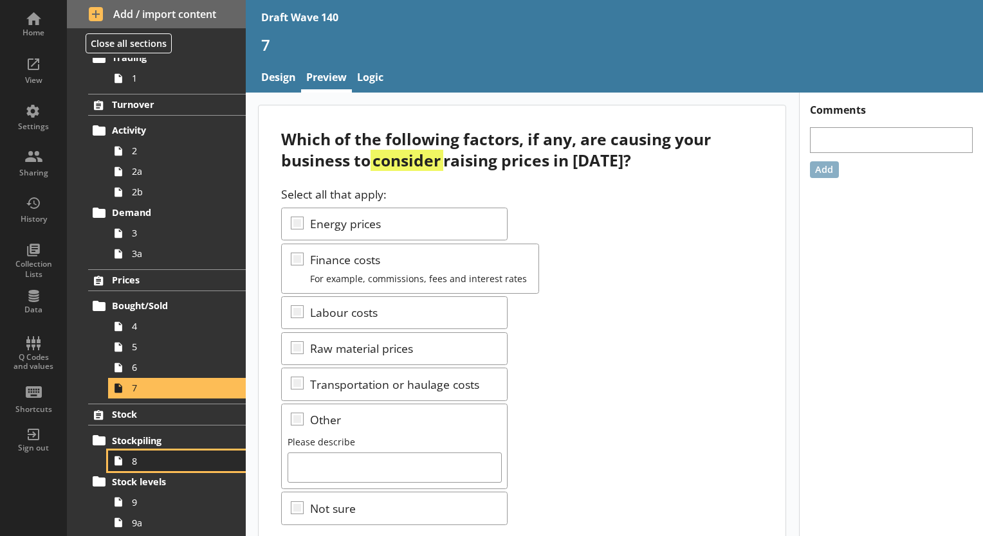
click at [122, 464] on icon at bounding box center [118, 462] width 8 height 10
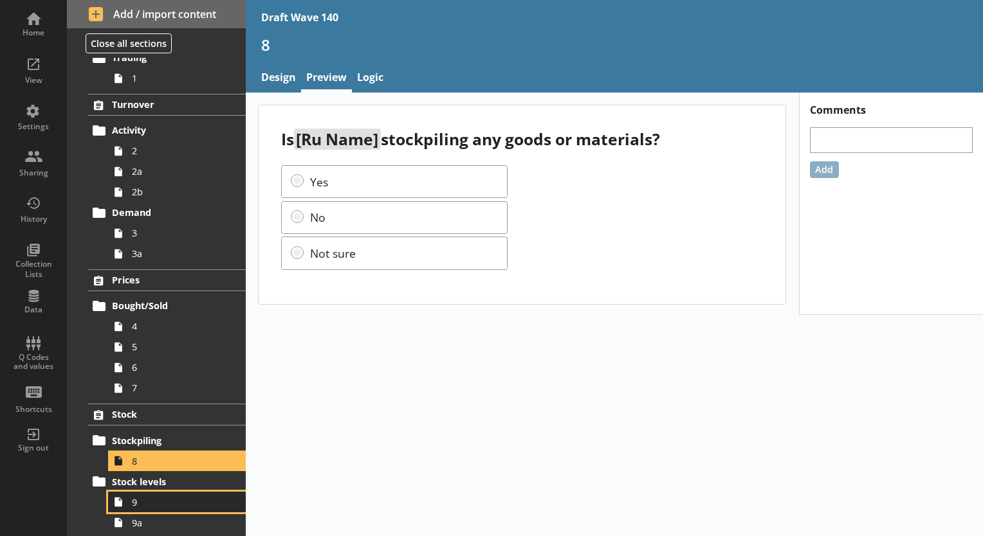
click at [153, 494] on link "9" at bounding box center [177, 502] width 138 height 21
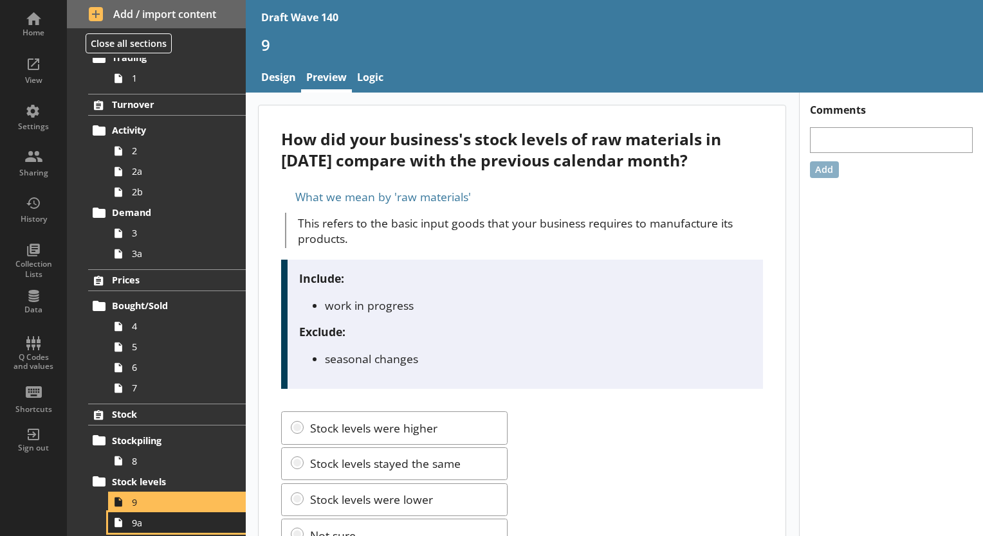
click at [149, 521] on span "9a" at bounding box center [180, 523] width 96 height 12
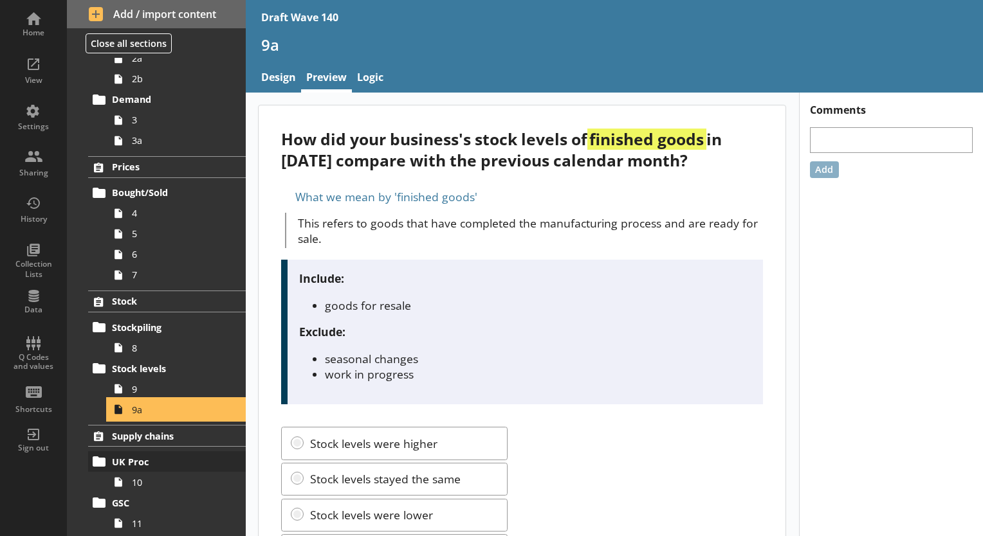
scroll to position [193, 0]
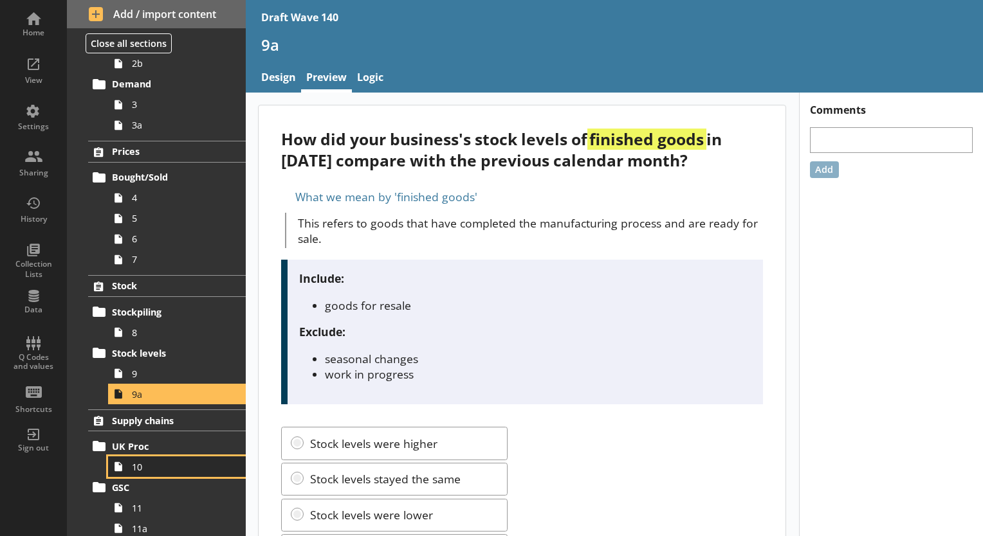
click at [151, 464] on span "10" at bounding box center [180, 467] width 96 height 12
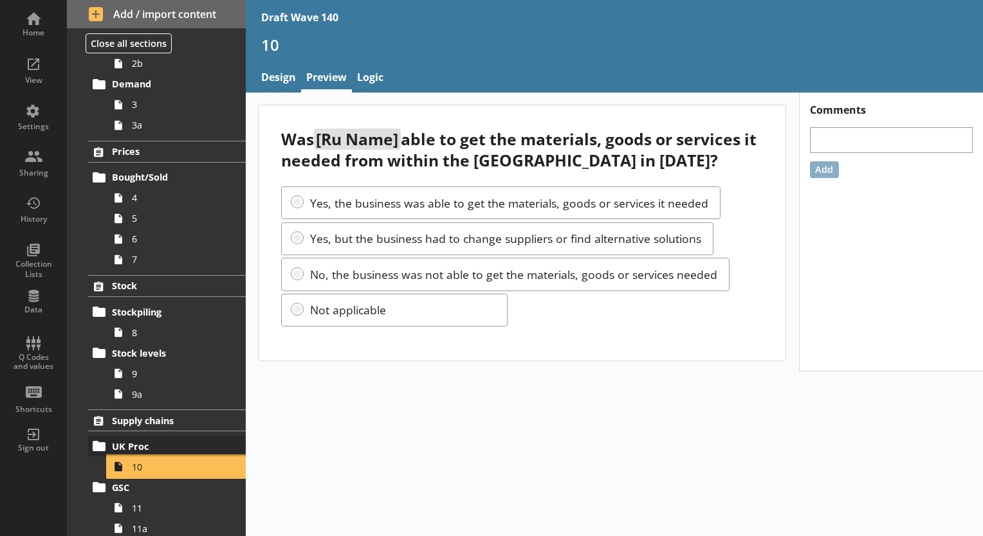
scroll to position [257, 0]
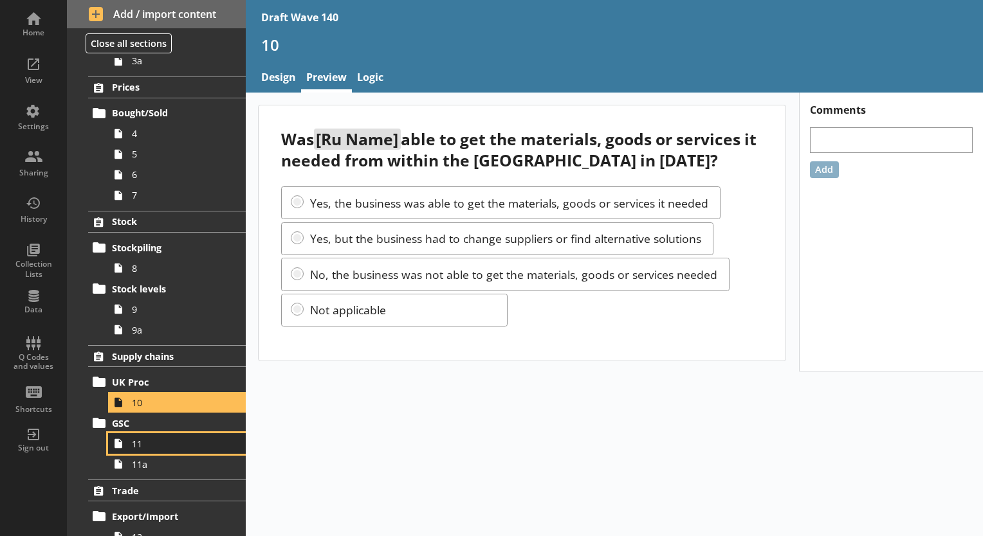
click at [128, 445] on icon at bounding box center [118, 443] width 21 height 21
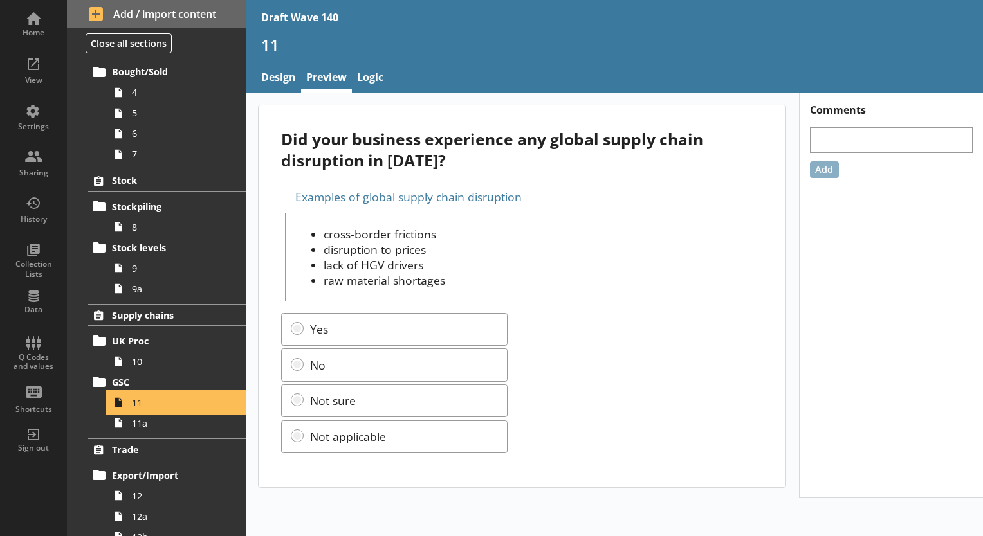
scroll to position [322, 0]
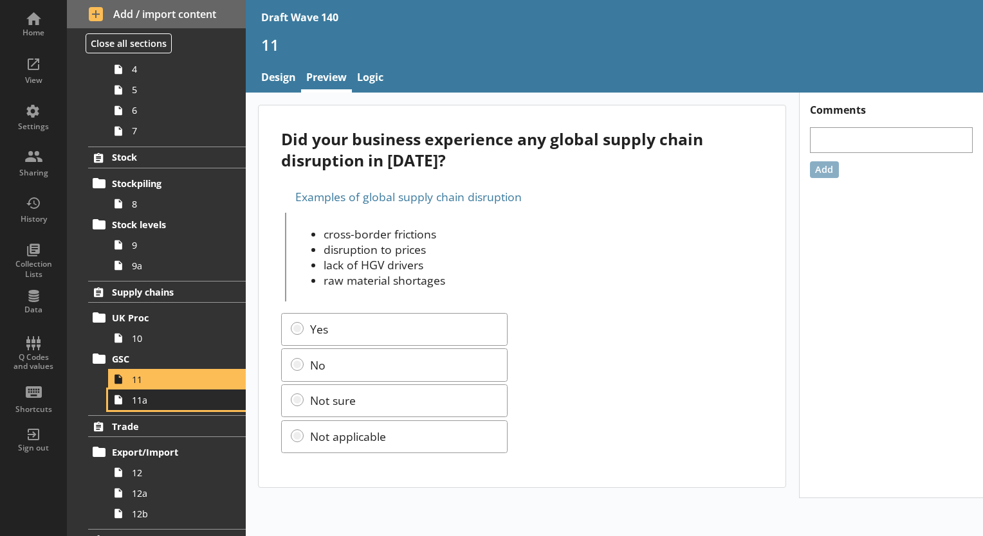
click at [147, 403] on span "11a" at bounding box center [180, 400] width 96 height 12
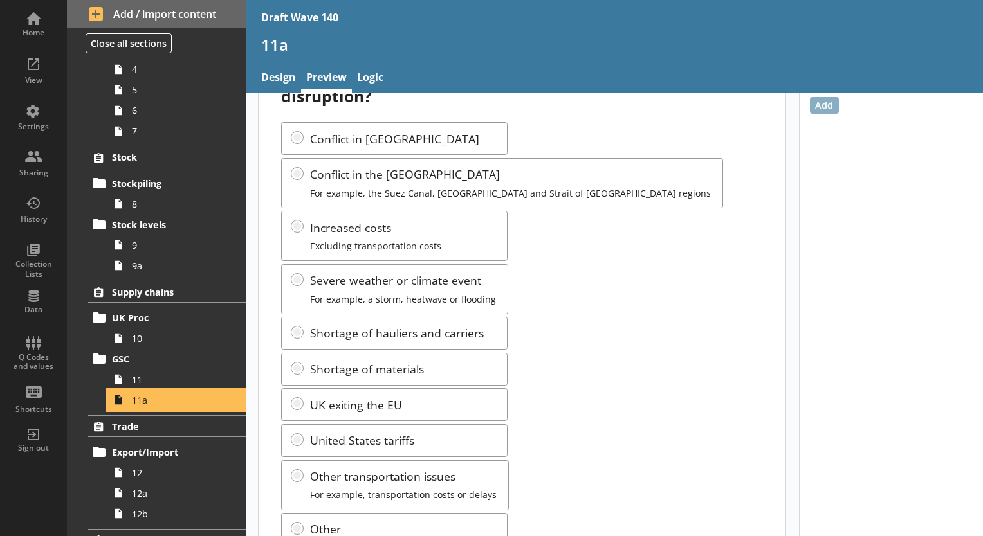
scroll to position [129, 0]
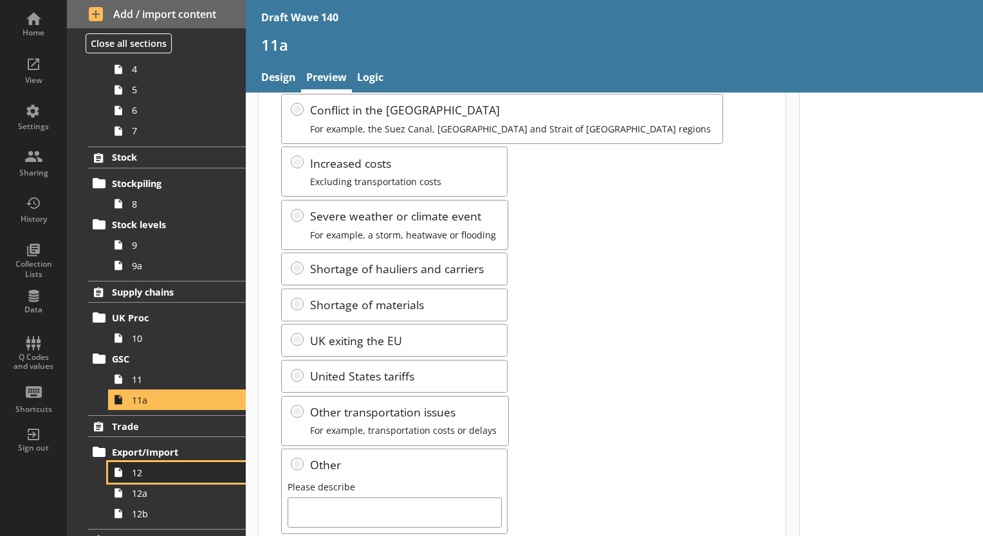
click at [142, 480] on link "12" at bounding box center [177, 472] width 138 height 21
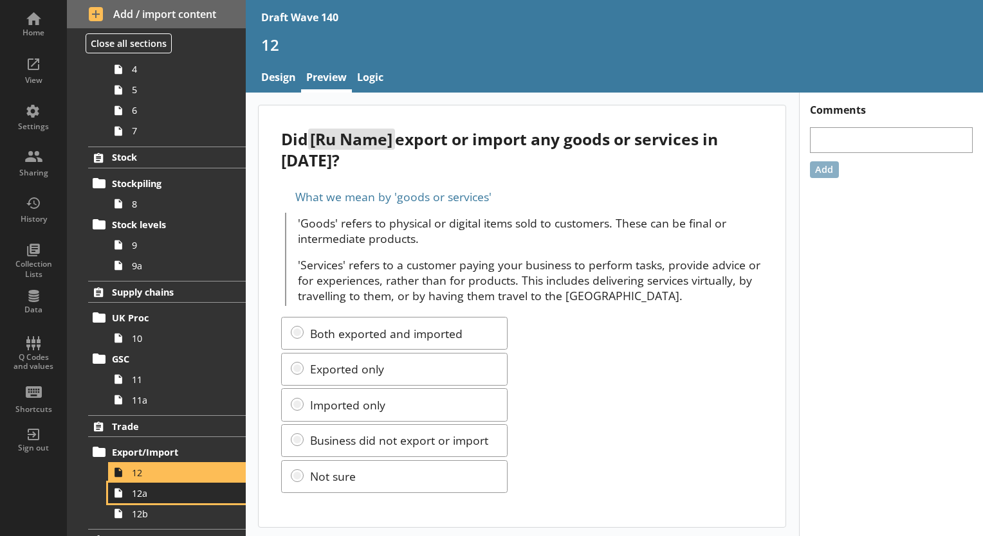
click at [121, 501] on icon at bounding box center [118, 493] width 21 height 21
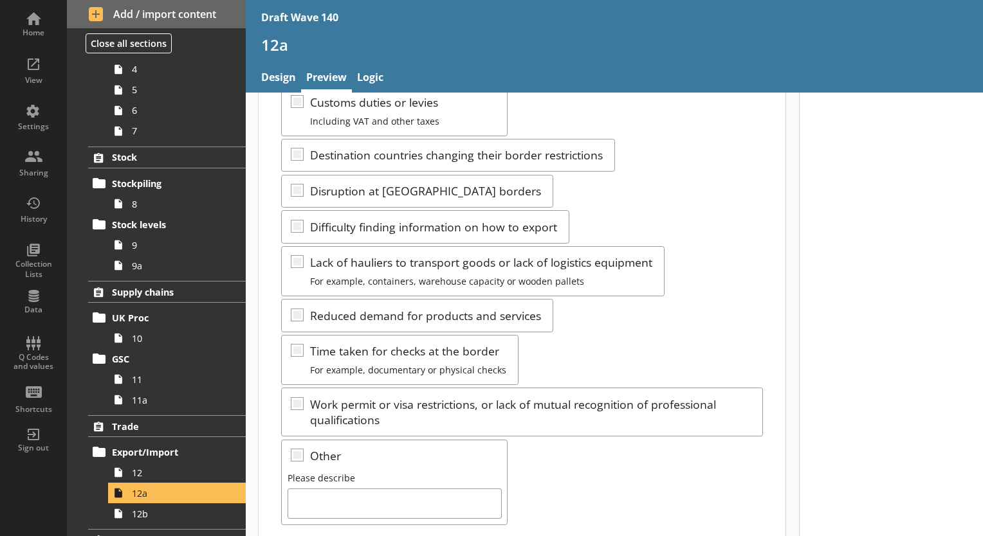
scroll to position [386, 0]
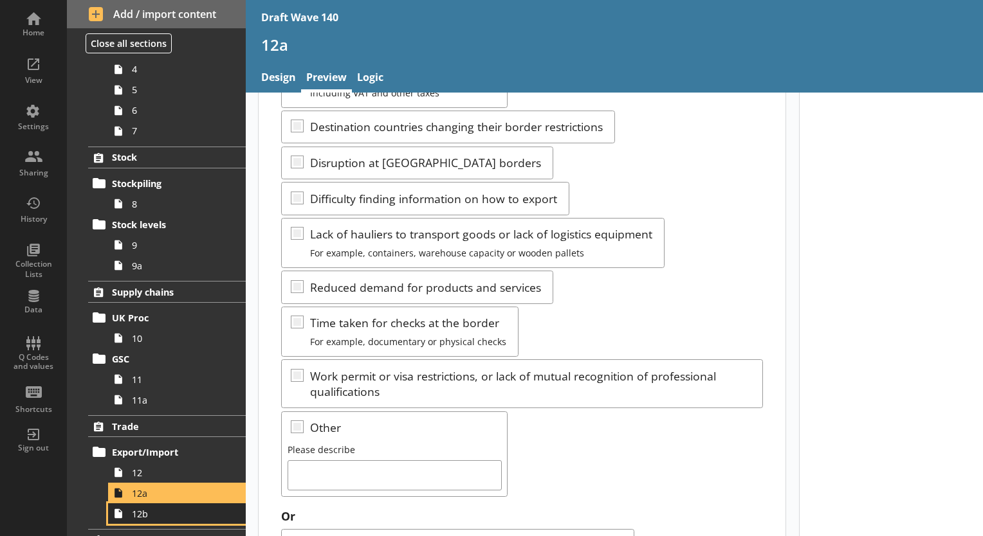
click at [149, 520] on link "12b" at bounding box center [177, 513] width 138 height 21
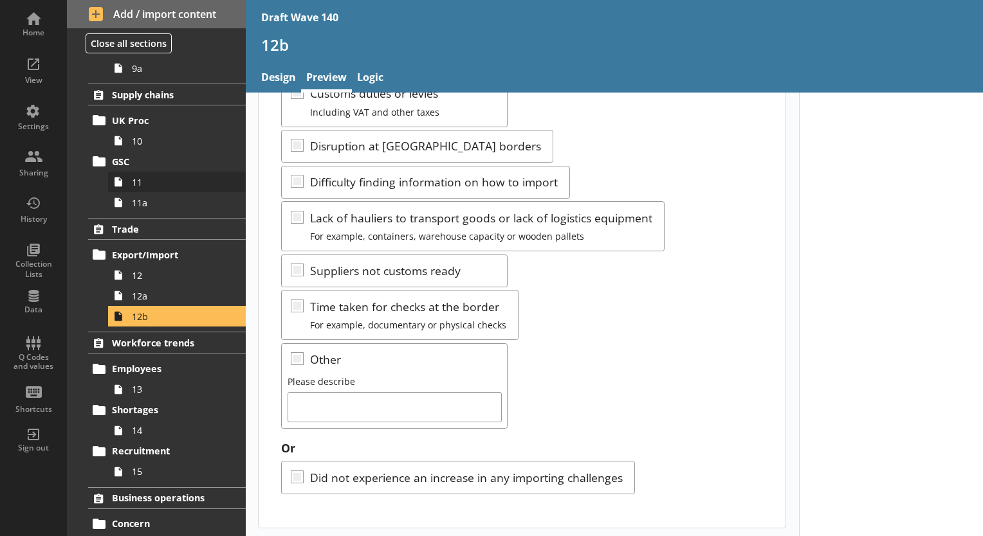
scroll to position [579, 0]
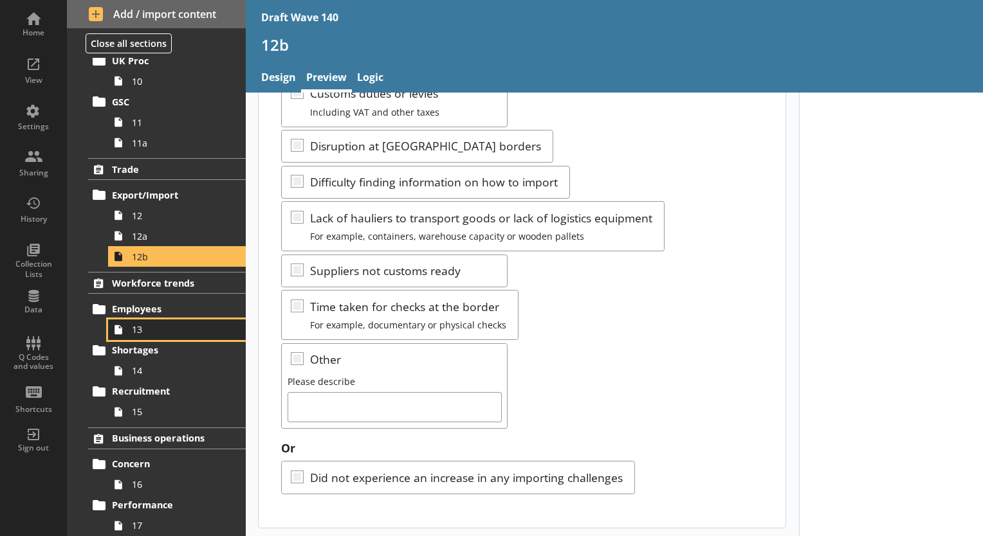
click at [165, 330] on span "13" at bounding box center [180, 329] width 96 height 12
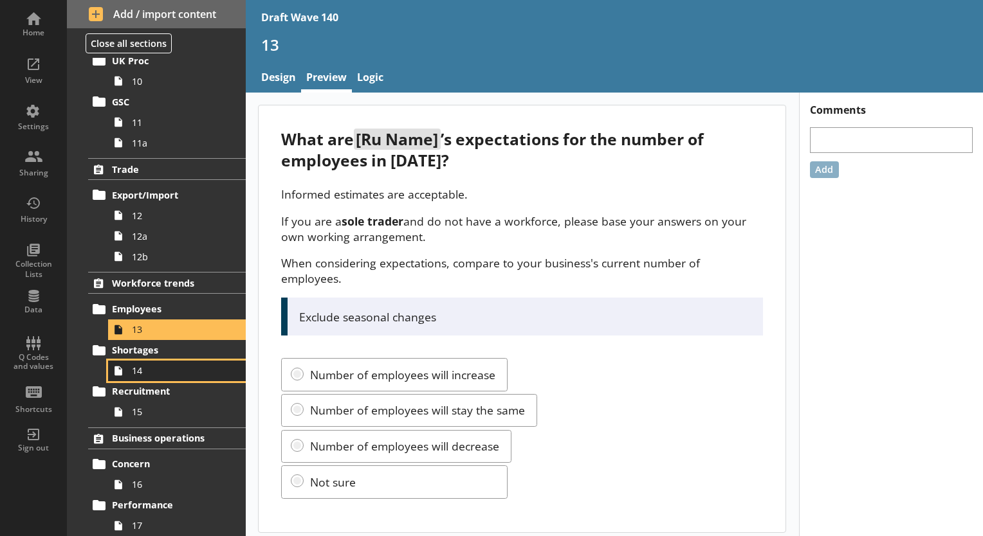
click at [153, 377] on link "14" at bounding box center [177, 371] width 138 height 21
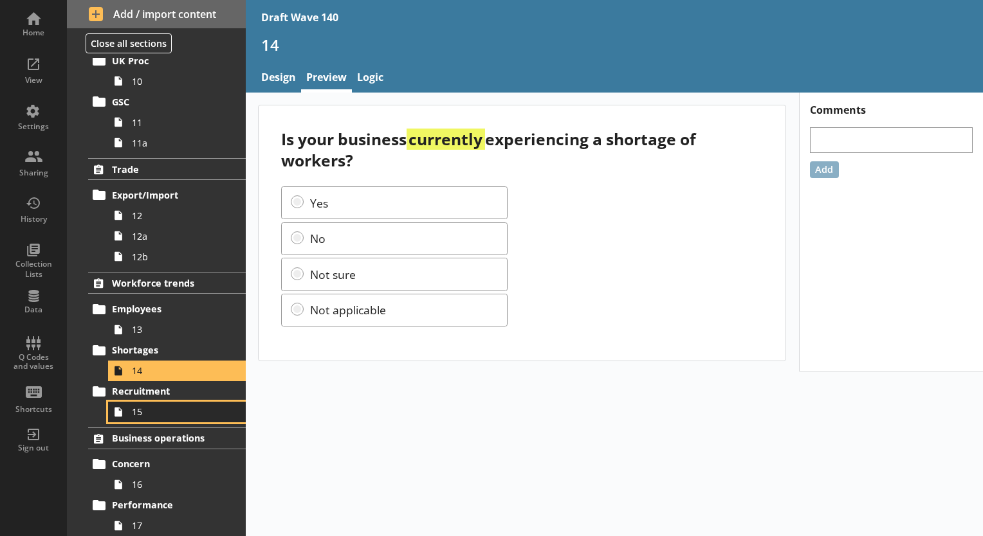
click at [141, 409] on span "15" at bounding box center [180, 412] width 96 height 12
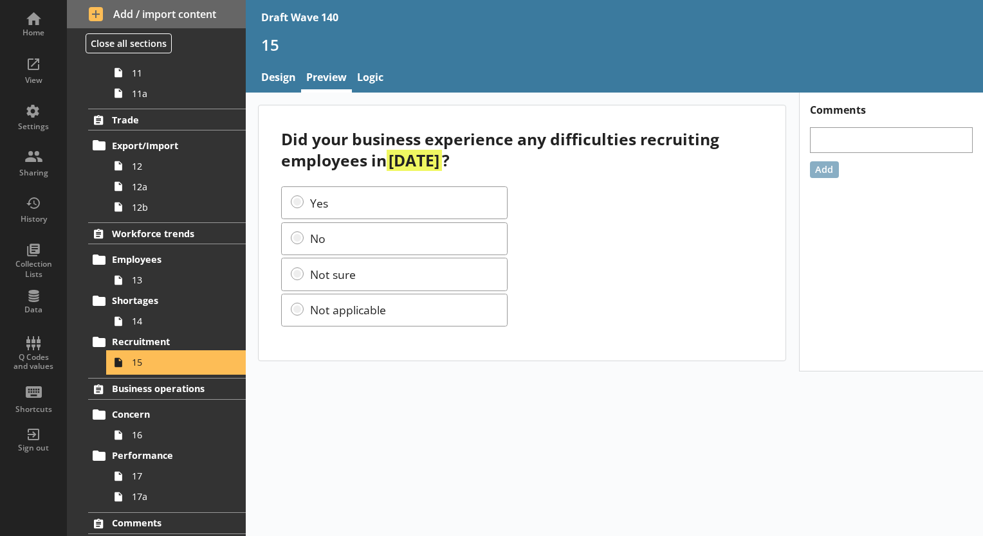
scroll to position [643, 0]
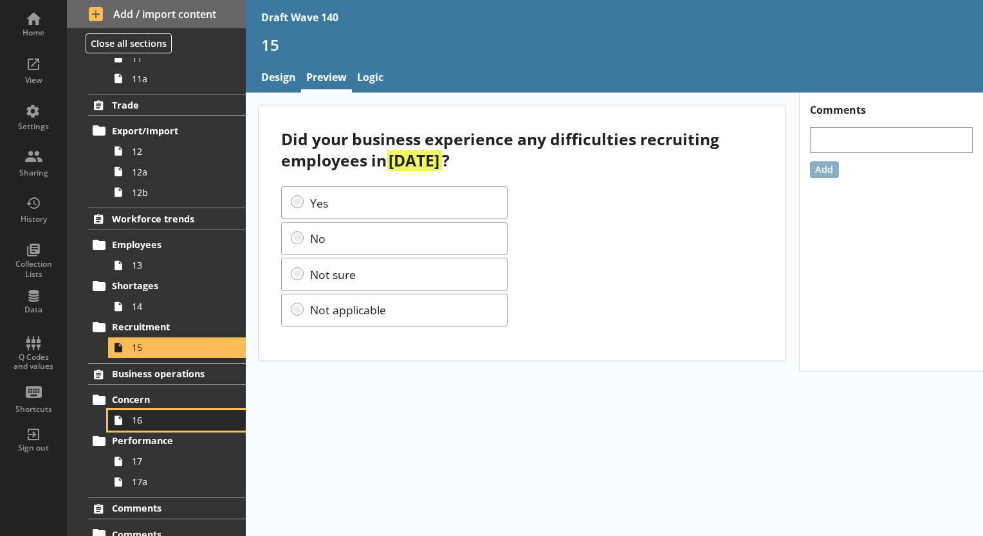
click at [142, 410] on link "16" at bounding box center [177, 420] width 138 height 21
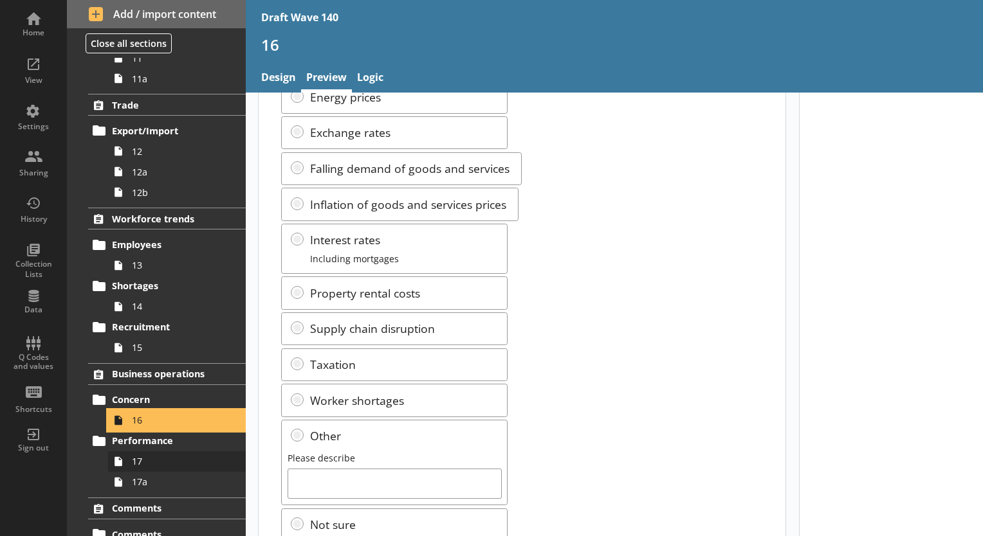
scroll to position [257, 0]
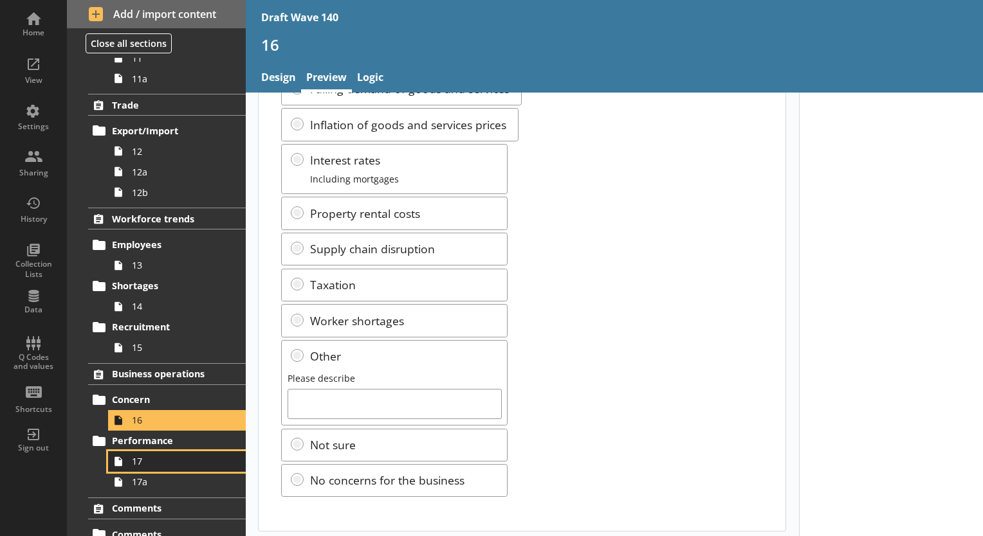
click at [144, 462] on span "17" at bounding box center [180, 461] width 96 height 12
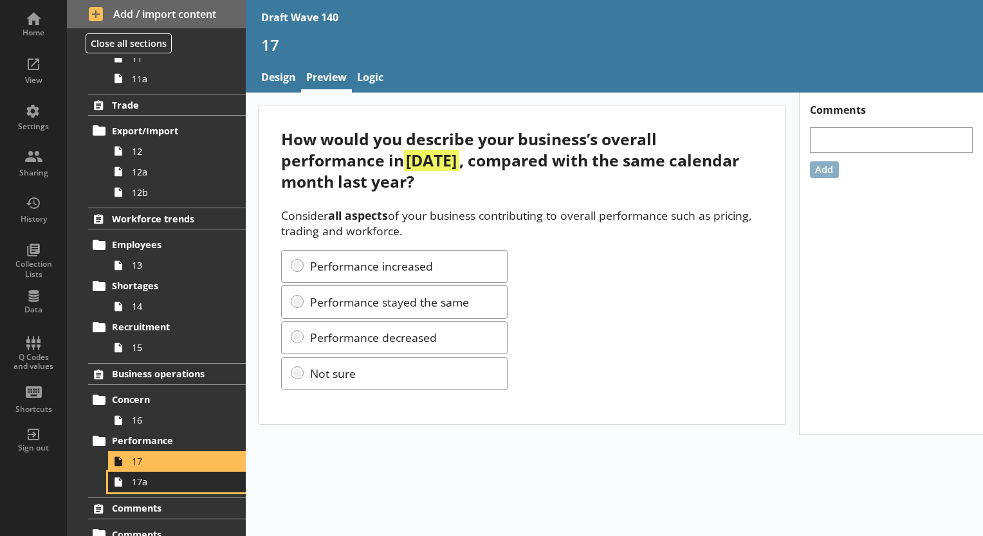
click at [149, 477] on span "17a" at bounding box center [180, 482] width 96 height 12
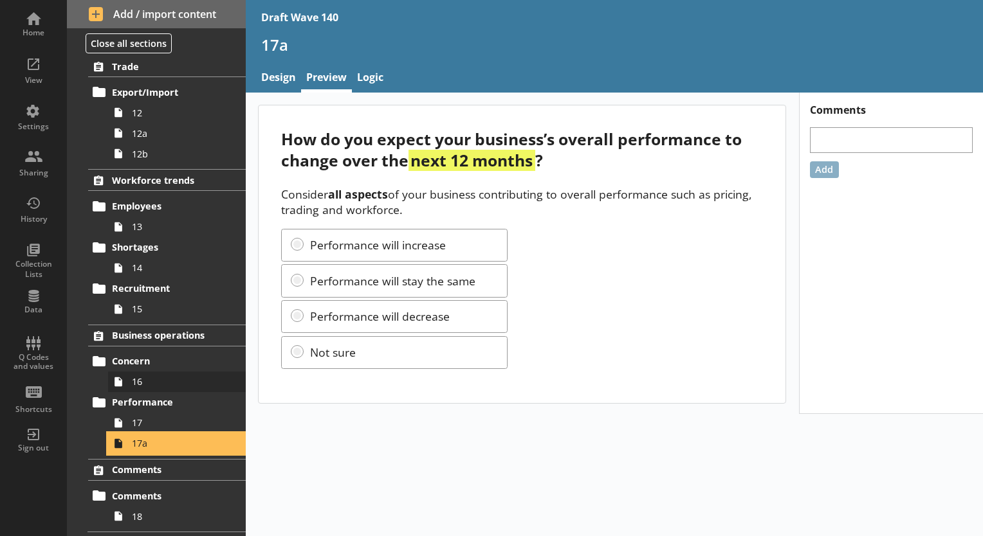
scroll to position [701, 0]
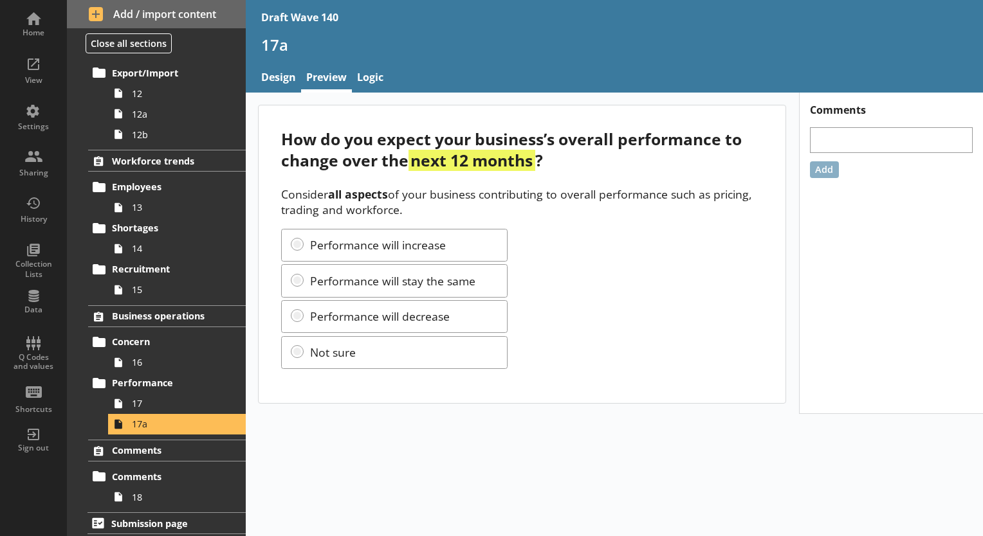
click at [155, 505] on div "Introduction Trading status Trading 1 Turnover Activity 2 2a 2b Demand 3 3a Pri…" at bounding box center [156, 297] width 179 height 478
click at [147, 491] on span "18" at bounding box center [180, 497] width 96 height 12
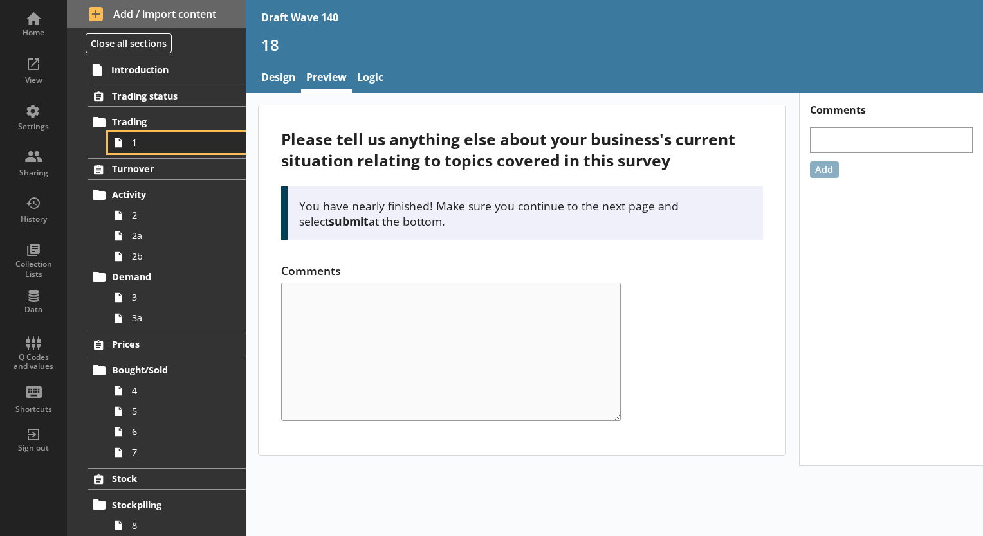
click at [140, 147] on span "1" at bounding box center [180, 142] width 96 height 12
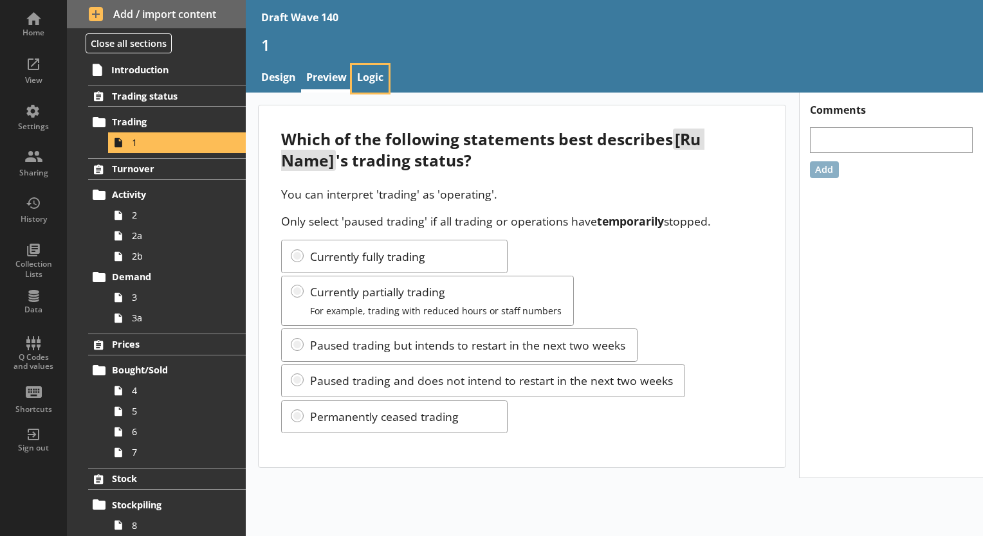
click at [374, 84] on link "Logic" at bounding box center [370, 79] width 37 height 28
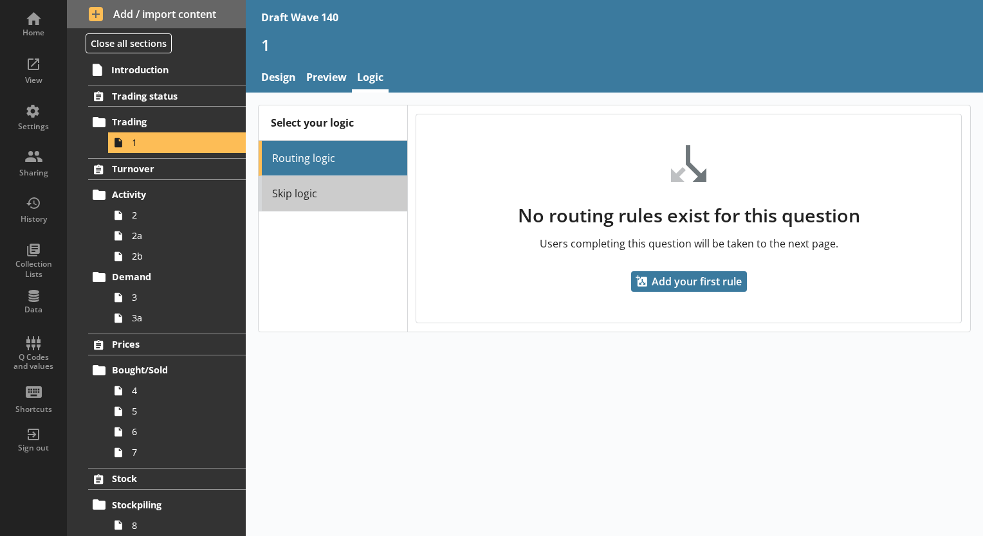
click at [334, 183] on link "Skip logic" at bounding box center [332, 193] width 148 height 35
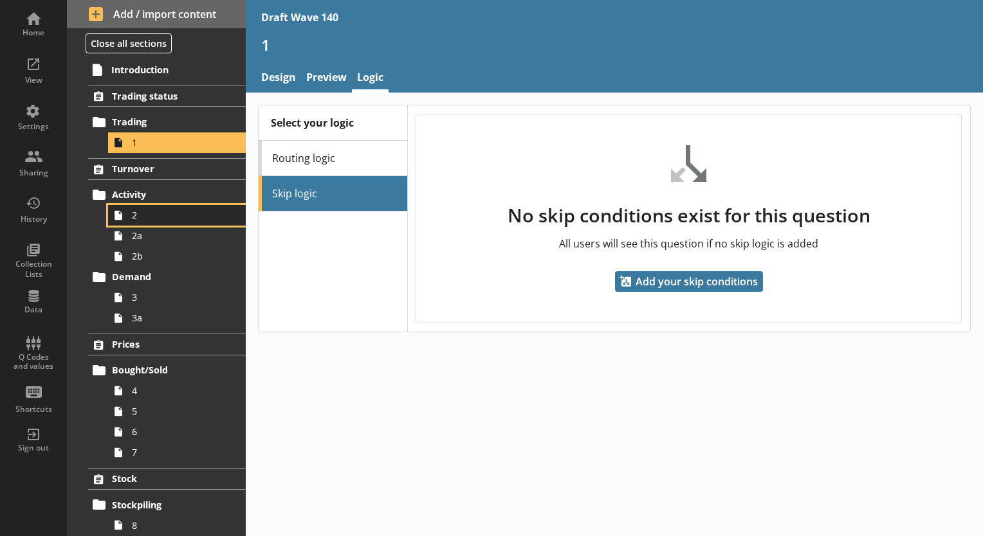
click at [157, 209] on span "2" at bounding box center [180, 215] width 96 height 12
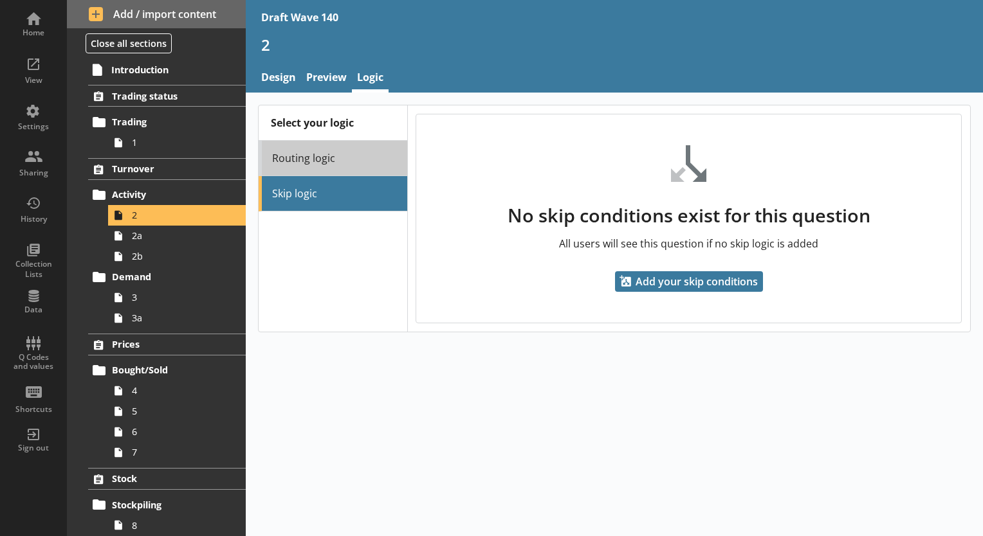
click at [322, 169] on link "Routing logic" at bounding box center [332, 158] width 148 height 35
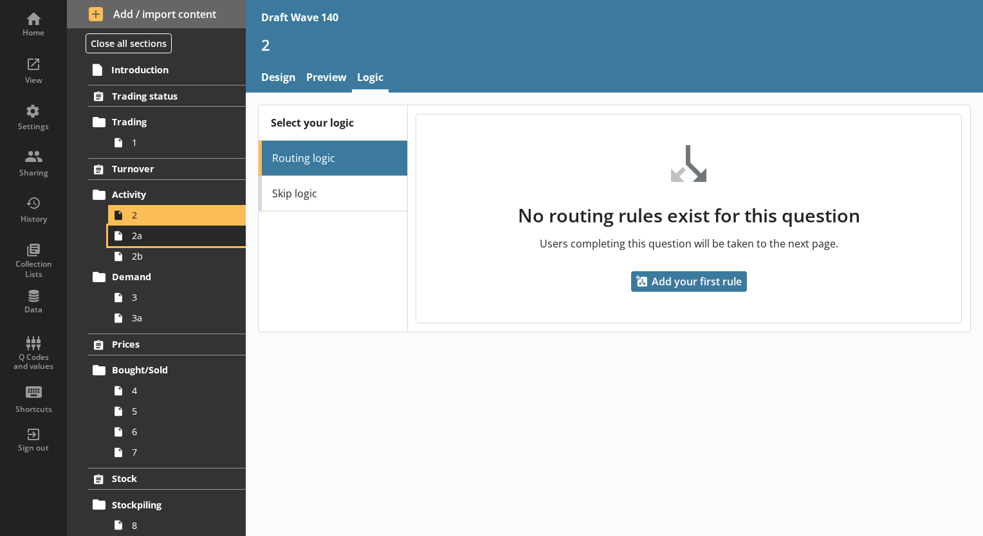
click at [161, 231] on span "2a" at bounding box center [180, 236] width 96 height 12
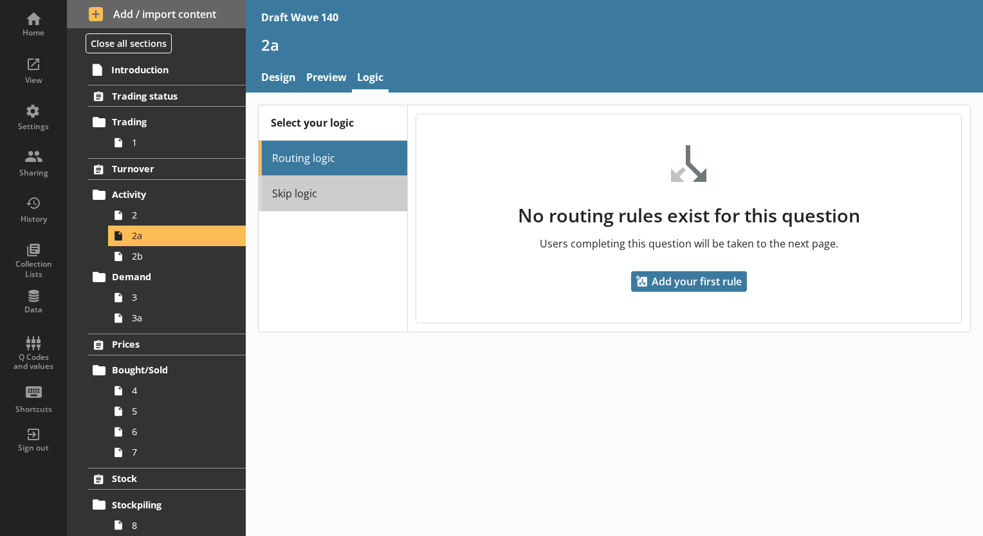
click at [287, 201] on link "Skip logic" at bounding box center [332, 193] width 148 height 35
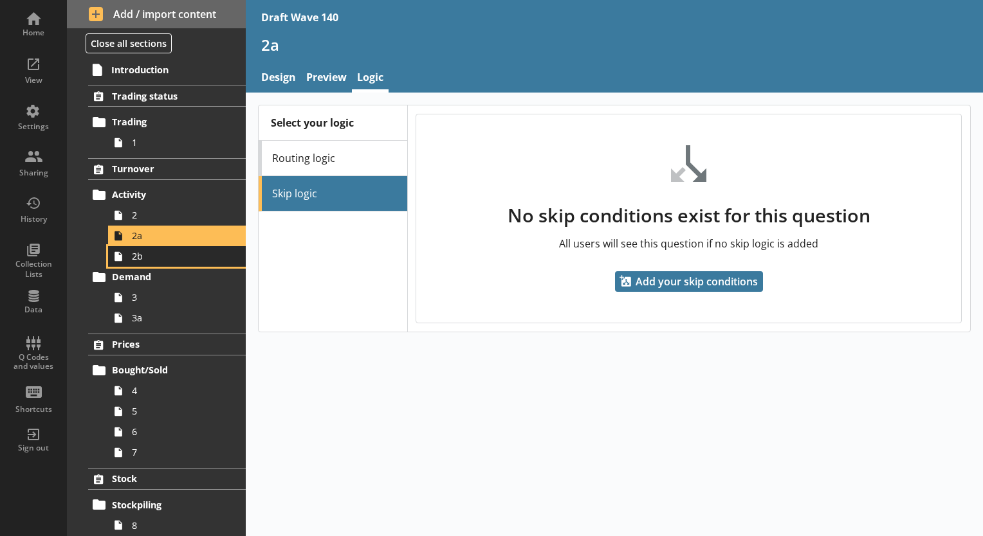
click at [172, 256] on span "2b" at bounding box center [180, 256] width 96 height 12
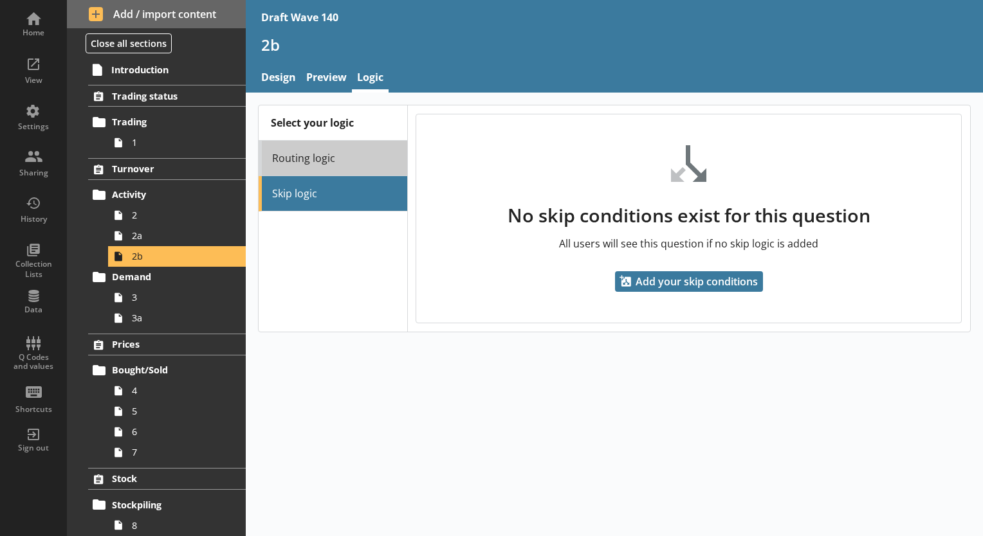
click at [313, 162] on link "Routing logic" at bounding box center [332, 158] width 148 height 35
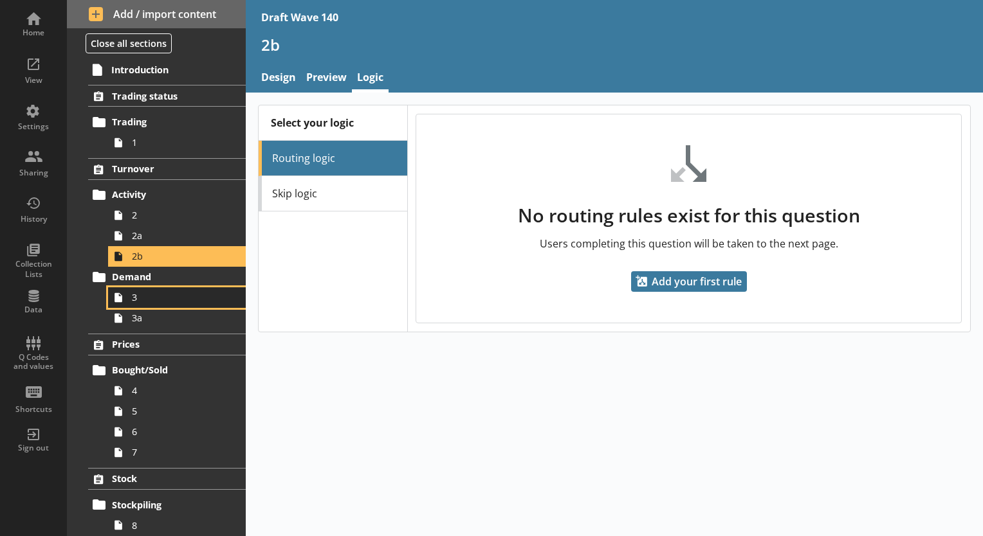
click at [142, 294] on span "3" at bounding box center [180, 297] width 96 height 12
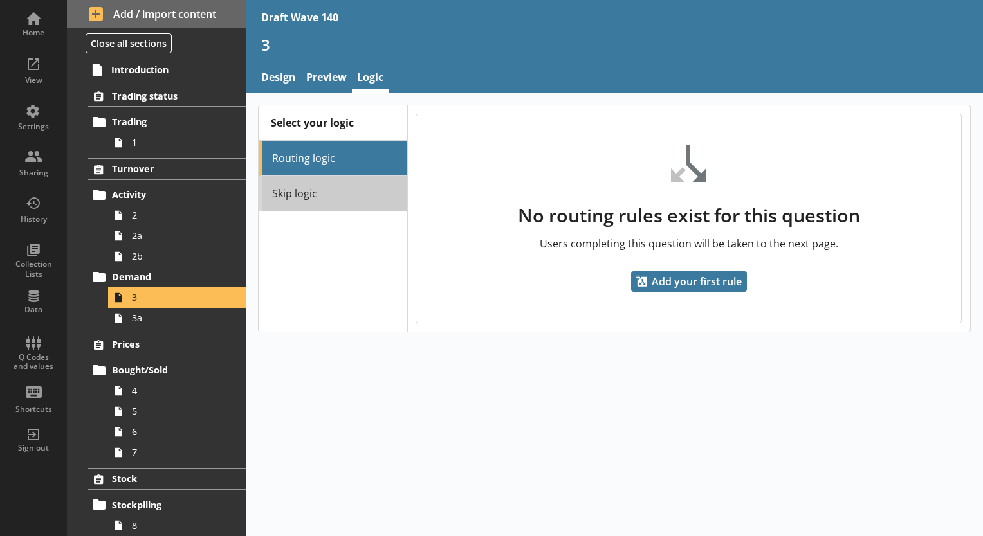
click at [332, 194] on link "Skip logic" at bounding box center [332, 193] width 148 height 35
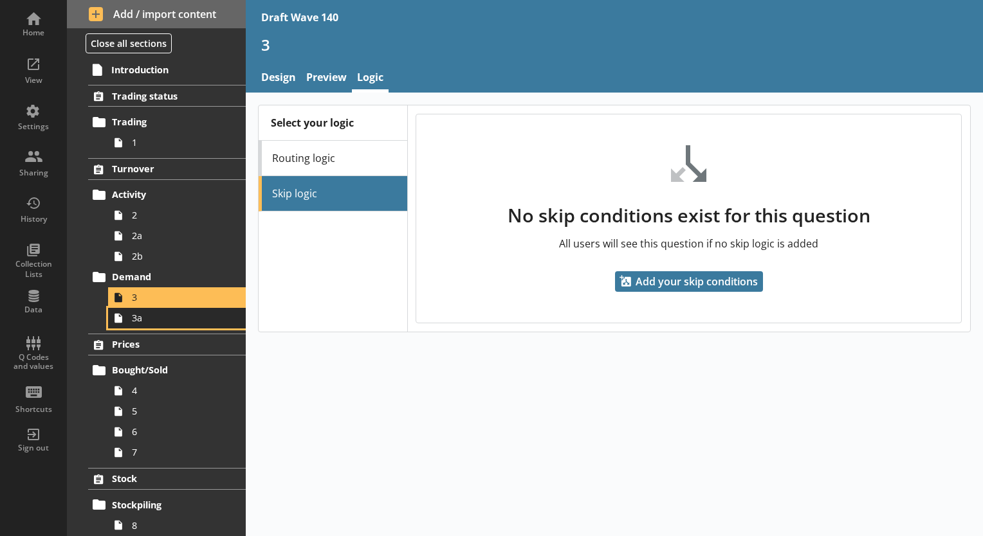
click at [152, 325] on link "3a" at bounding box center [177, 318] width 138 height 21
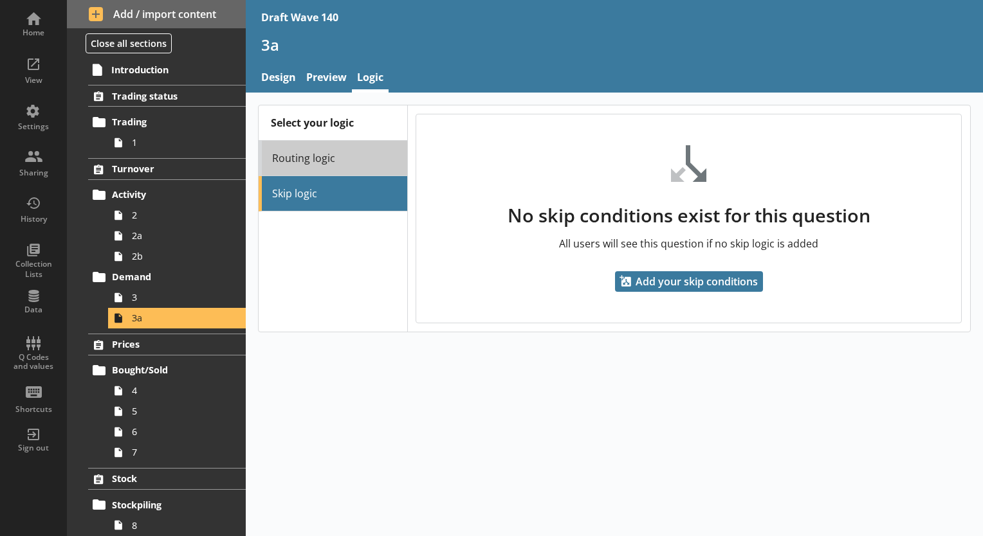
click at [311, 156] on link "Routing logic" at bounding box center [332, 158] width 148 height 35
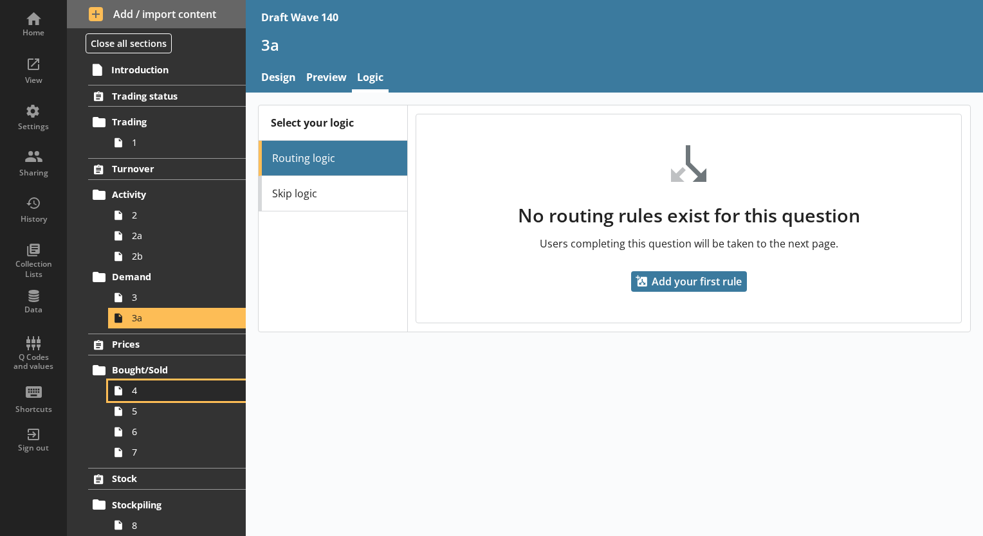
click at [137, 387] on span "4" at bounding box center [180, 391] width 96 height 12
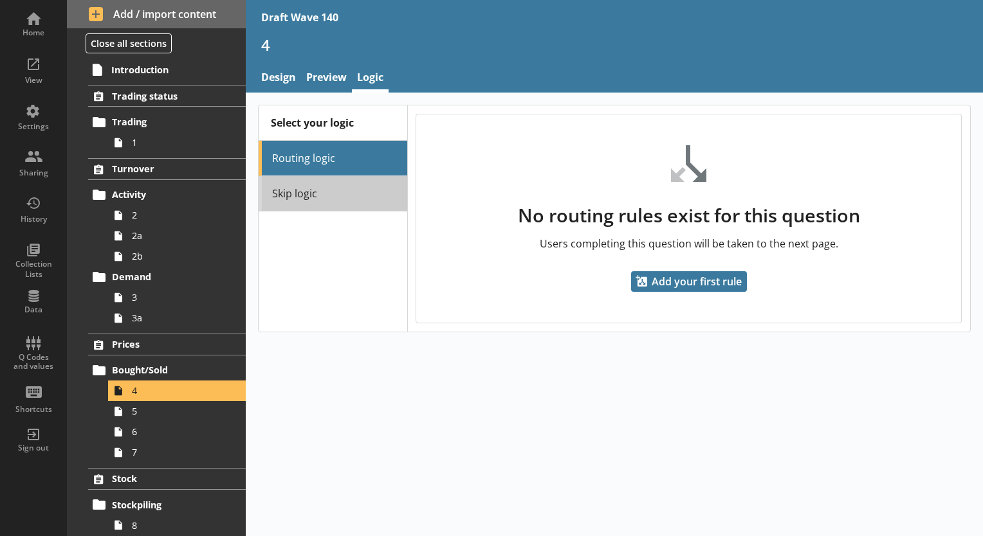
click at [323, 199] on link "Skip logic" at bounding box center [332, 193] width 148 height 35
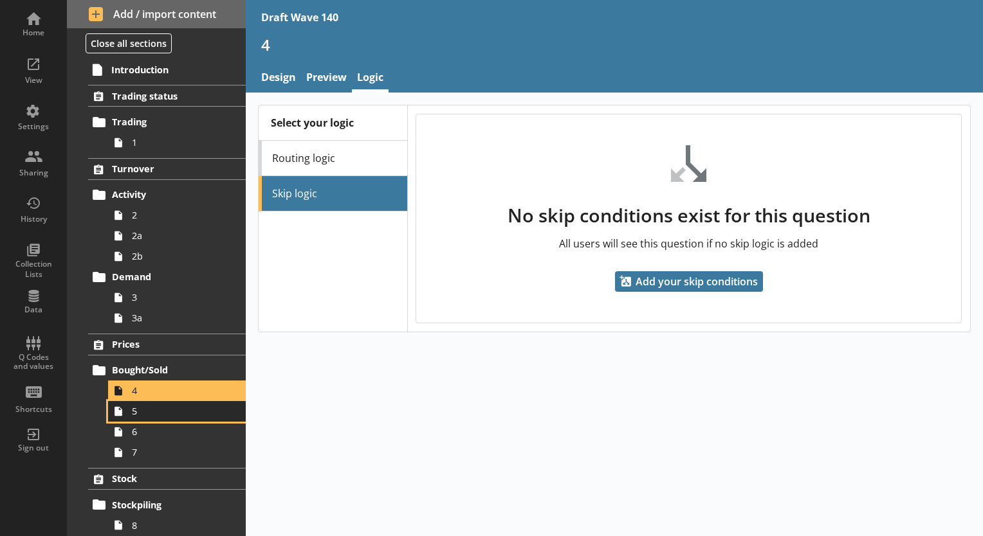
click at [170, 407] on span "5" at bounding box center [180, 411] width 96 height 12
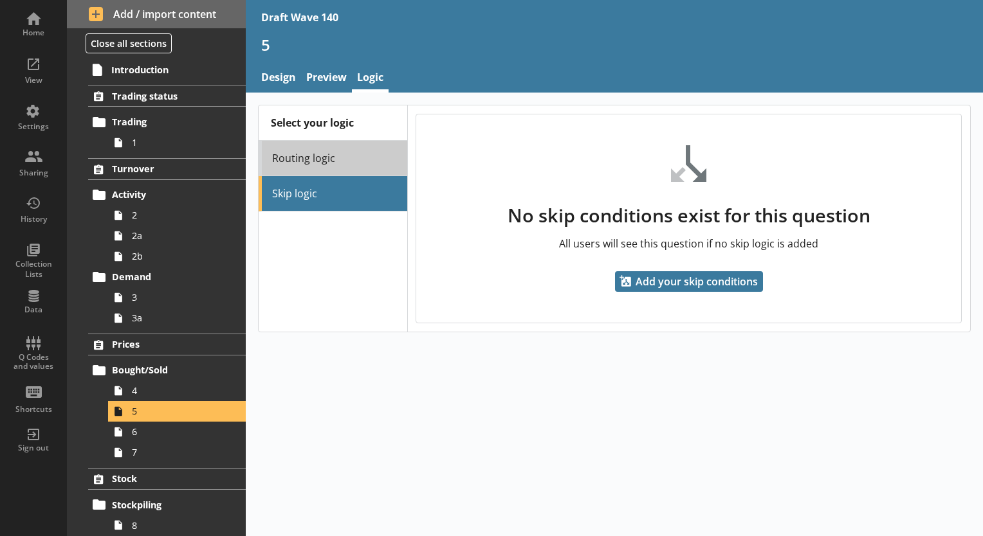
click at [314, 161] on link "Routing logic" at bounding box center [332, 158] width 148 height 35
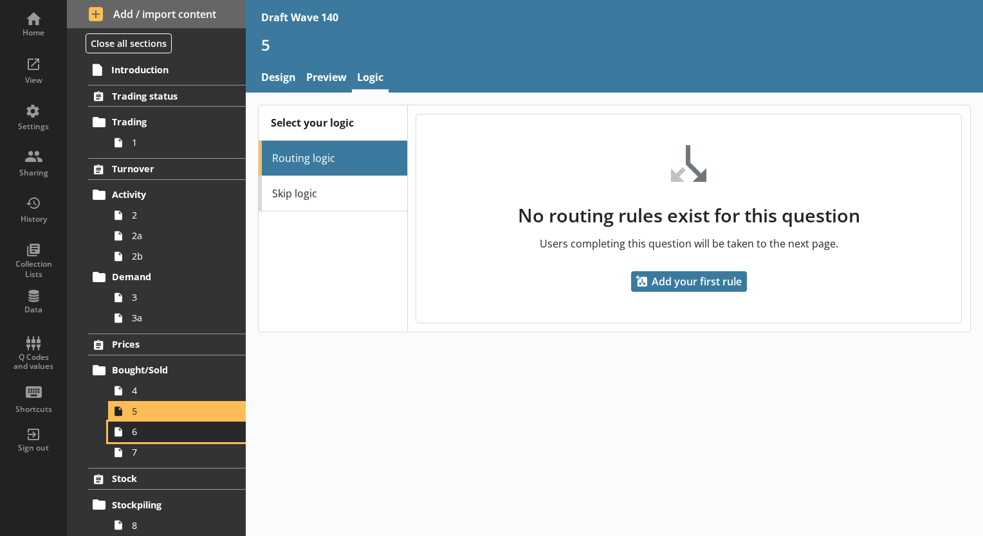
click at [147, 430] on span "6" at bounding box center [180, 432] width 96 height 12
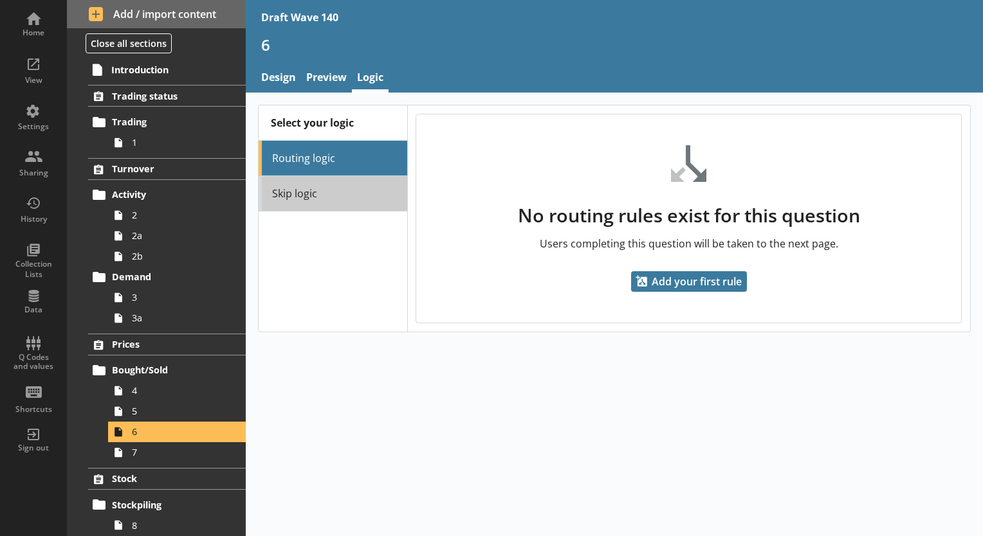
click at [335, 188] on link "Skip logic" at bounding box center [332, 193] width 148 height 35
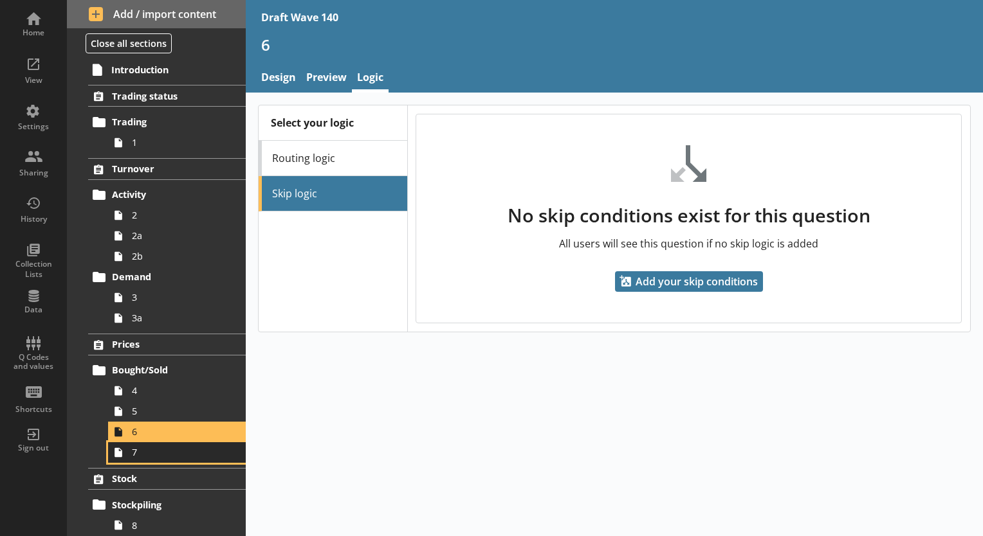
click at [138, 458] on link "7" at bounding box center [177, 452] width 138 height 21
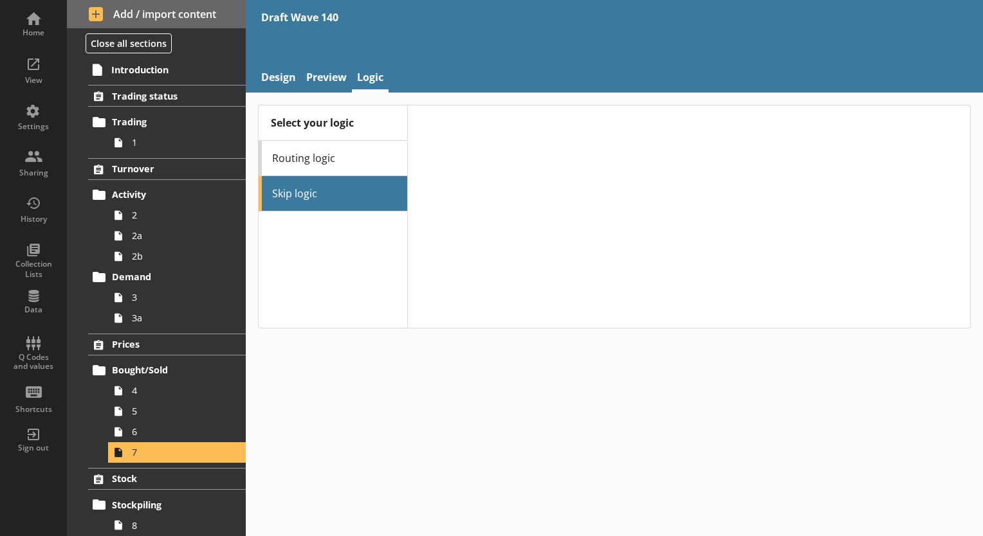
click at [338, 156] on link "Routing logic" at bounding box center [332, 158] width 148 height 35
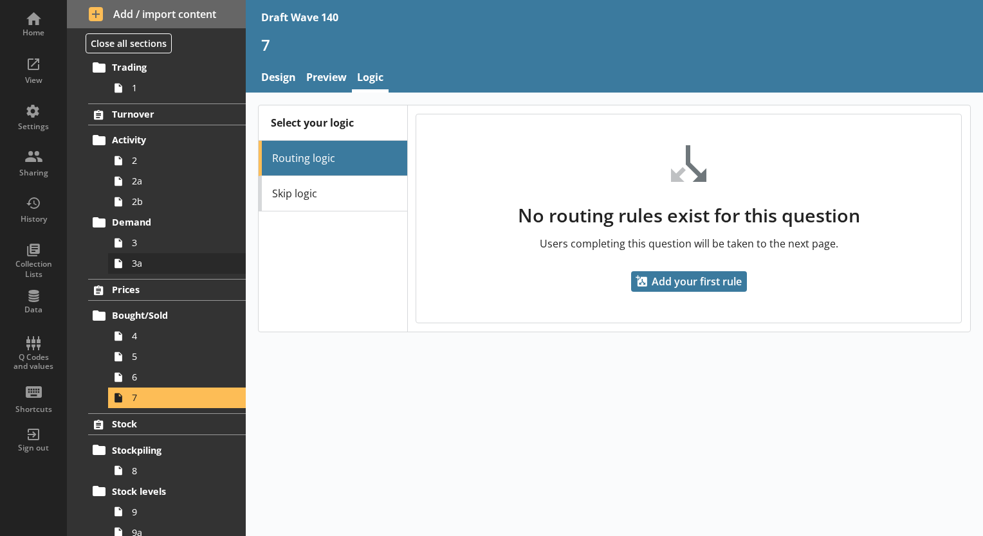
scroll to position [193, 0]
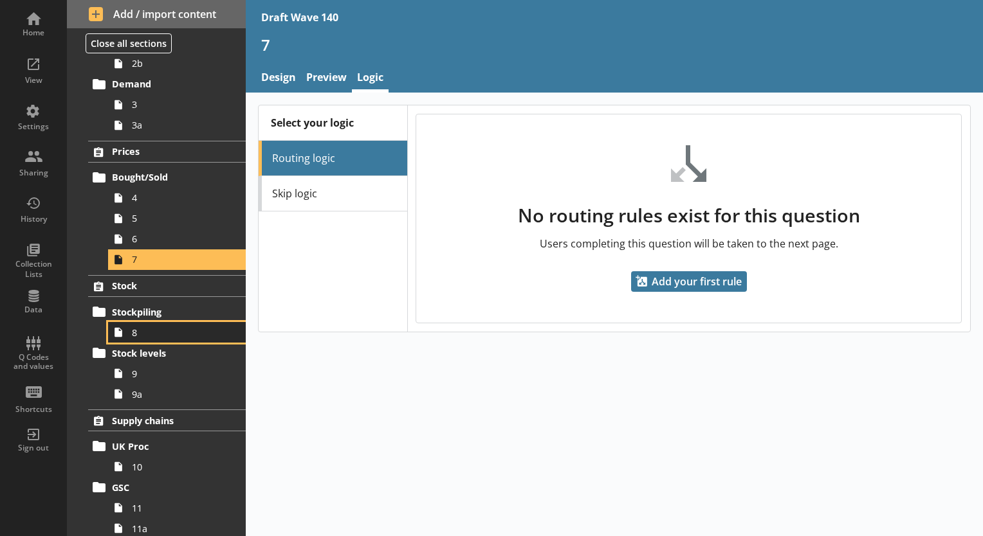
click at [154, 329] on span "8" at bounding box center [180, 333] width 96 height 12
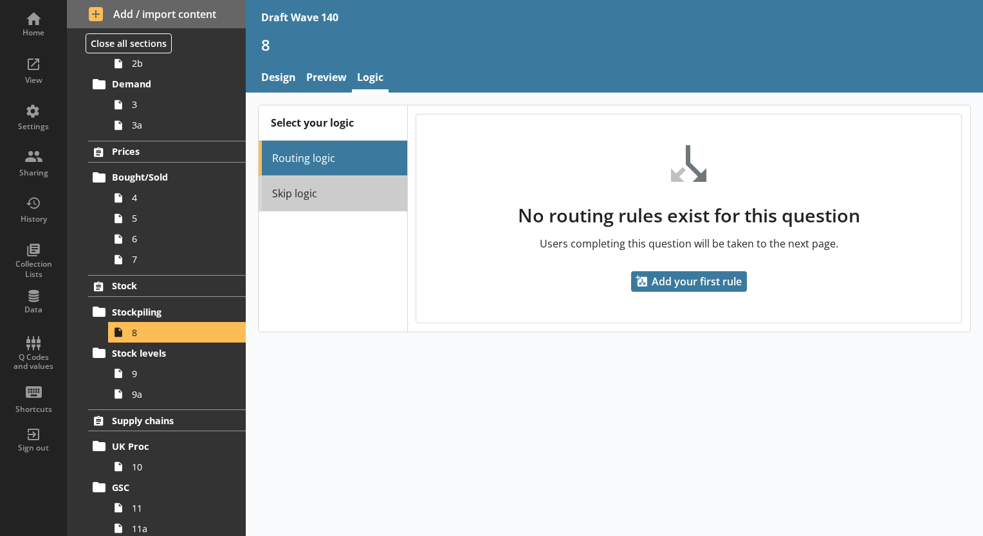
click at [314, 199] on link "Skip logic" at bounding box center [332, 193] width 148 height 35
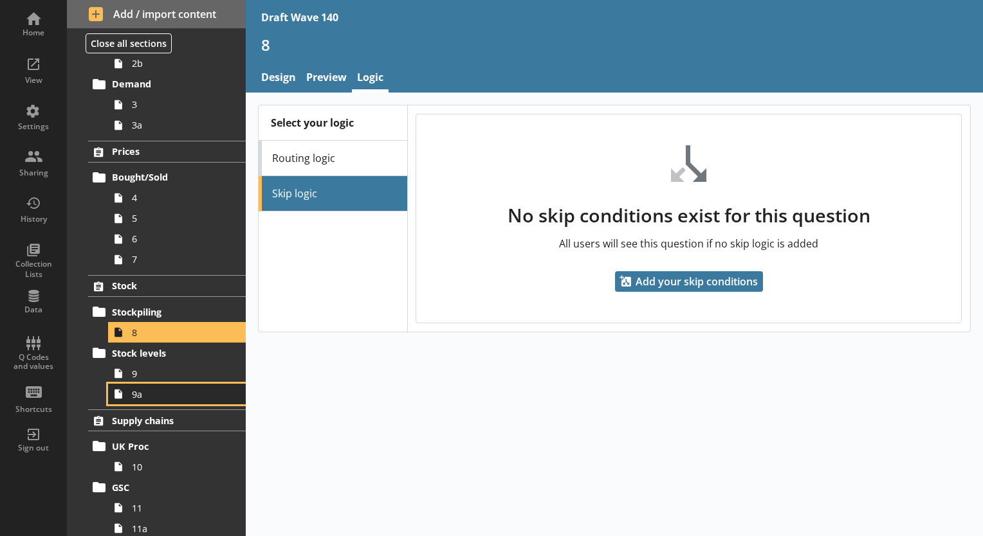
click at [132, 384] on link "9a" at bounding box center [177, 394] width 138 height 21
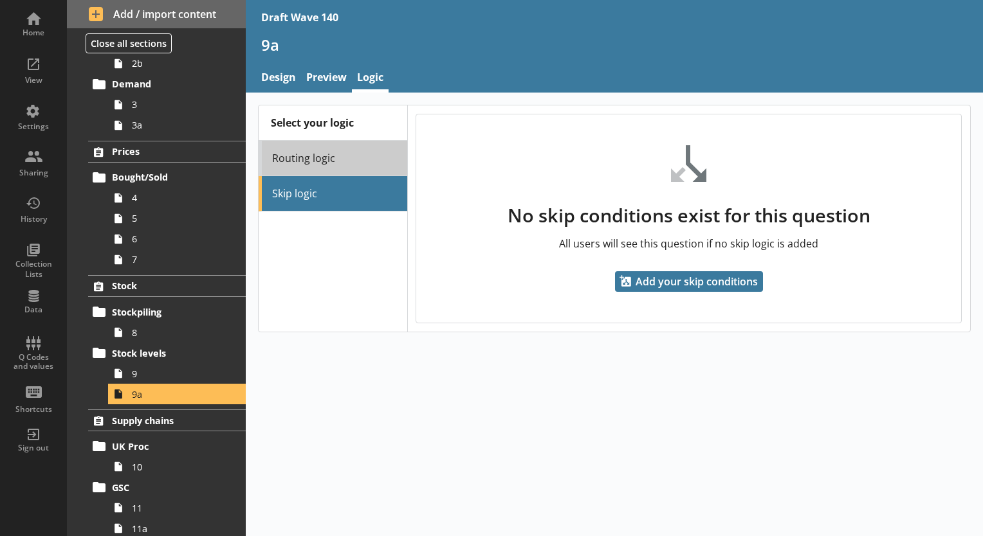
click at [343, 156] on link "Routing logic" at bounding box center [332, 158] width 148 height 35
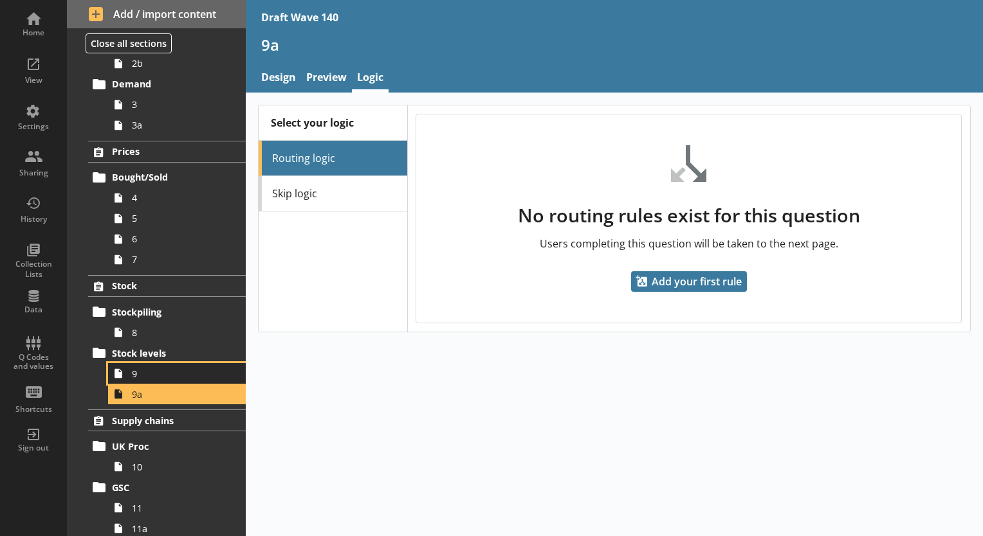
click at [154, 368] on span "9" at bounding box center [180, 374] width 96 height 12
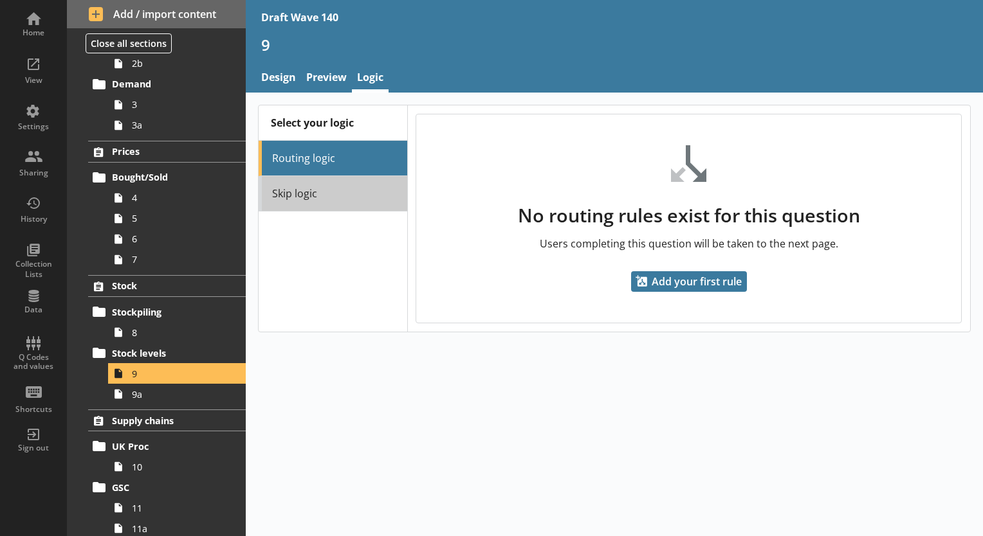
click at [313, 186] on link "Skip logic" at bounding box center [332, 193] width 148 height 35
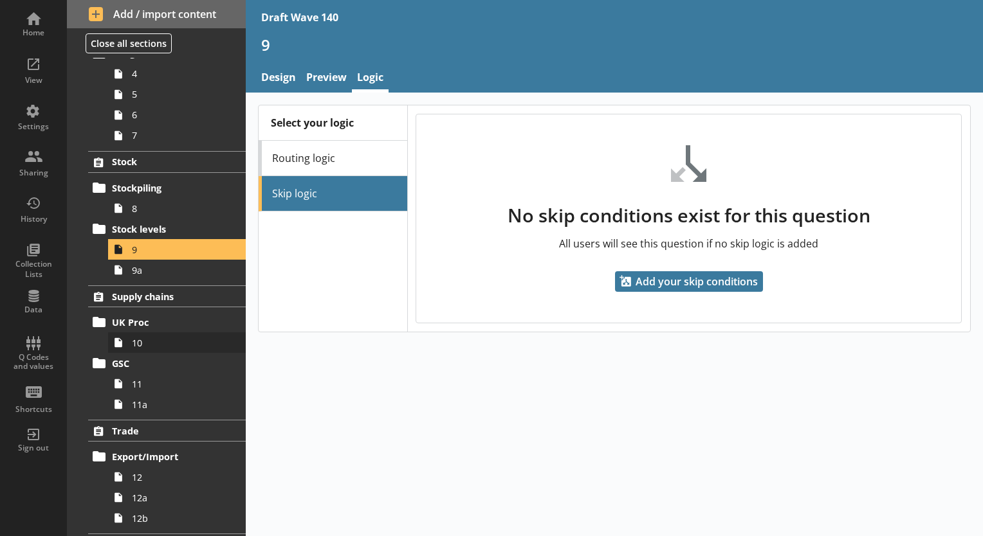
scroll to position [322, 0]
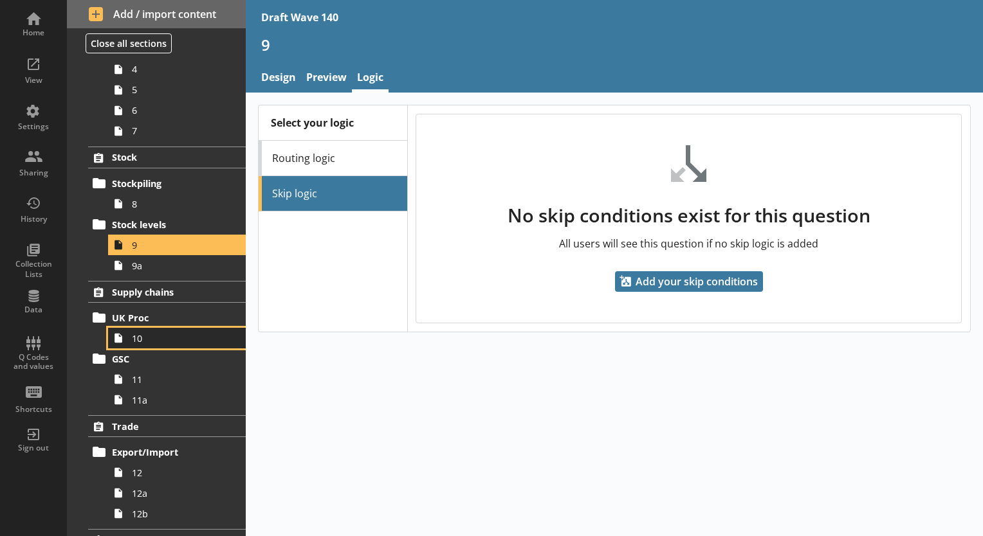
click at [157, 339] on span "10" at bounding box center [180, 338] width 96 height 12
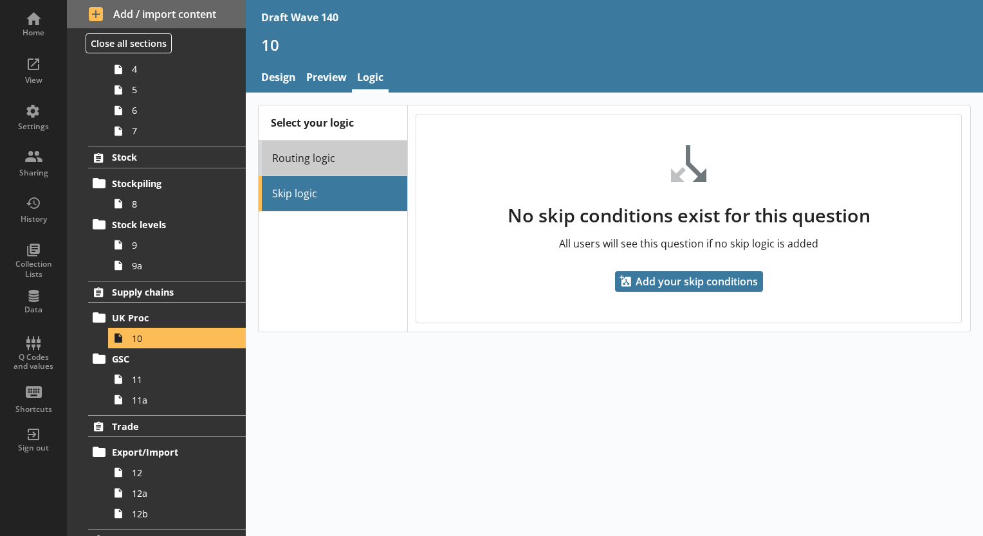
click at [309, 167] on link "Routing logic" at bounding box center [332, 158] width 148 height 35
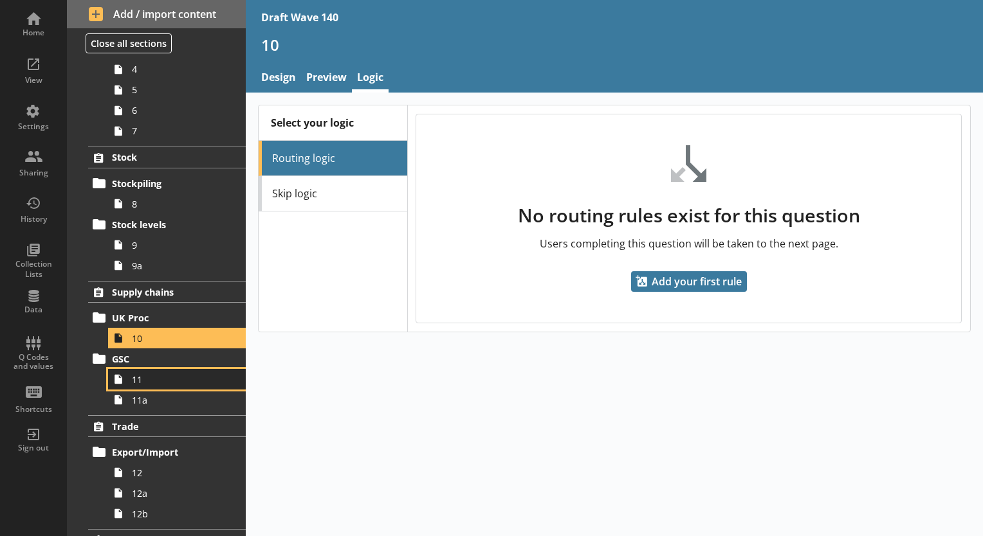
click at [131, 385] on link "11" at bounding box center [177, 379] width 138 height 21
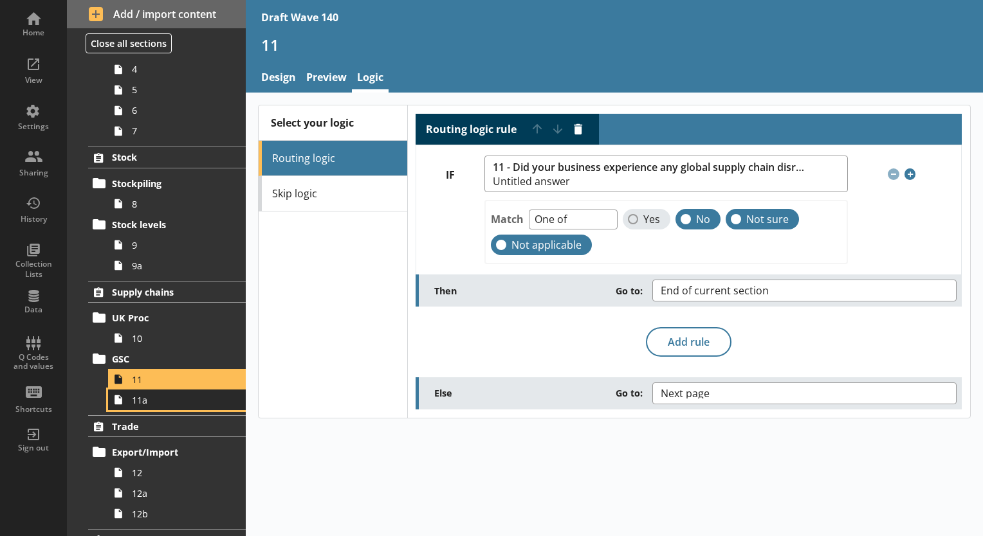
click at [180, 403] on span "11a" at bounding box center [180, 400] width 96 height 12
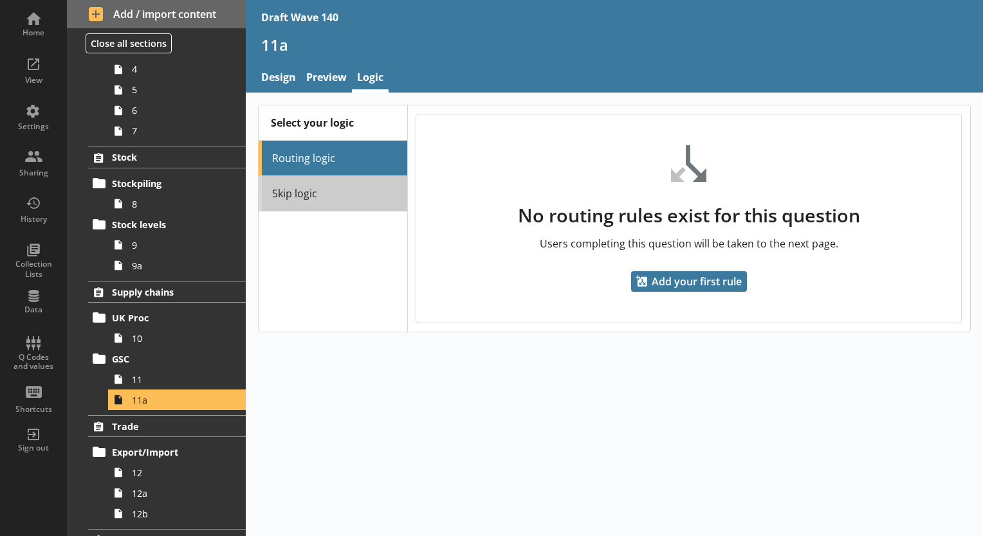
click at [347, 190] on link "Skip logic" at bounding box center [332, 193] width 148 height 35
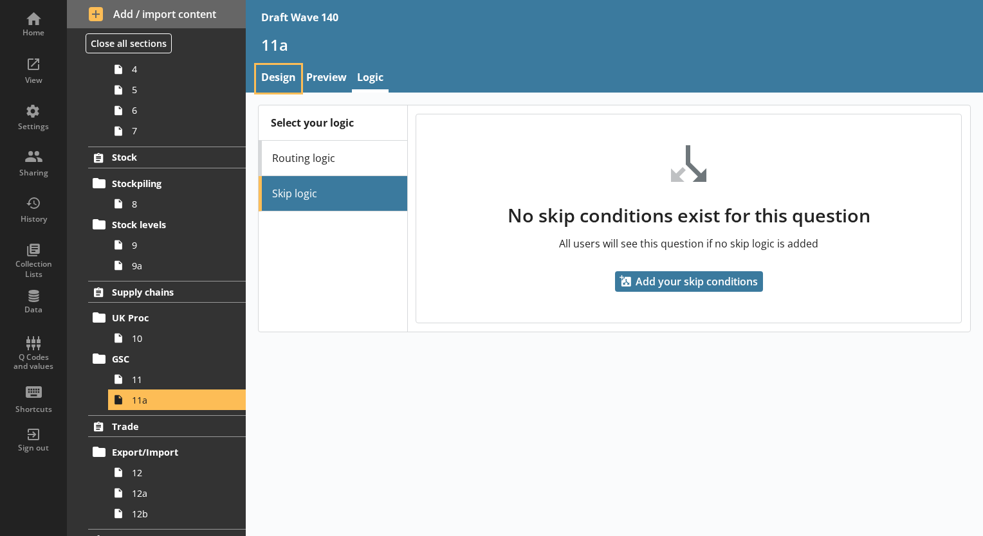
click at [278, 79] on link "Design" at bounding box center [278, 79] width 45 height 28
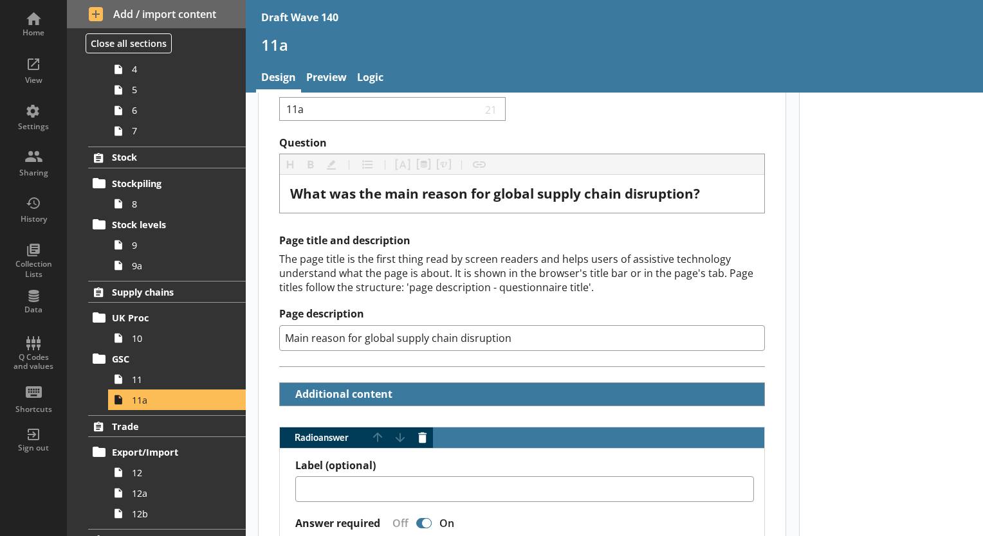
scroll to position [129, 0]
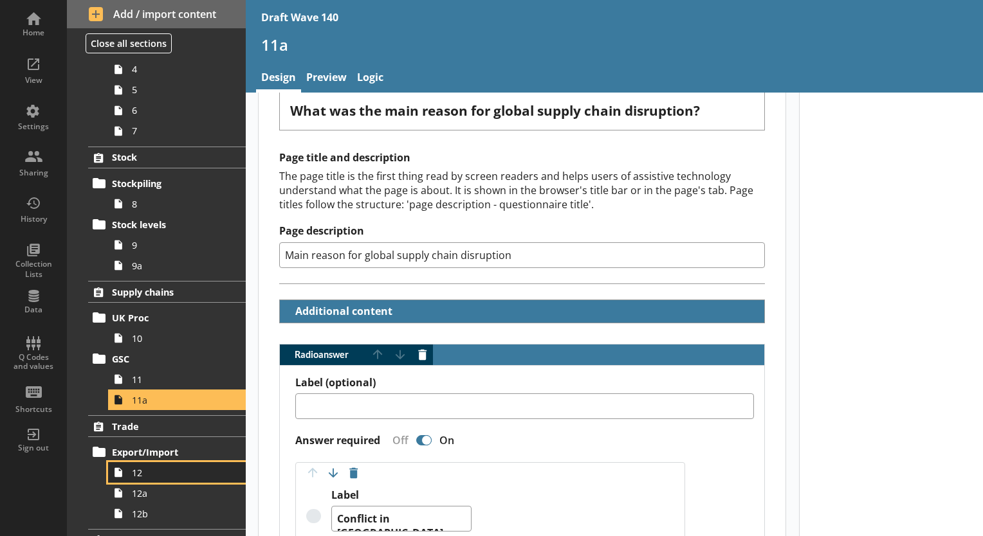
click at [159, 477] on span "12" at bounding box center [180, 473] width 96 height 12
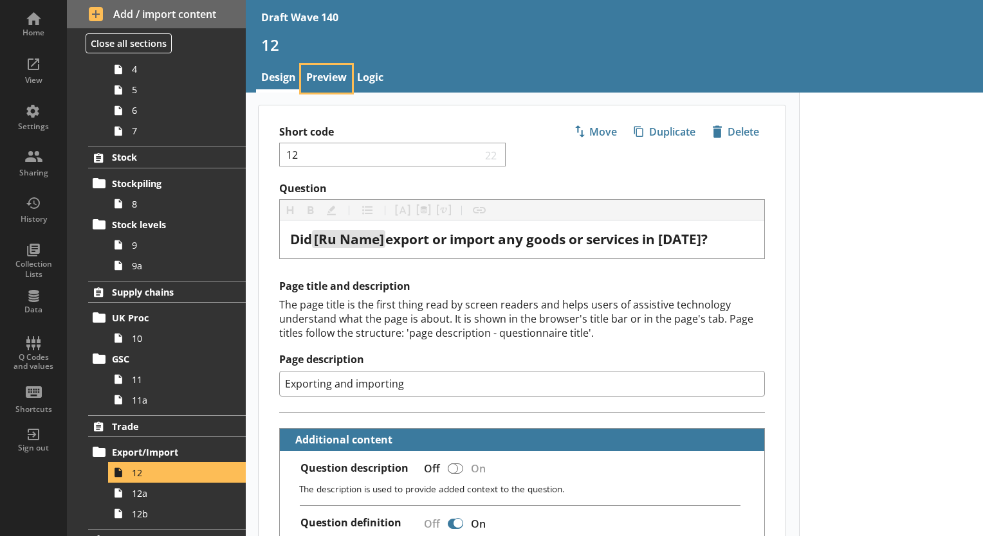
click at [327, 78] on link "Preview" at bounding box center [326, 79] width 51 height 28
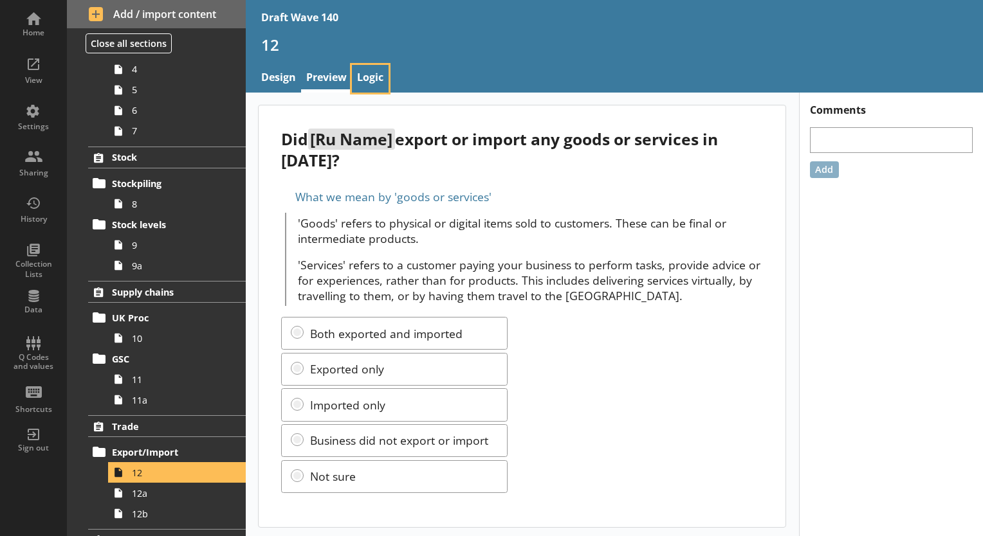
click at [363, 80] on link "Logic" at bounding box center [370, 79] width 37 height 28
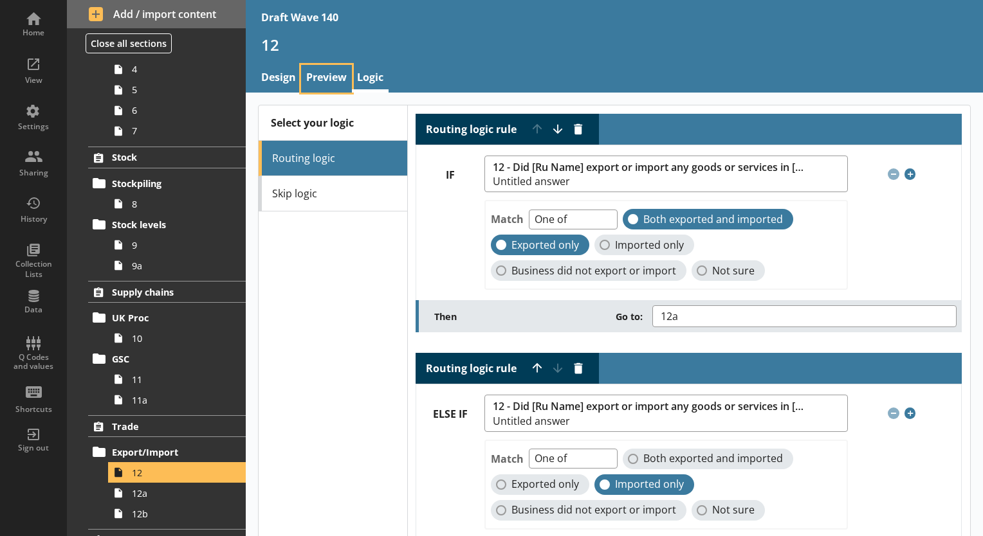
click at [313, 81] on link "Preview" at bounding box center [326, 79] width 51 height 28
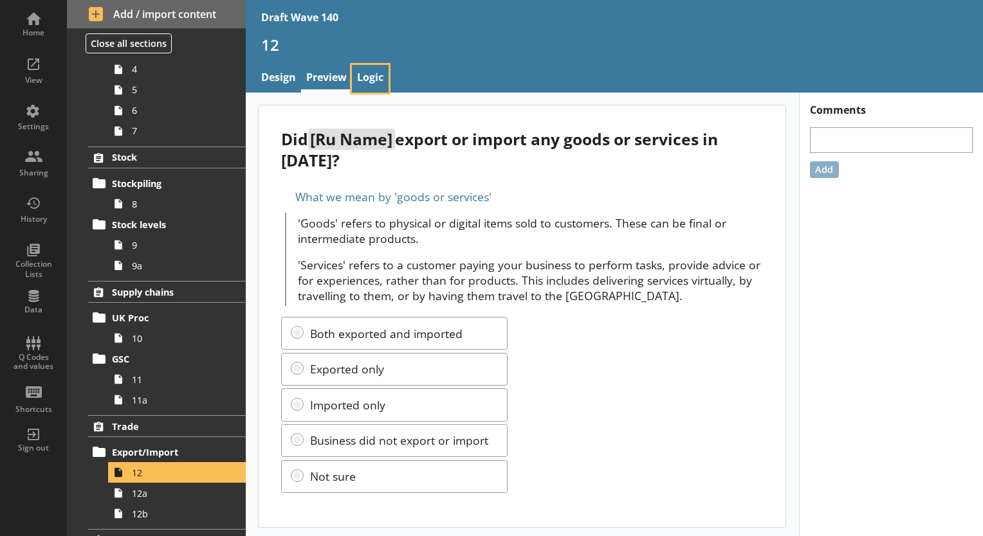
click at [363, 82] on link "Logic" at bounding box center [370, 79] width 37 height 28
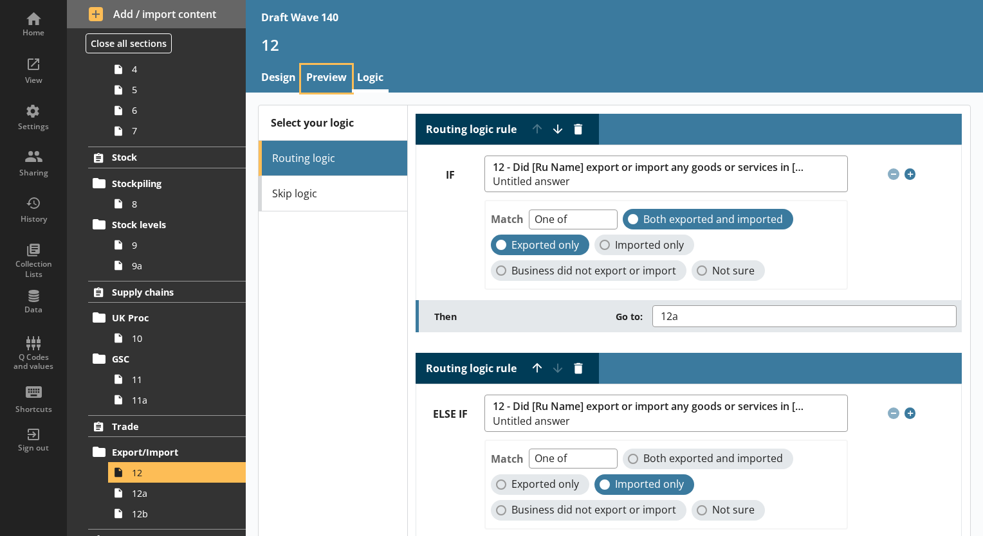
click at [311, 75] on link "Preview" at bounding box center [326, 79] width 51 height 28
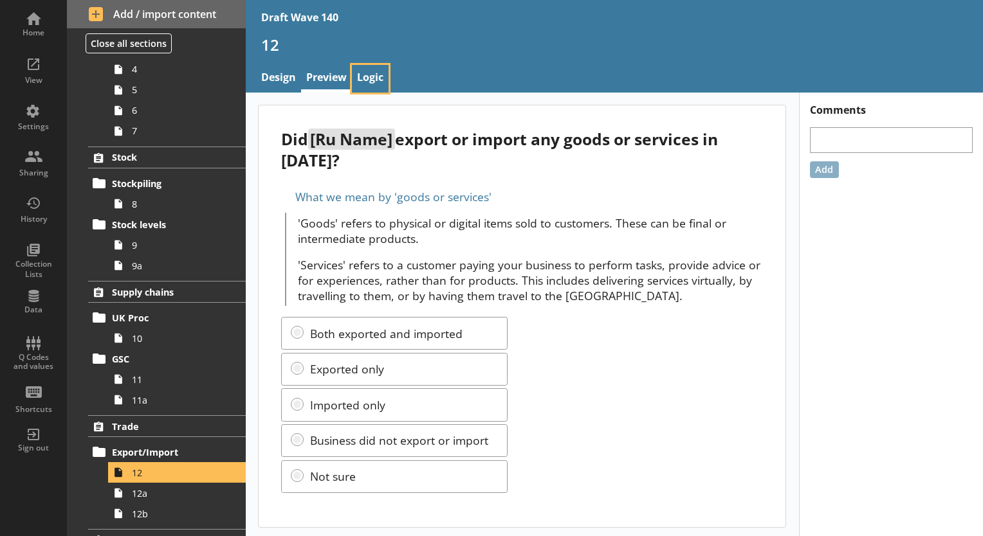
click at [373, 71] on link "Logic" at bounding box center [370, 79] width 37 height 28
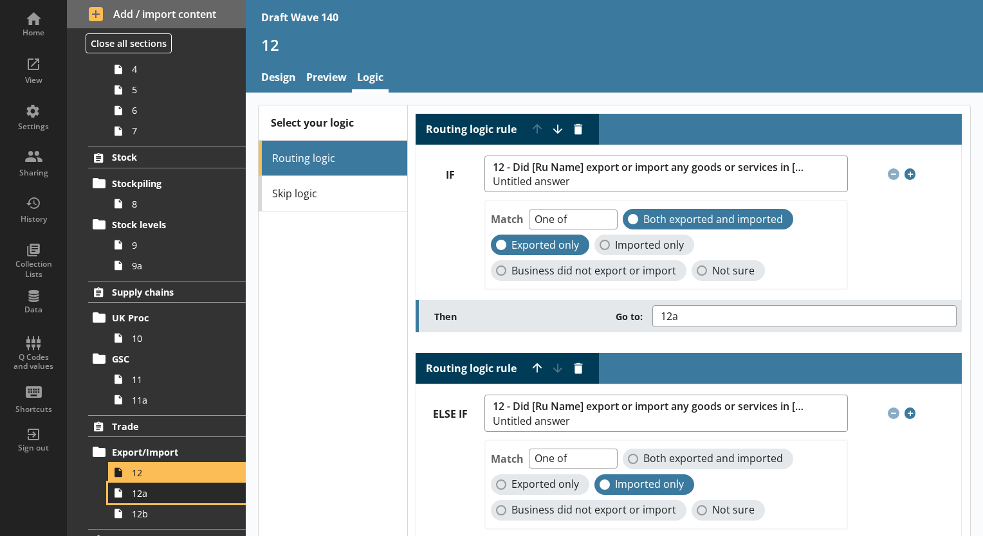
click at [156, 492] on span "12a" at bounding box center [180, 493] width 96 height 12
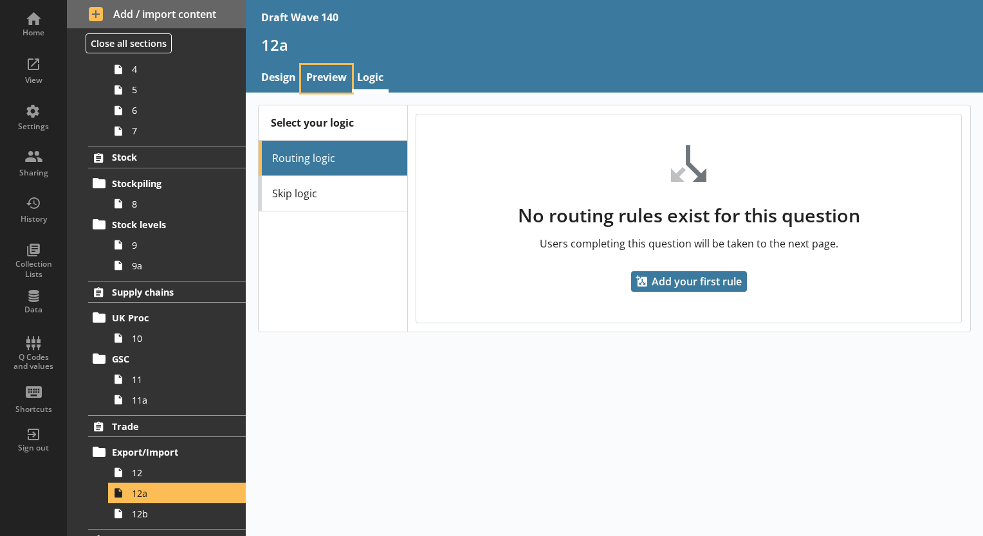
click at [324, 73] on link "Preview" at bounding box center [326, 79] width 51 height 28
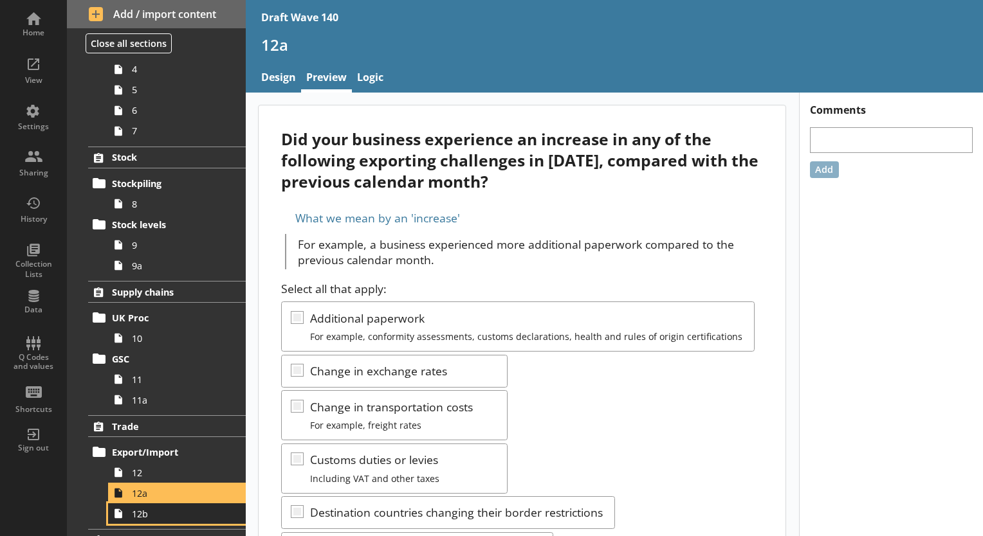
click at [152, 519] on link "12b" at bounding box center [177, 513] width 138 height 21
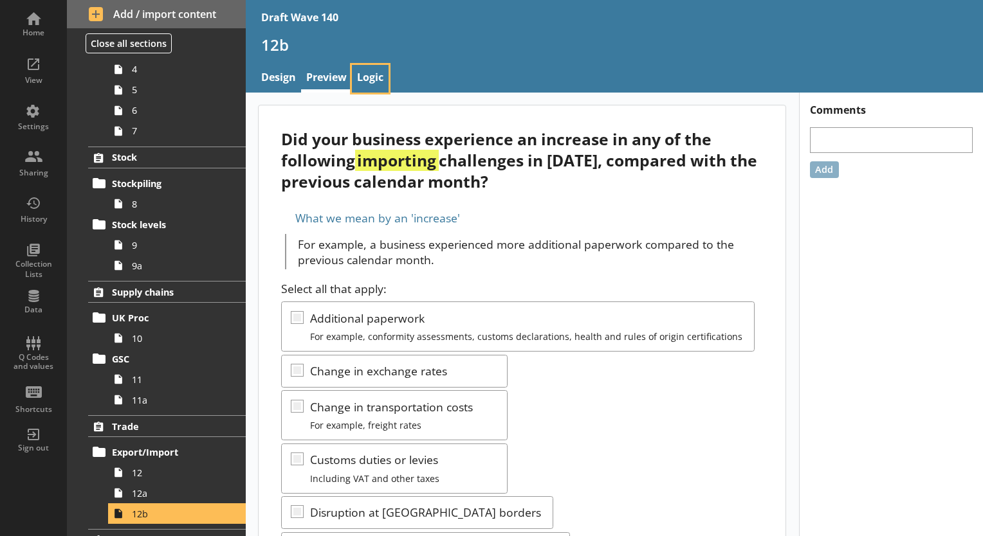
click at [368, 84] on link "Logic" at bounding box center [370, 79] width 37 height 28
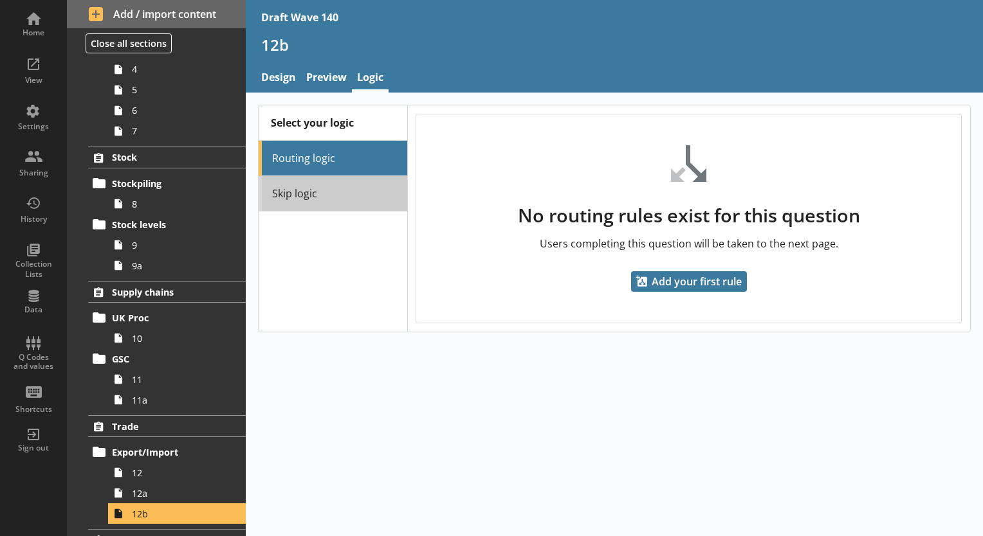
click at [327, 197] on link "Skip logic" at bounding box center [332, 193] width 148 height 35
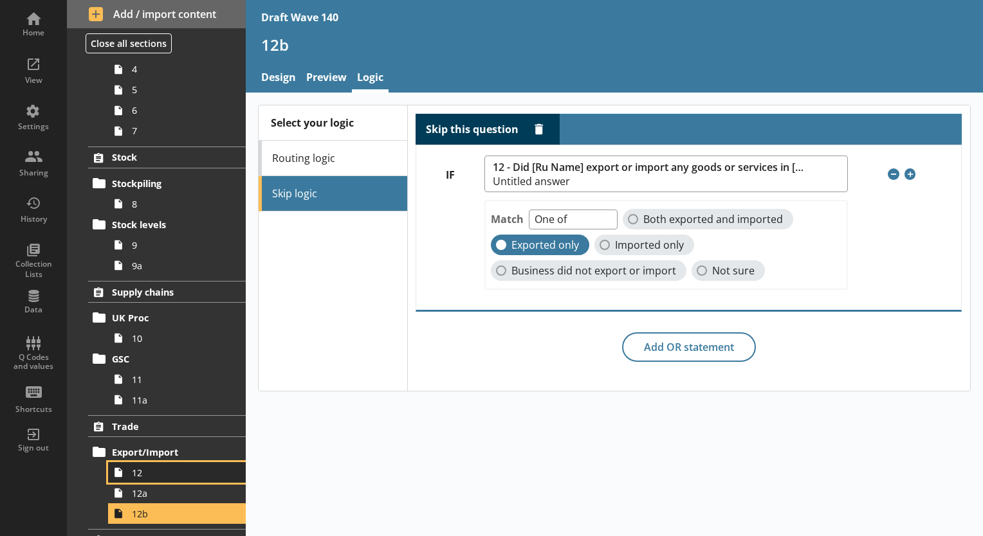
click at [146, 471] on span "12" at bounding box center [180, 473] width 96 height 12
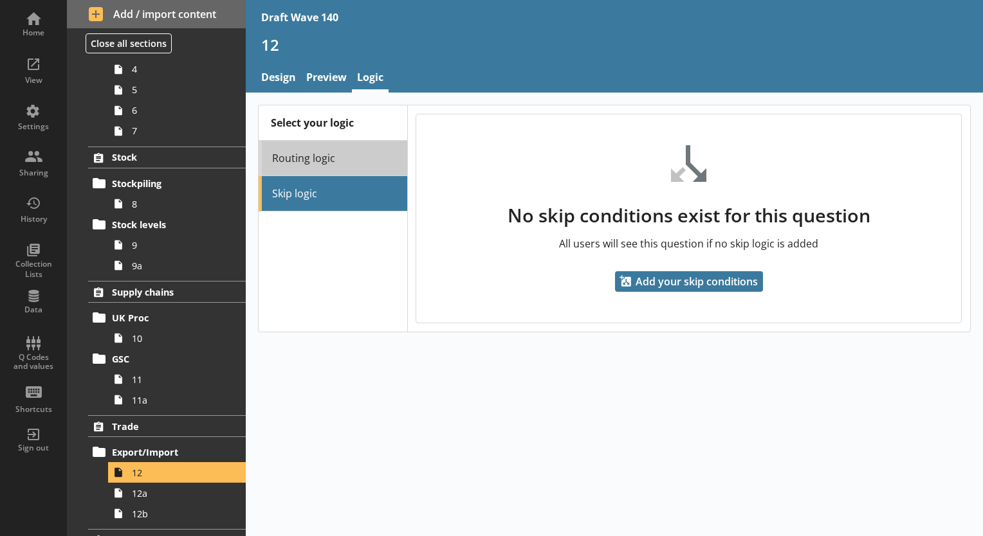
click at [313, 163] on link "Routing logic" at bounding box center [332, 158] width 148 height 35
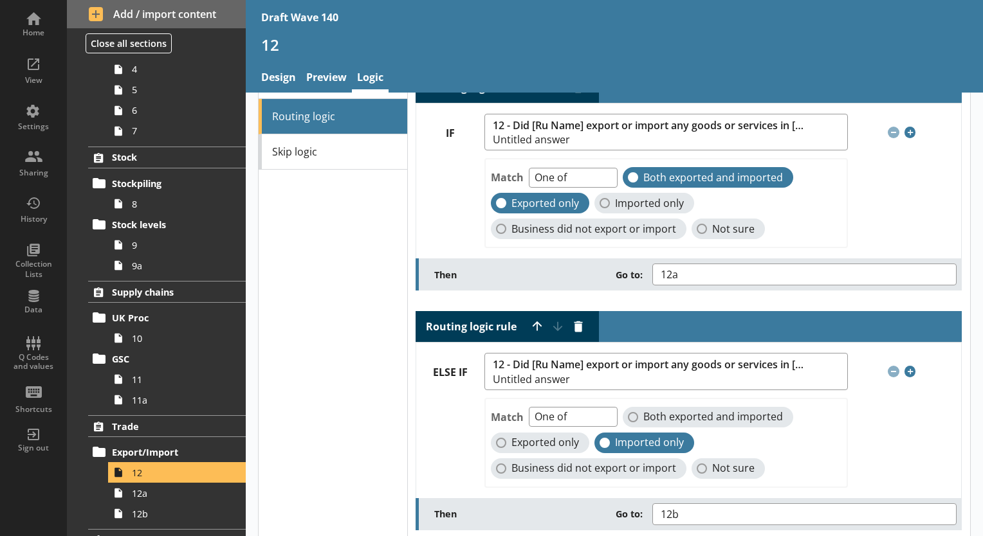
scroll to position [64, 0]
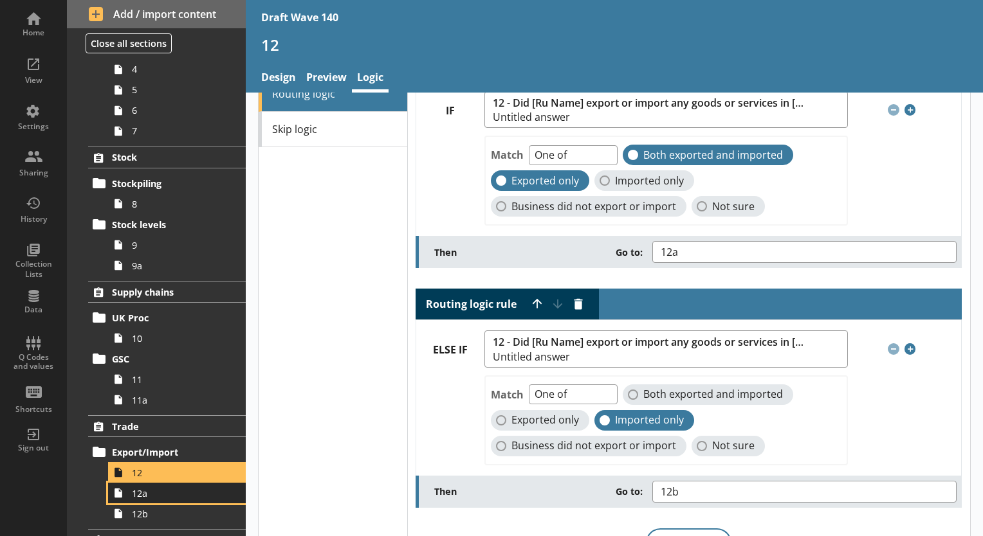
click at [144, 498] on link "12a" at bounding box center [177, 493] width 138 height 21
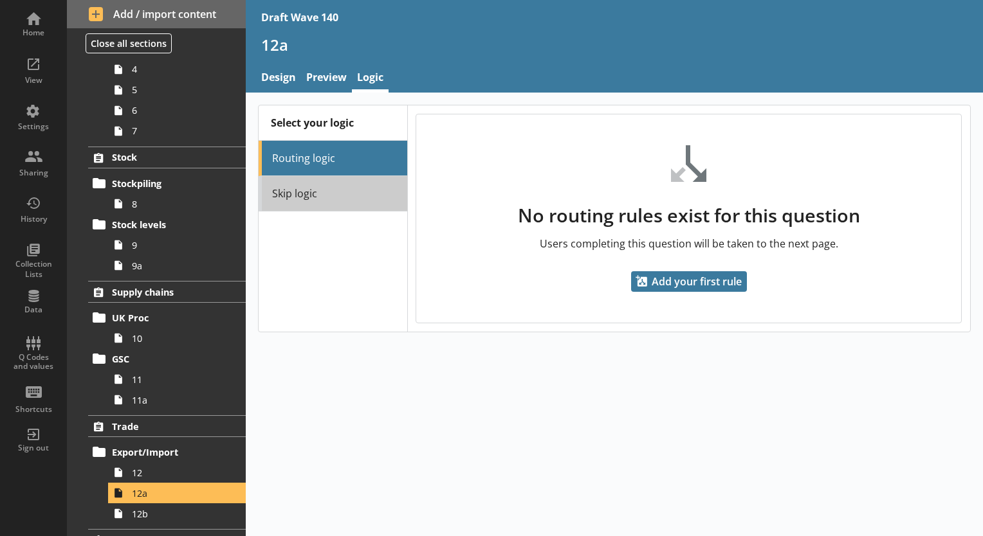
click at [314, 192] on link "Skip logic" at bounding box center [332, 193] width 148 height 35
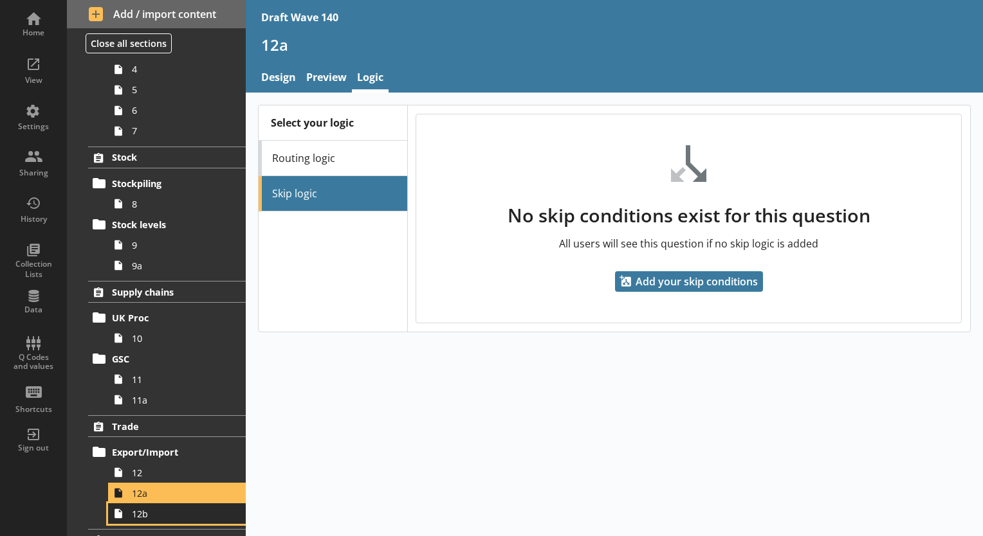
click at [172, 513] on span "12b" at bounding box center [180, 514] width 96 height 12
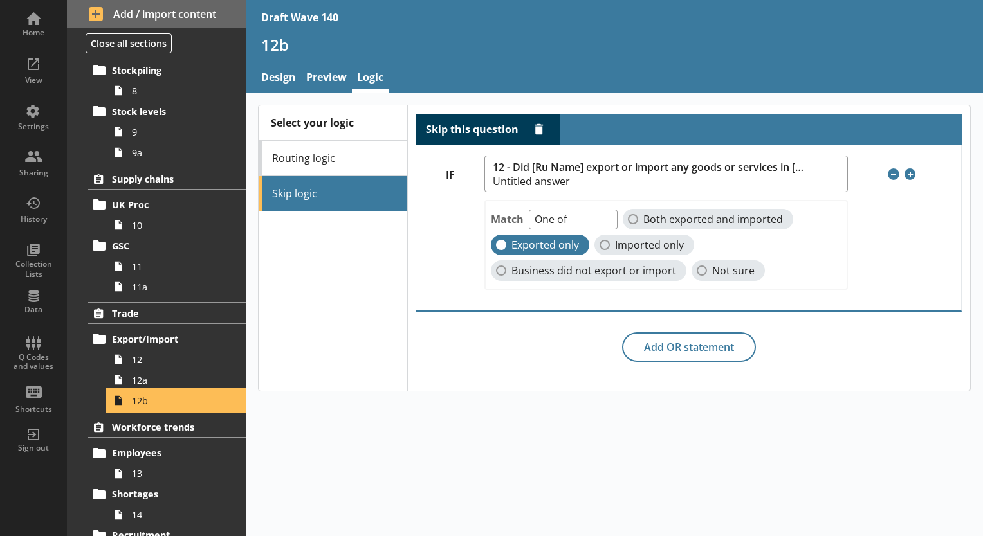
scroll to position [514, 0]
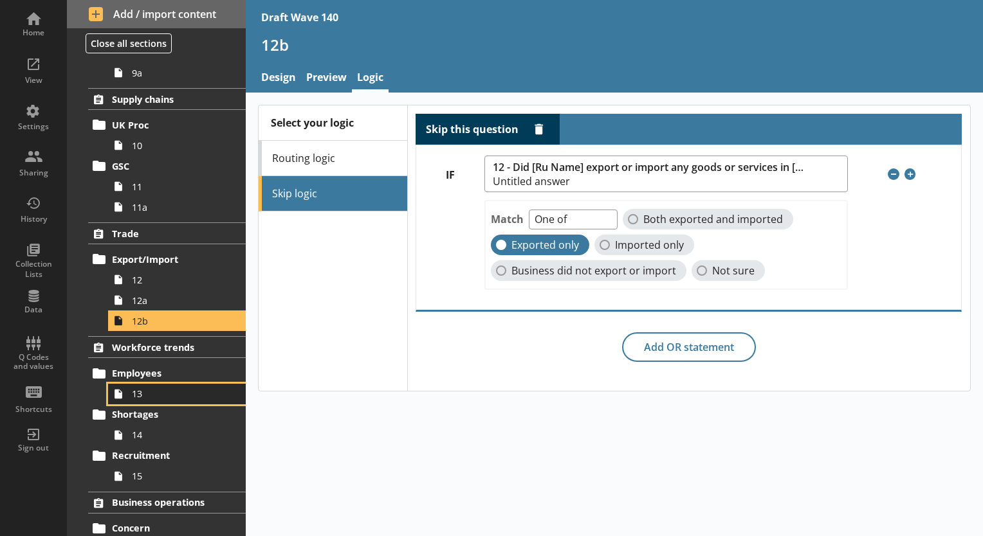
click at [162, 395] on span "13" at bounding box center [180, 394] width 96 height 12
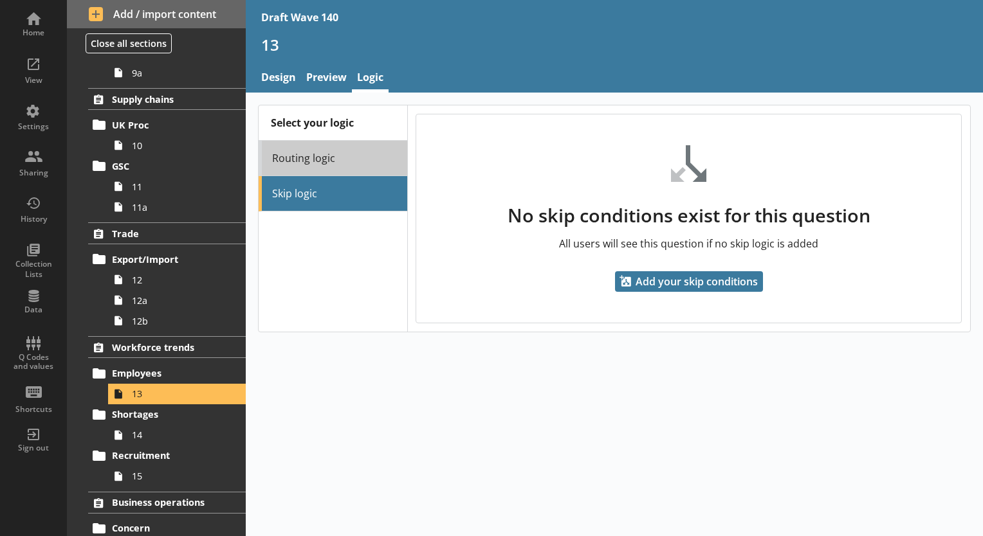
click at [341, 156] on link "Routing logic" at bounding box center [332, 158] width 148 height 35
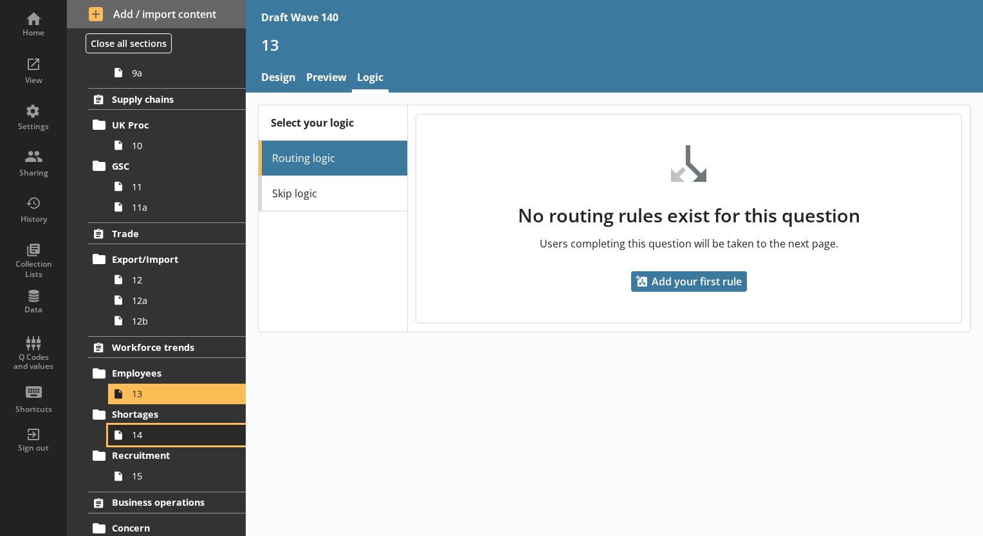
click at [148, 433] on span "14" at bounding box center [180, 435] width 96 height 12
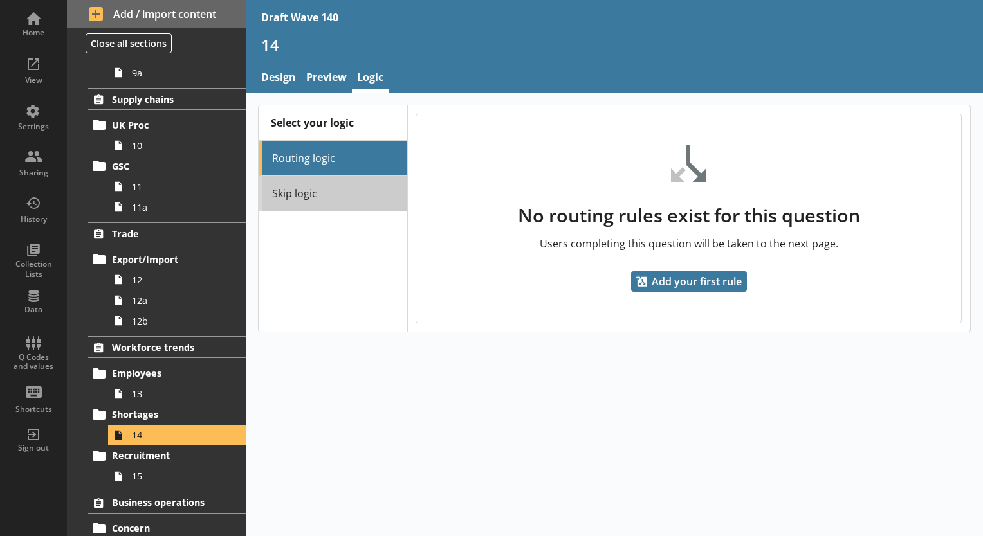
click at [314, 192] on link "Skip logic" at bounding box center [332, 193] width 148 height 35
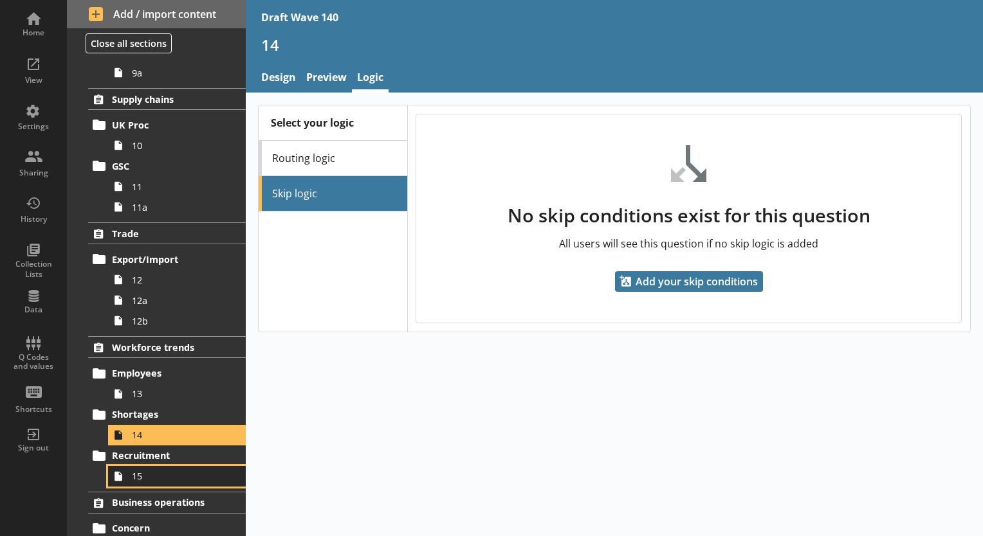
click at [162, 483] on link "15" at bounding box center [177, 476] width 138 height 21
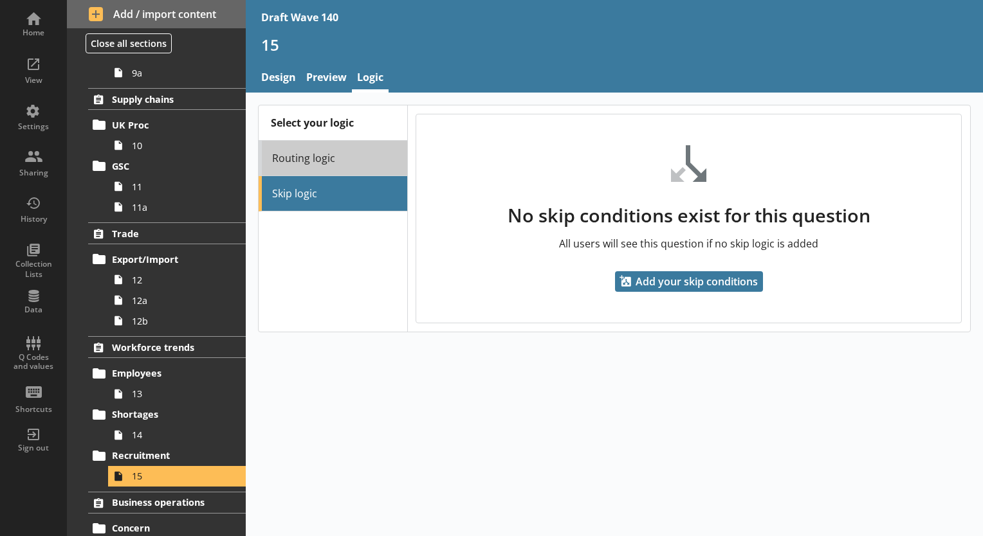
click at [313, 161] on link "Routing logic" at bounding box center [332, 158] width 148 height 35
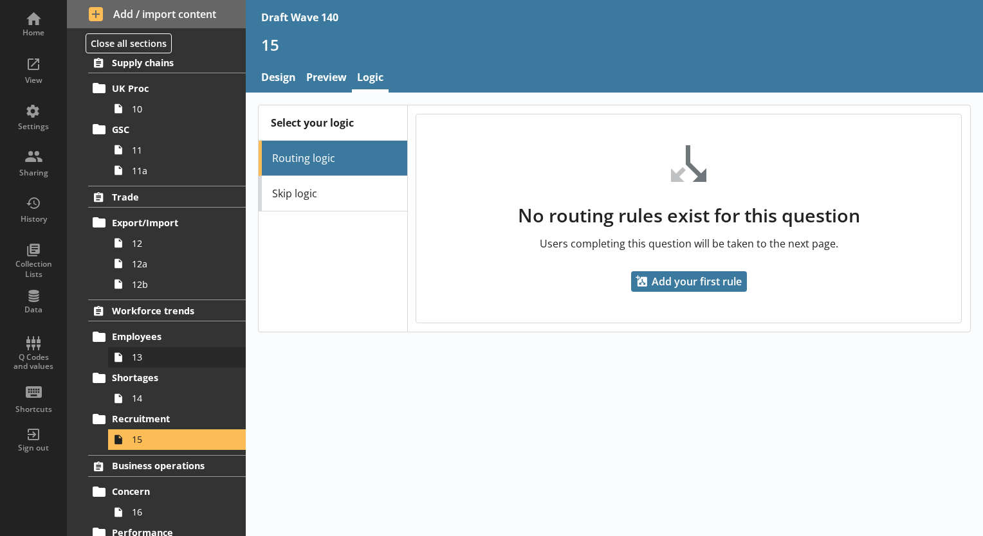
scroll to position [643, 0]
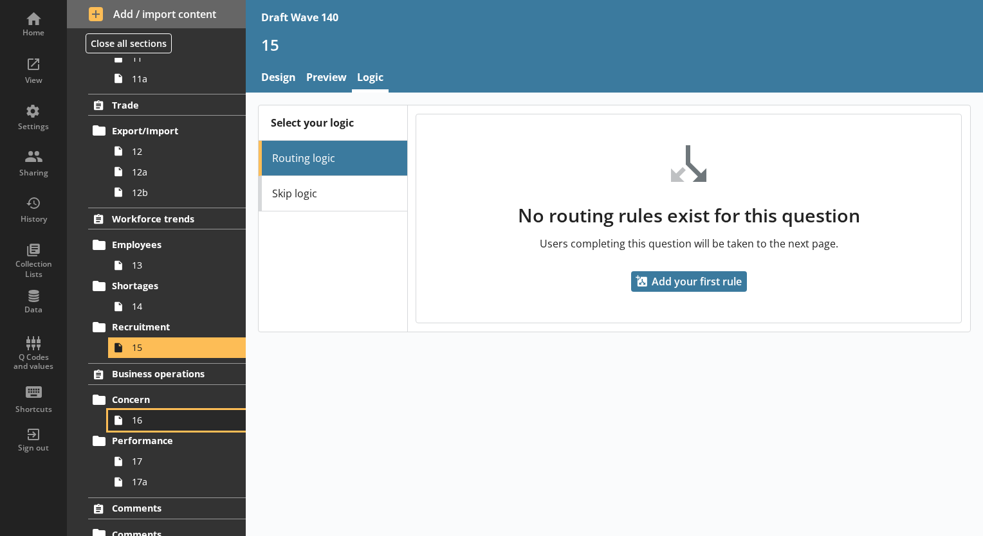
click at [176, 414] on span "16" at bounding box center [180, 420] width 96 height 12
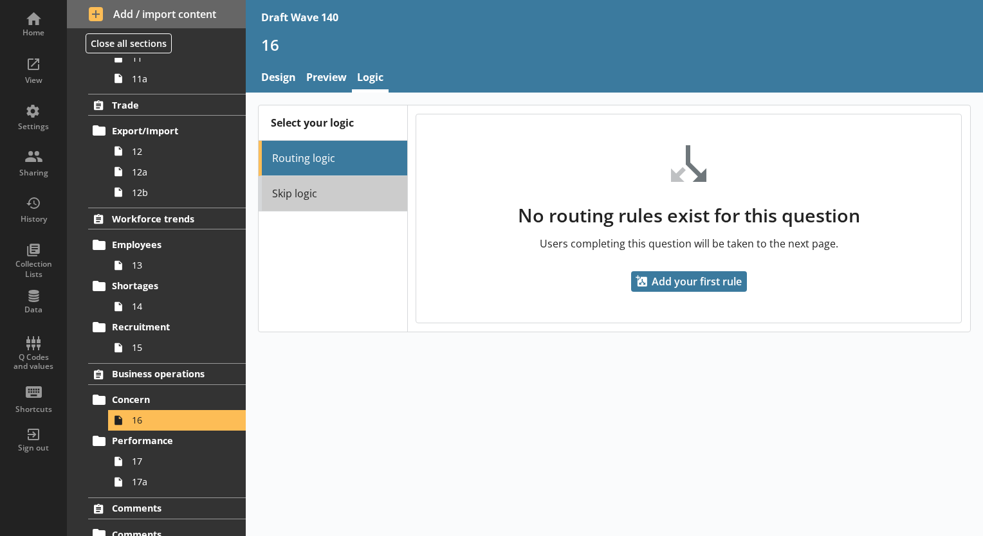
click at [307, 200] on link "Skip logic" at bounding box center [332, 193] width 148 height 35
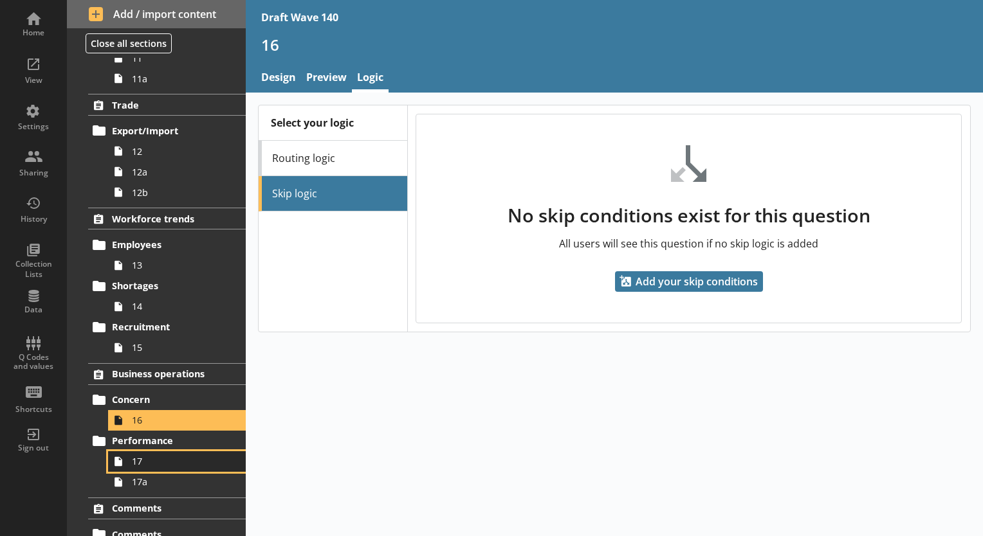
click at [145, 459] on span "17" at bounding box center [180, 461] width 96 height 12
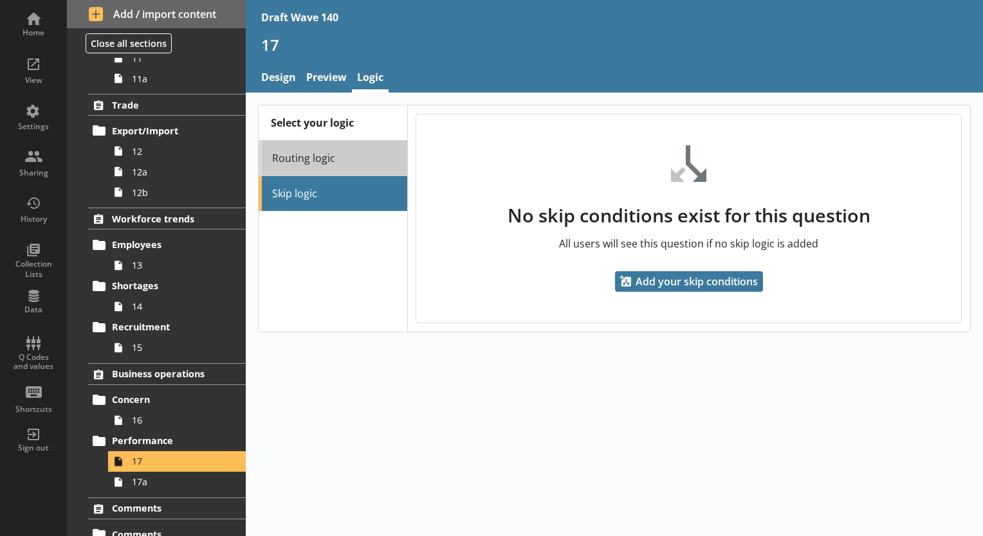
click at [305, 159] on link "Routing logic" at bounding box center [332, 158] width 148 height 35
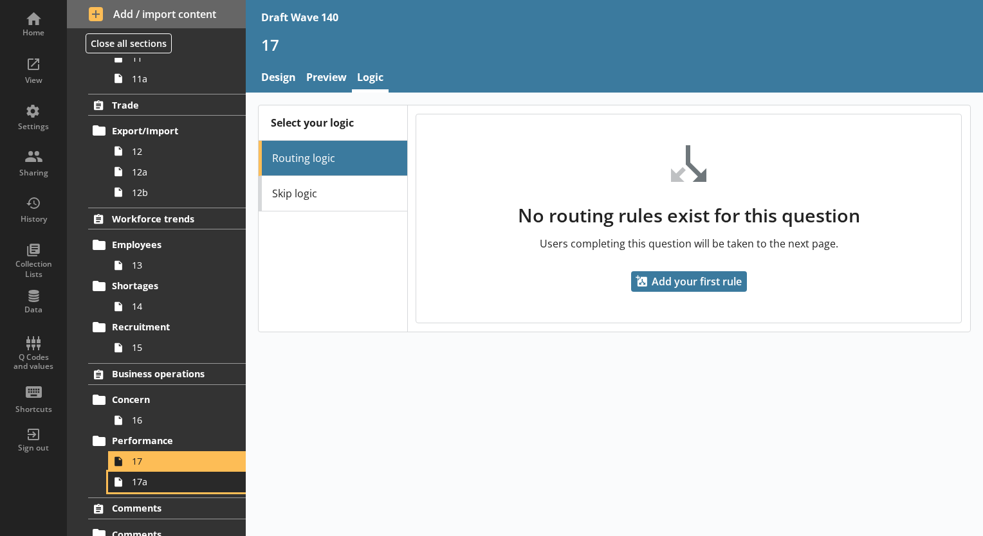
click at [159, 487] on link "17a" at bounding box center [177, 482] width 138 height 21
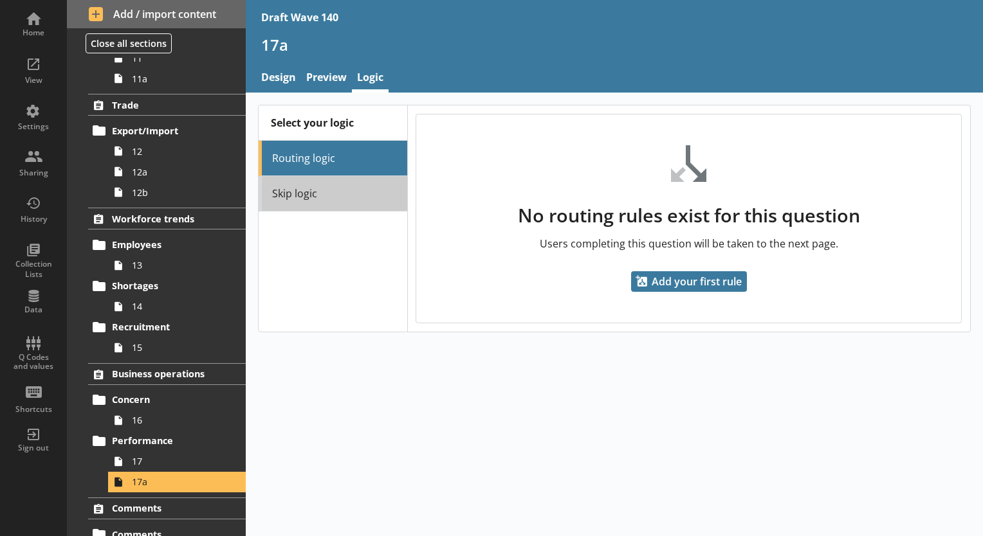
click at [359, 196] on link "Skip logic" at bounding box center [332, 193] width 148 height 35
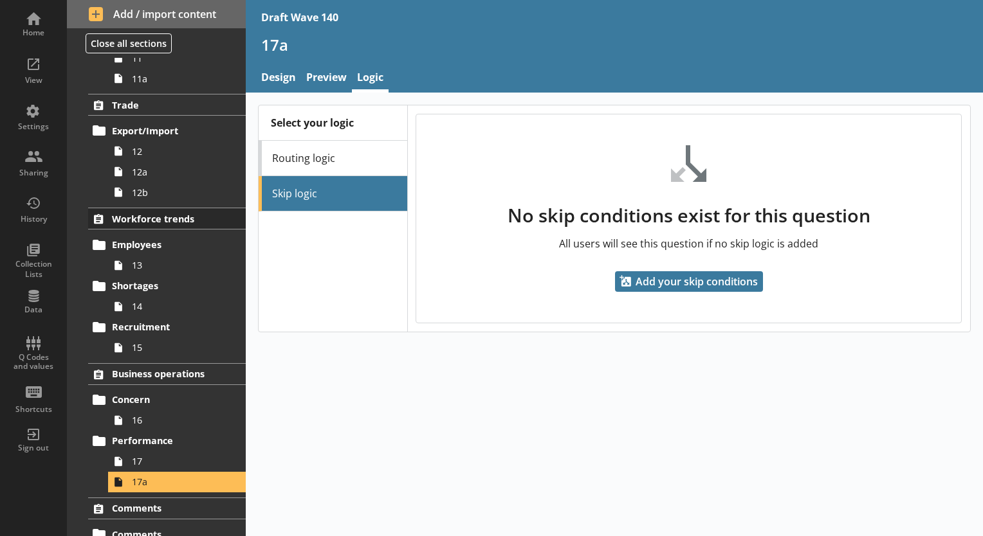
scroll to position [514, 0]
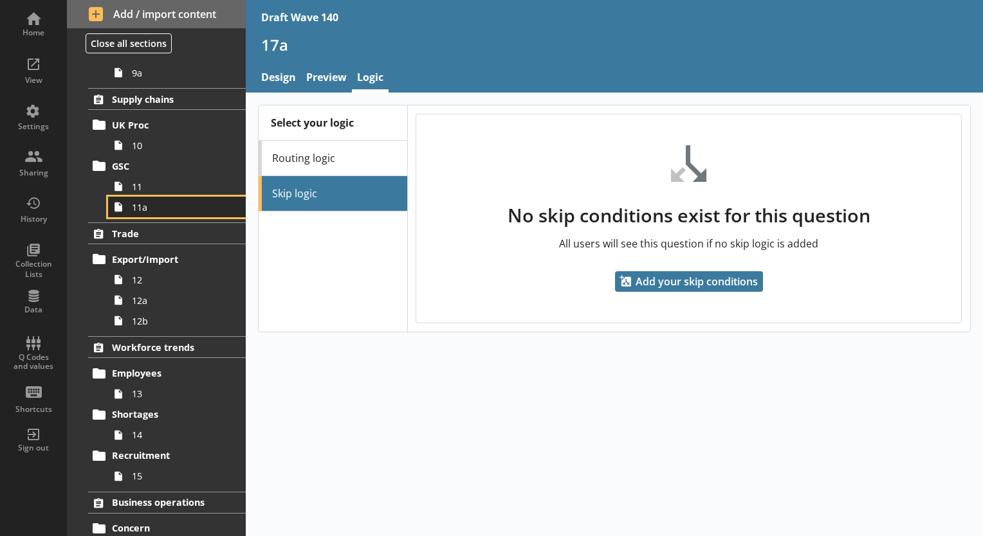
click at [150, 197] on link "11a" at bounding box center [177, 207] width 138 height 21
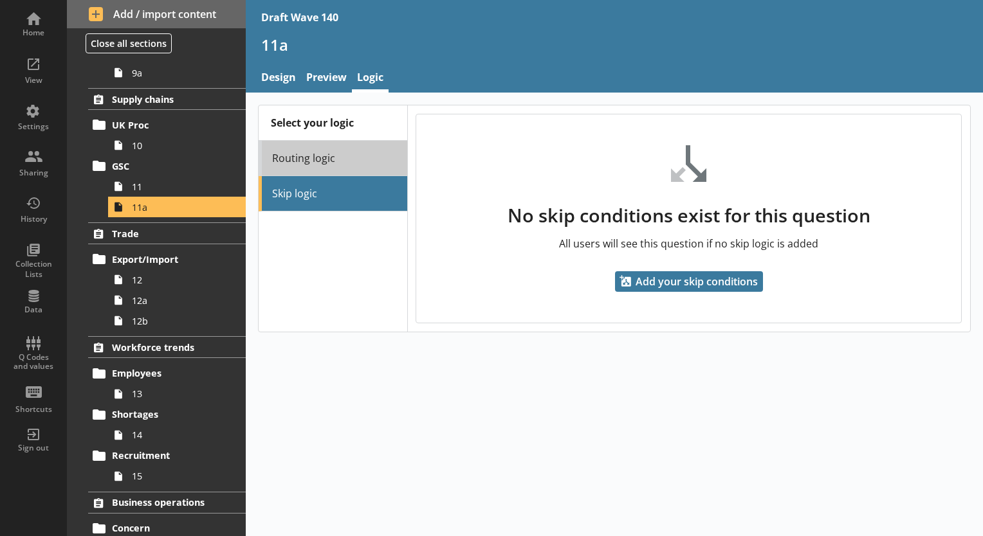
click at [291, 150] on link "Routing logic" at bounding box center [332, 158] width 148 height 35
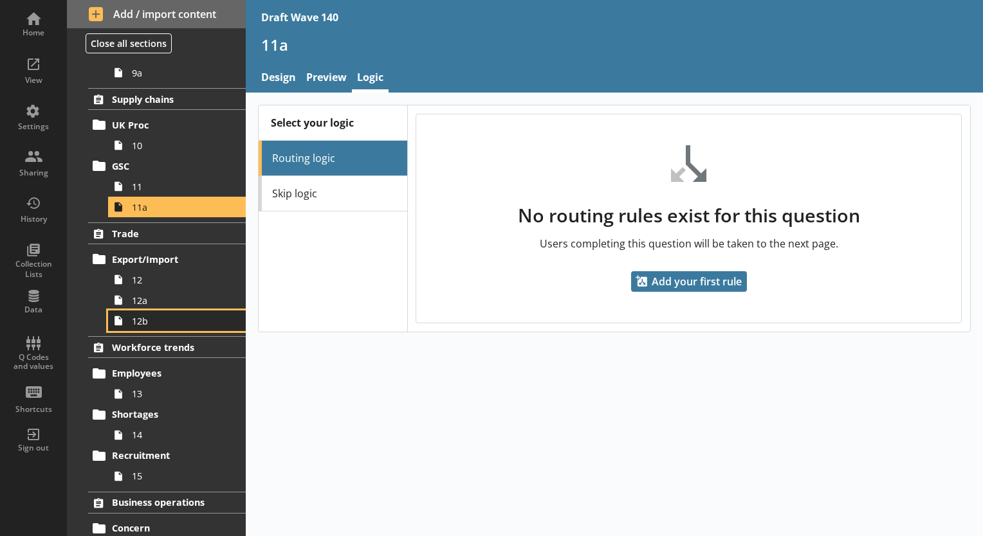
click at [181, 325] on link "12b" at bounding box center [177, 321] width 138 height 21
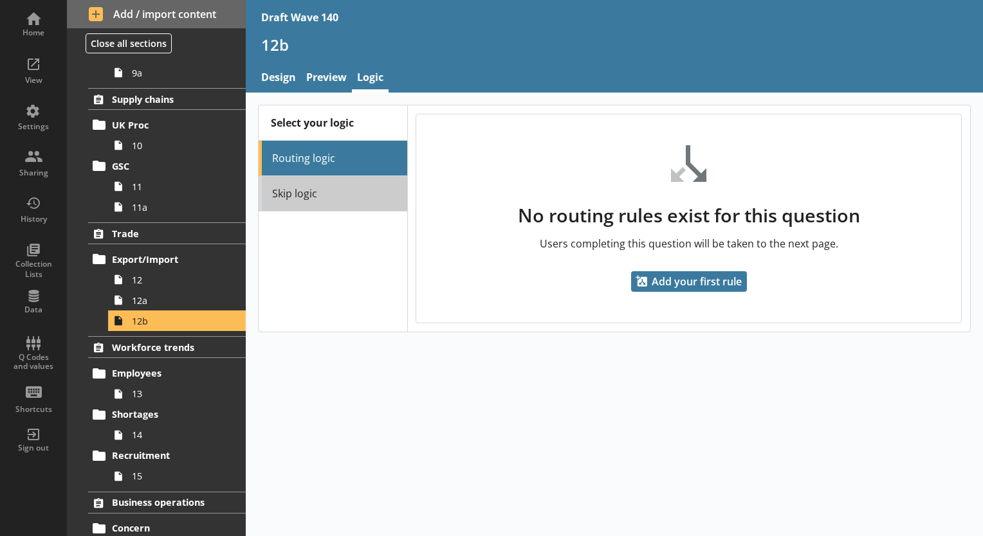
click at [349, 191] on link "Skip logic" at bounding box center [332, 193] width 148 height 35
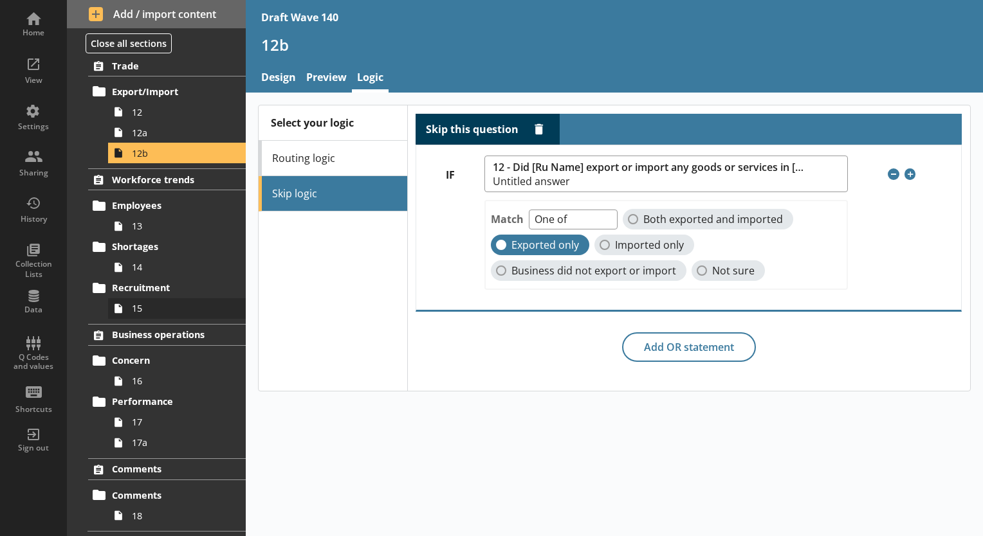
scroll to position [701, 0]
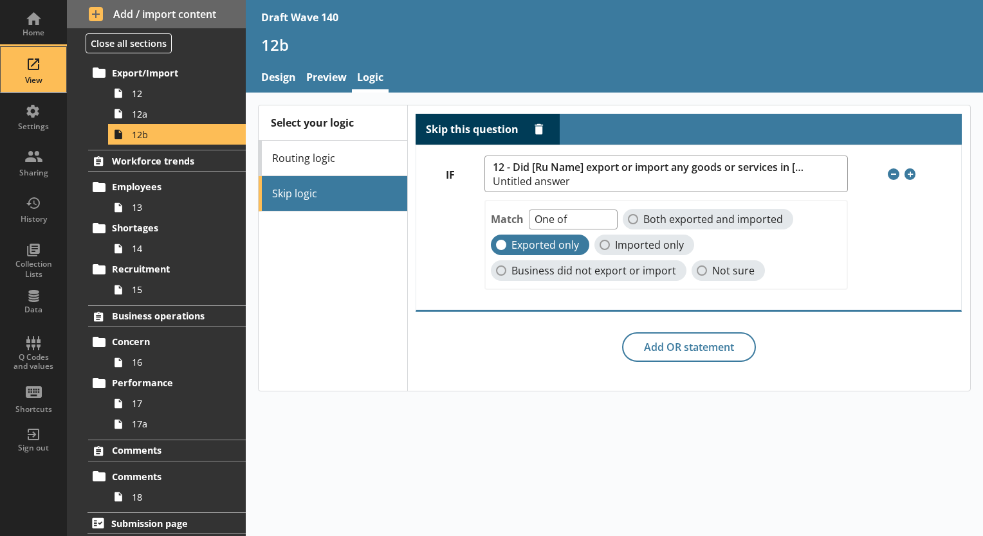
click at [49, 58] on div "View" at bounding box center [33, 69] width 45 height 45
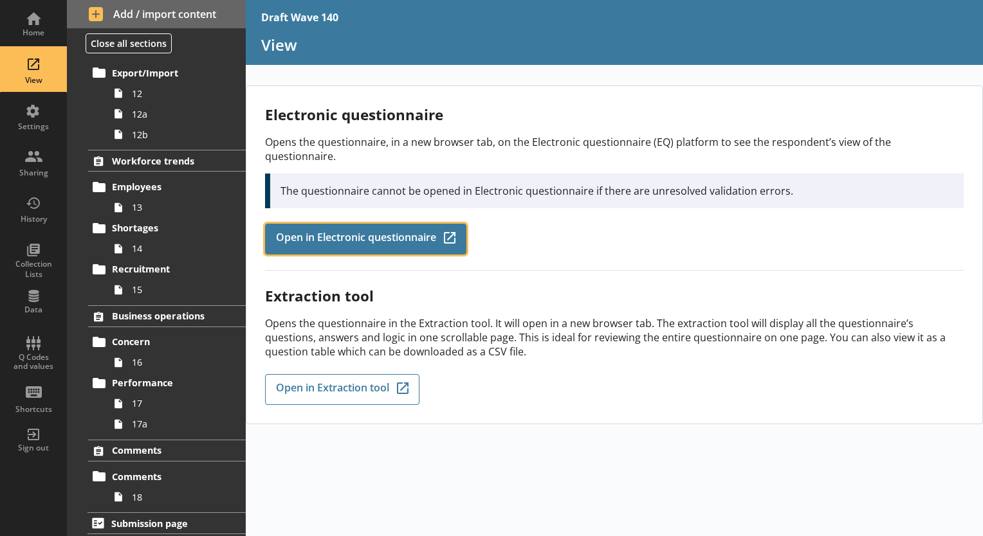
click at [287, 232] on span "Open in Electronic questionnaire" at bounding box center [356, 239] width 160 height 14
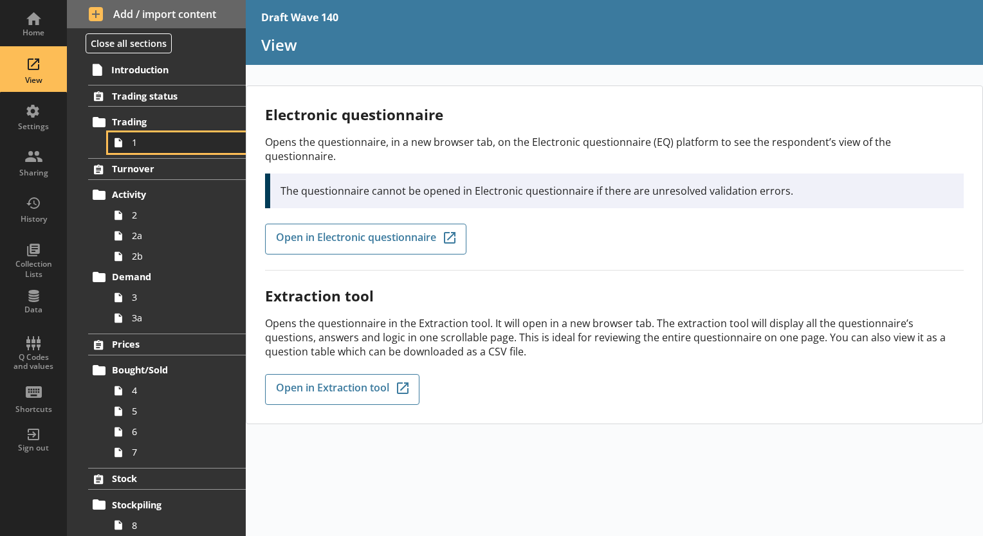
click at [180, 138] on span "1" at bounding box center [180, 142] width 96 height 12
type textarea "x"
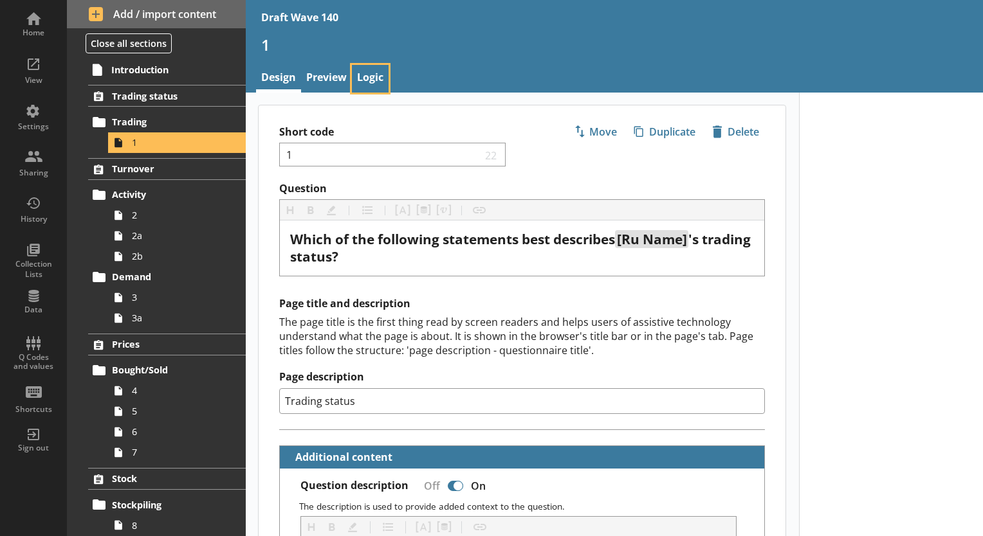
click at [352, 81] on link "Logic" at bounding box center [370, 79] width 37 height 28
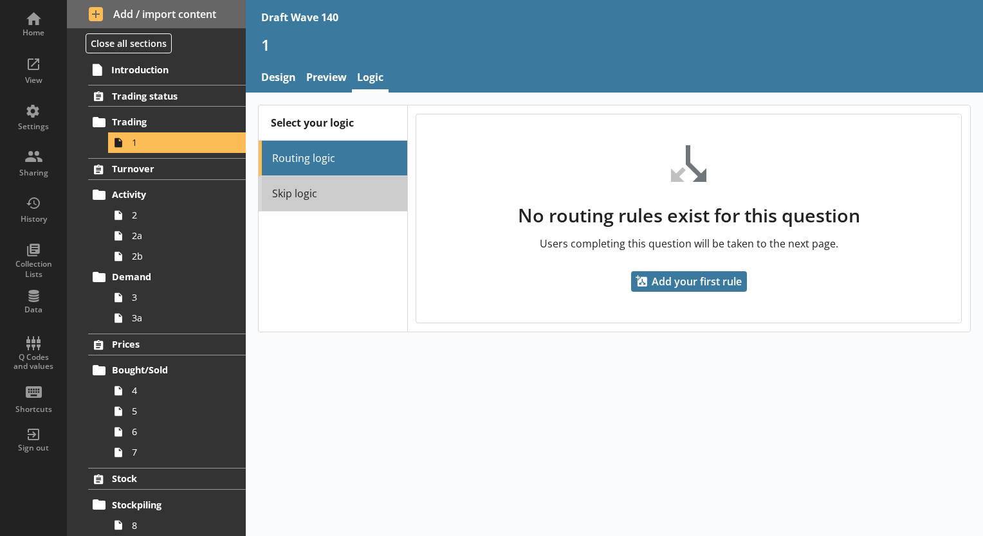
click at [329, 191] on link "Skip logic" at bounding box center [332, 193] width 148 height 35
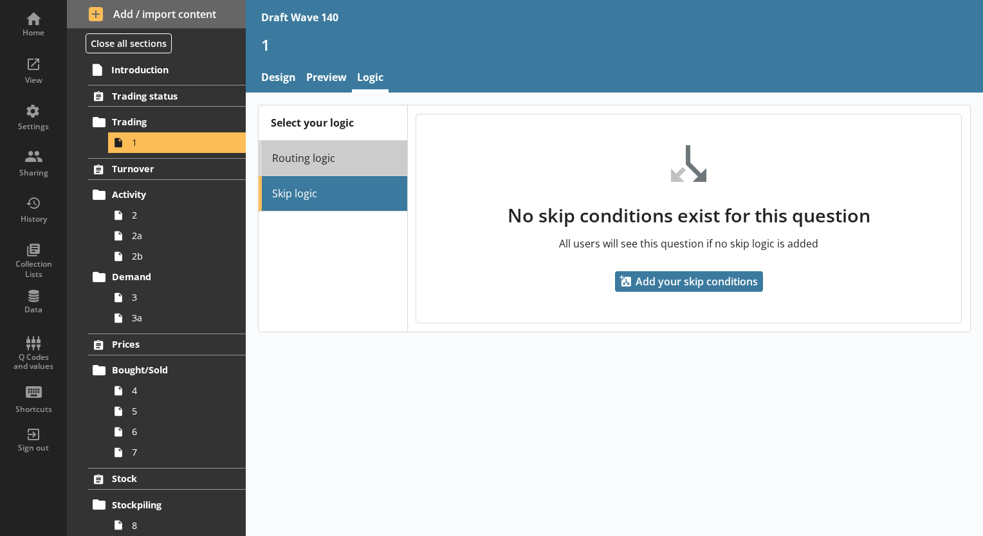
click at [320, 161] on link "Routing logic" at bounding box center [332, 158] width 148 height 35
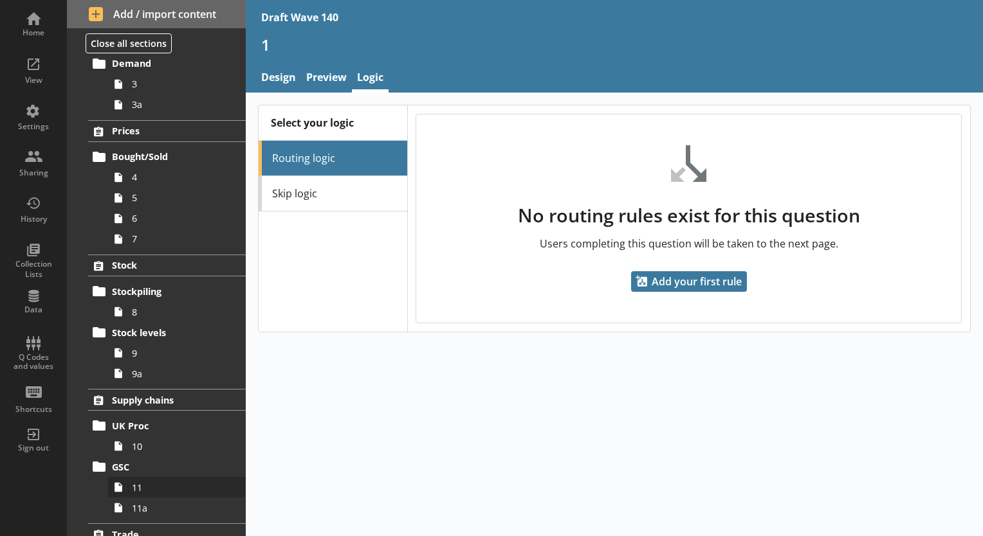
scroll to position [257, 0]
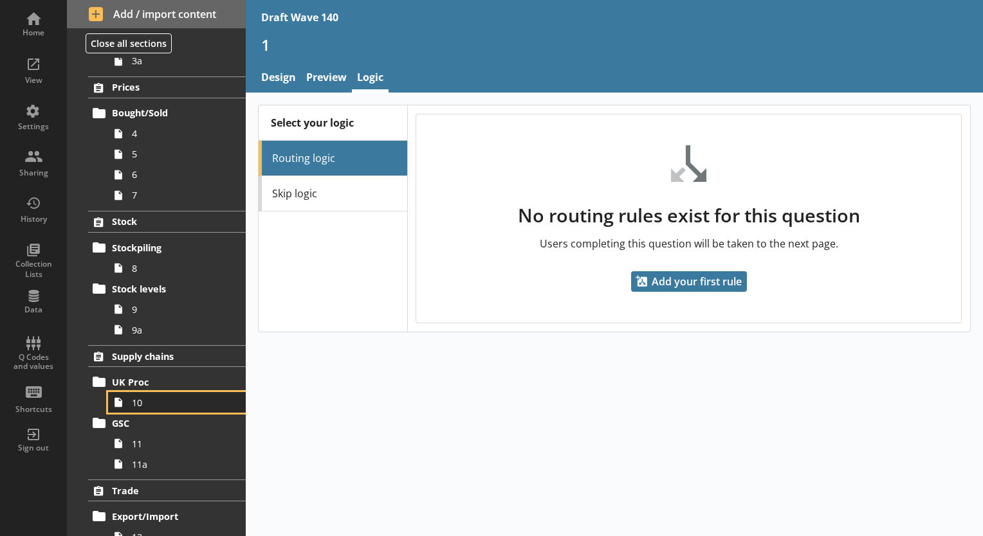
click at [147, 403] on span "10" at bounding box center [180, 403] width 96 height 12
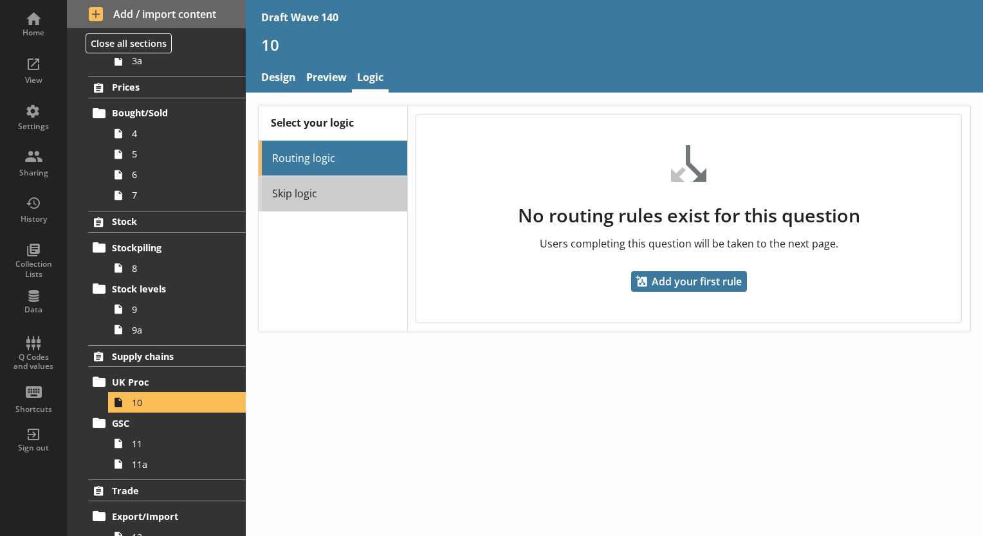
click at [367, 193] on link "Skip logic" at bounding box center [332, 193] width 148 height 35
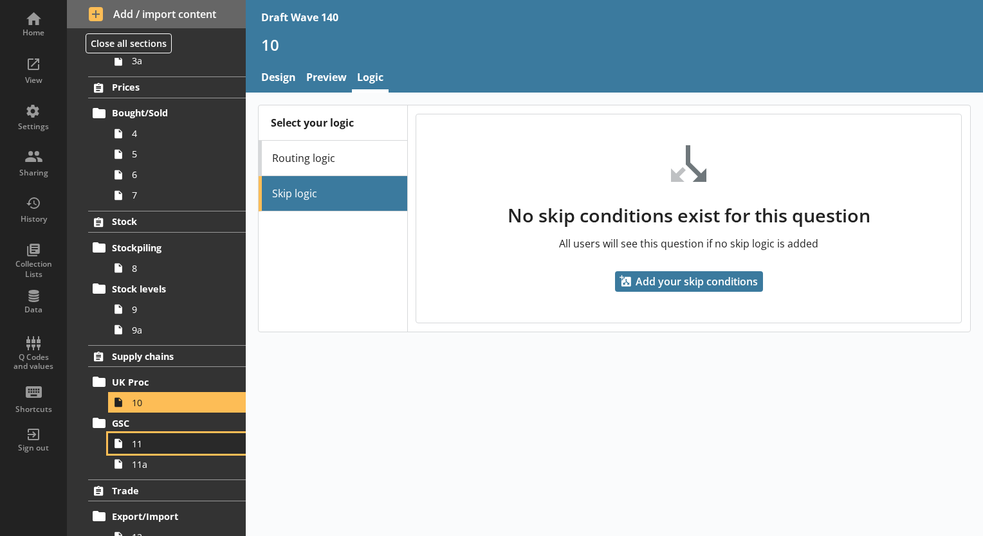
click at [167, 438] on span "11" at bounding box center [180, 444] width 96 height 12
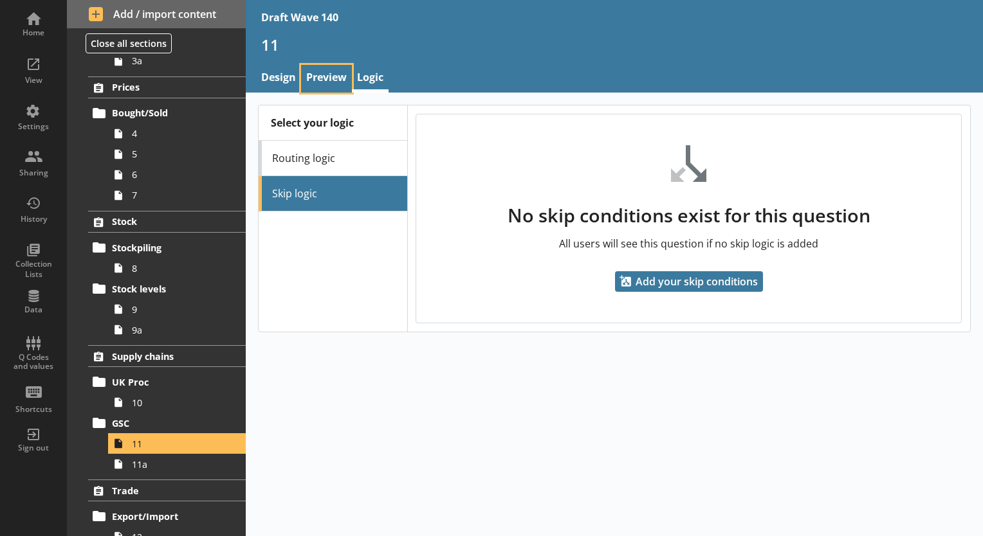
click at [310, 80] on link "Preview" at bounding box center [326, 79] width 51 height 28
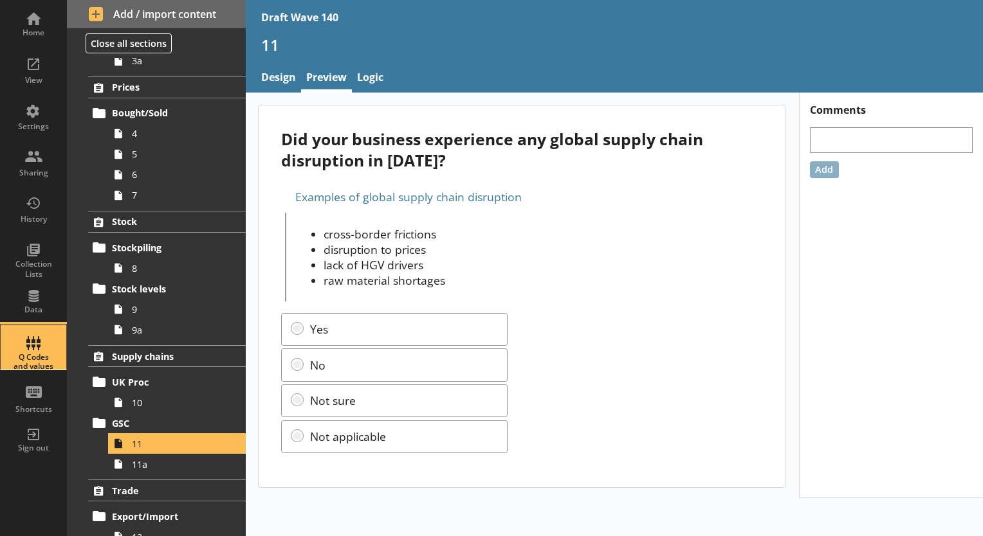
click at [45, 348] on div "Q Codes and values" at bounding box center [33, 347] width 45 height 45
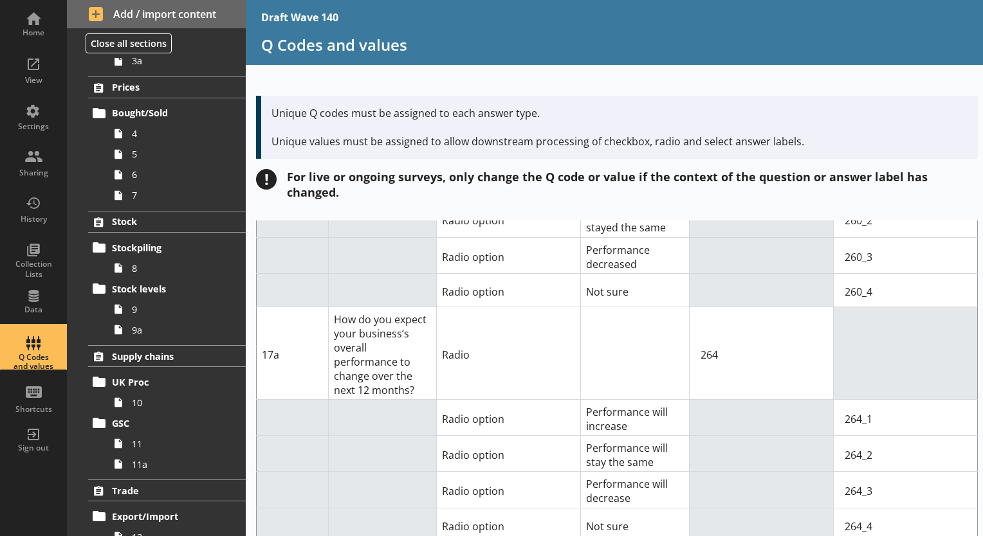
scroll to position [8497, 0]
